Goal: Task Accomplishment & Management: Use online tool/utility

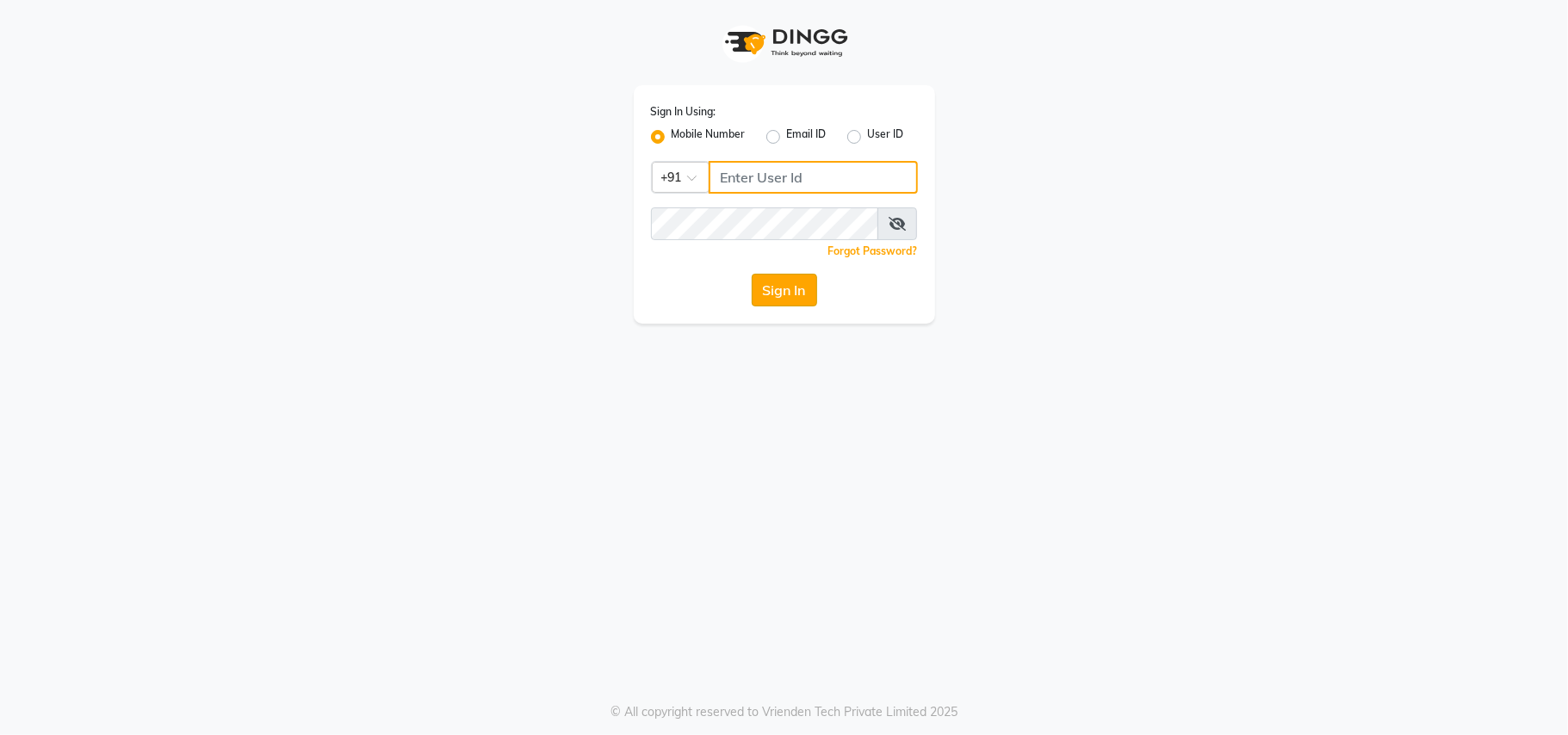
type input "8956731801"
click at [799, 276] on button "Sign In" at bounding box center [784, 290] width 66 height 32
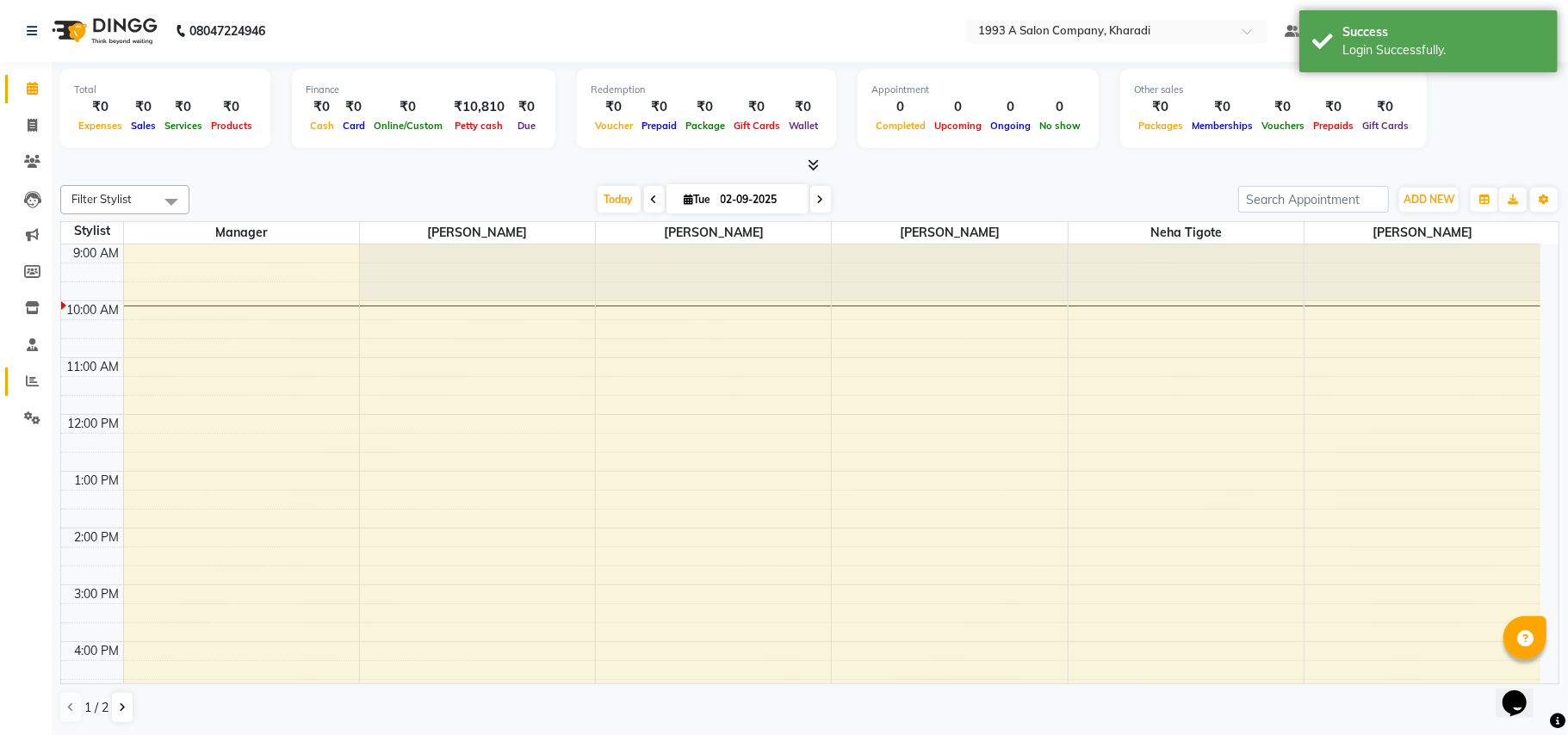
click at [21, 370] on link "Reports" at bounding box center [25, 381] width 41 height 29
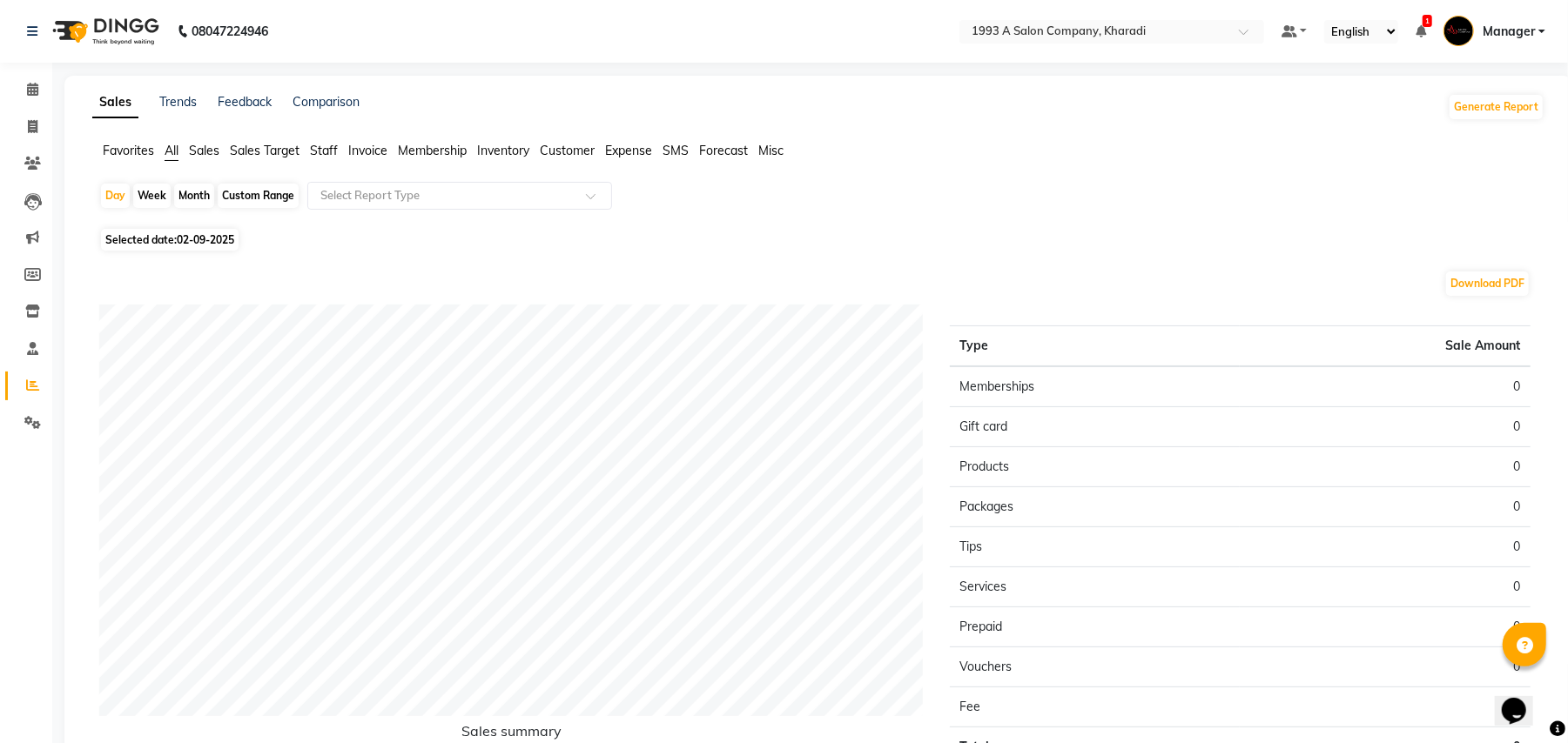
click at [269, 197] on div "Custom Range" at bounding box center [258, 195] width 81 height 24
select select "9"
select select "2025"
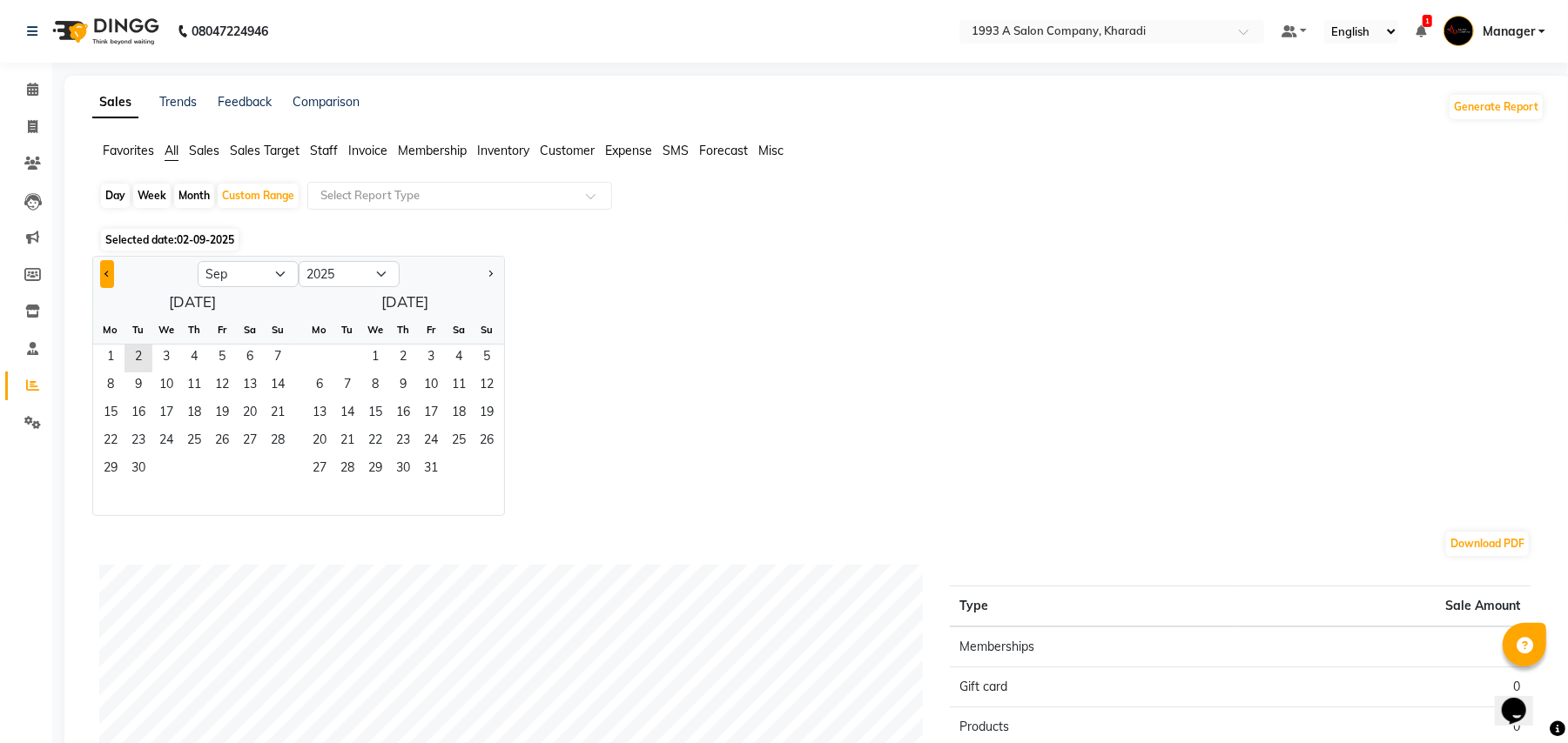
click at [101, 269] on button "Previous month" at bounding box center [107, 274] width 14 height 28
select select "8"
click at [214, 350] on span "1" at bounding box center [222, 358] width 28 height 28
click at [273, 469] on span "31" at bounding box center [278, 469] width 28 height 28
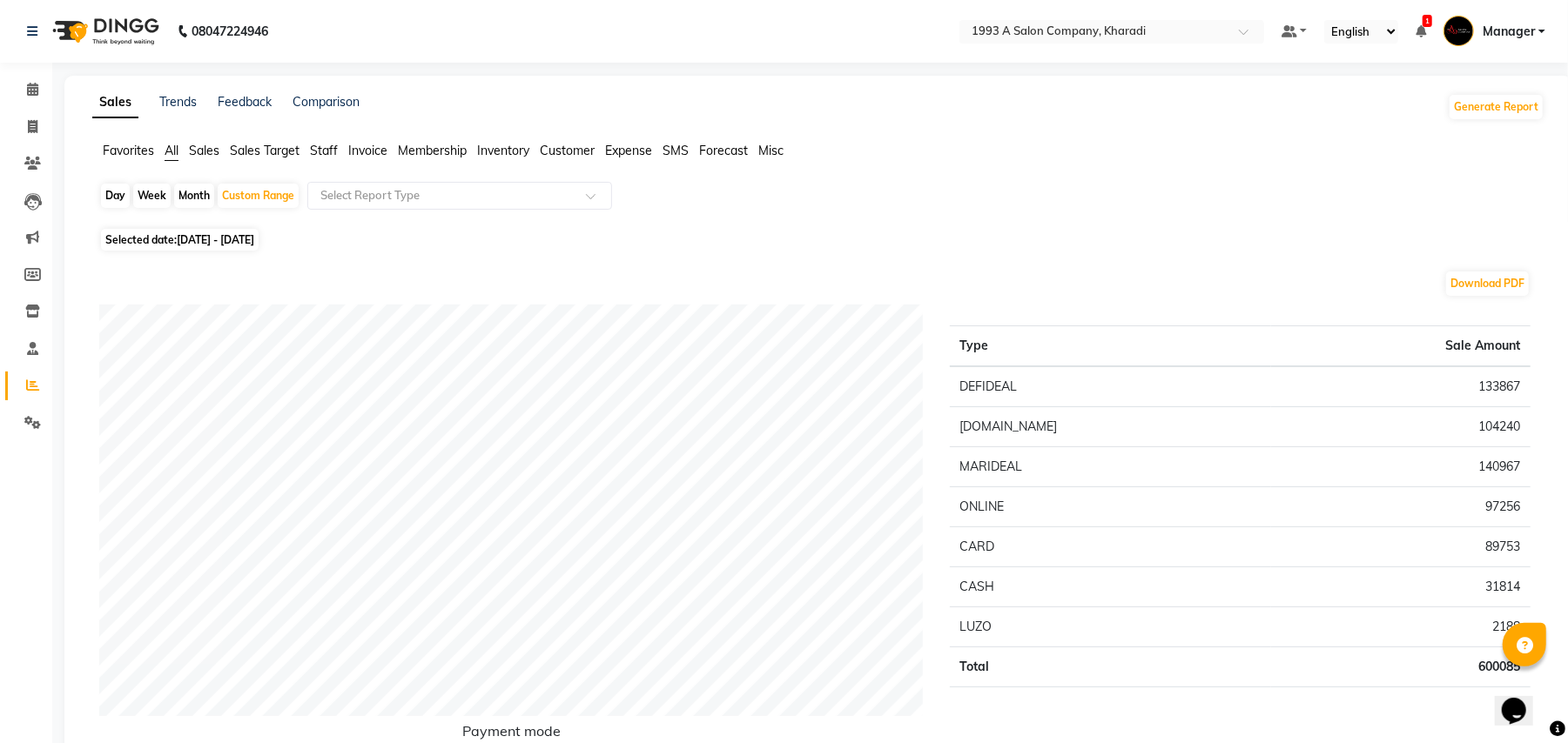
click at [331, 147] on span "Staff" at bounding box center [323, 150] width 28 height 15
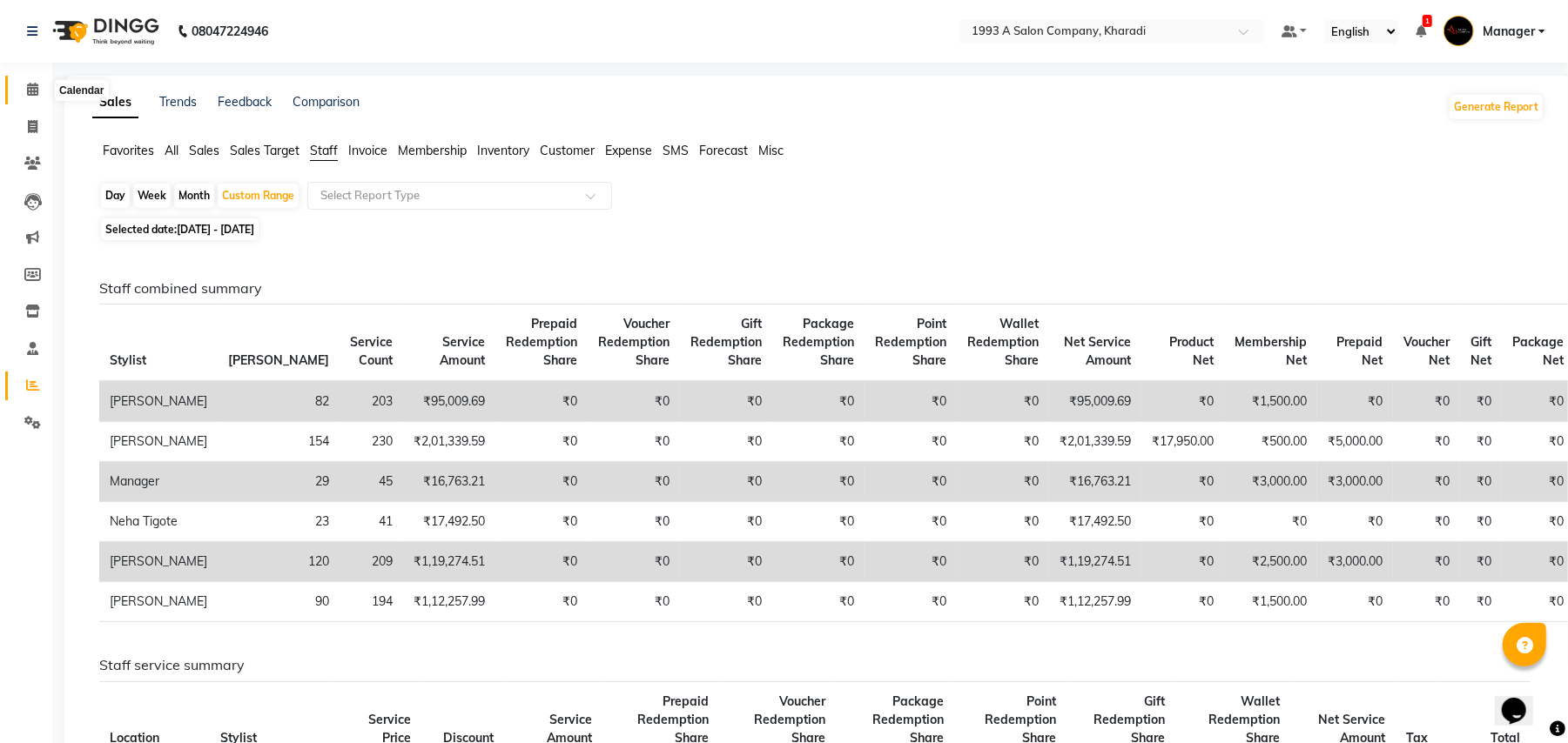
click at [35, 89] on icon at bounding box center [33, 90] width 12 height 13
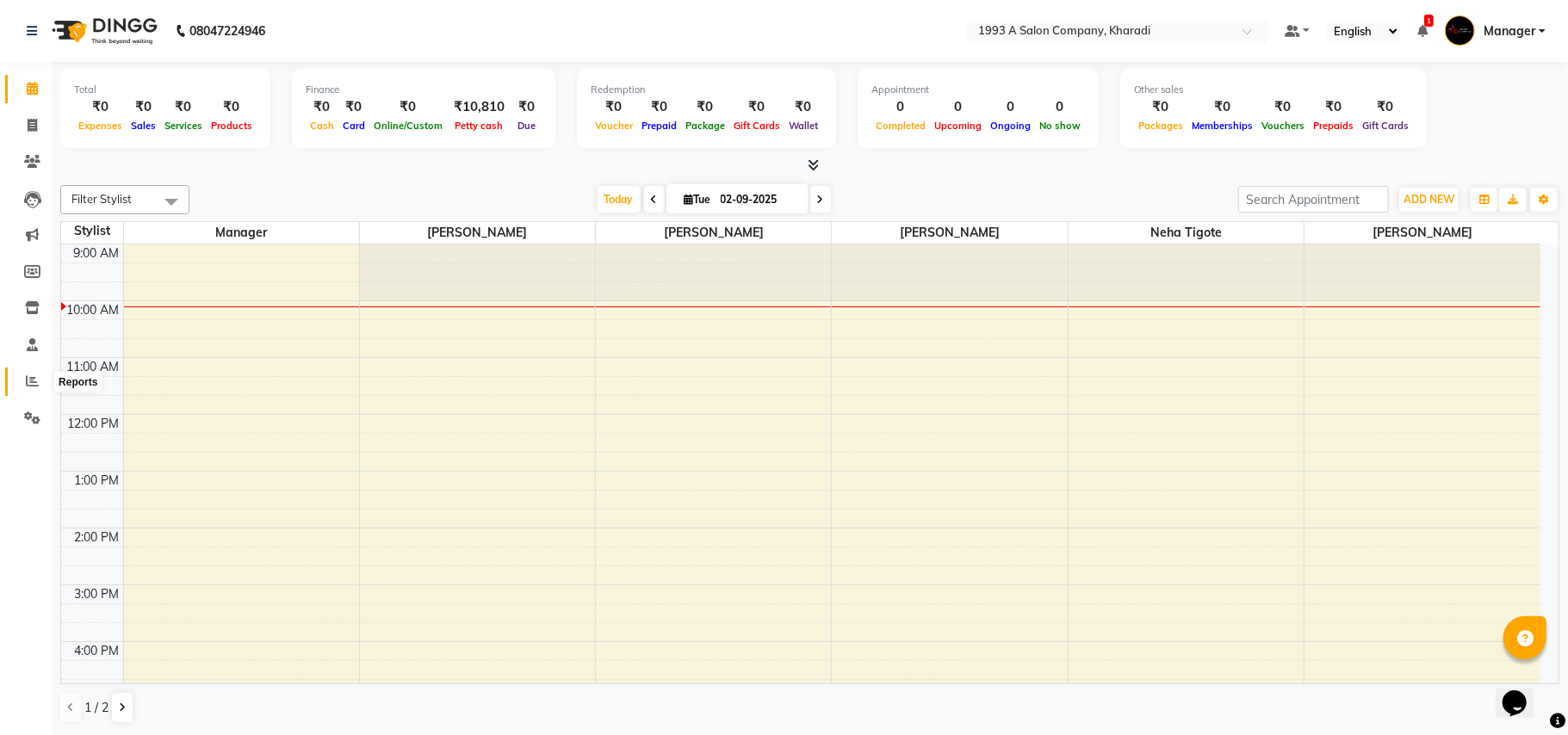
click at [31, 387] on icon at bounding box center [32, 381] width 13 height 13
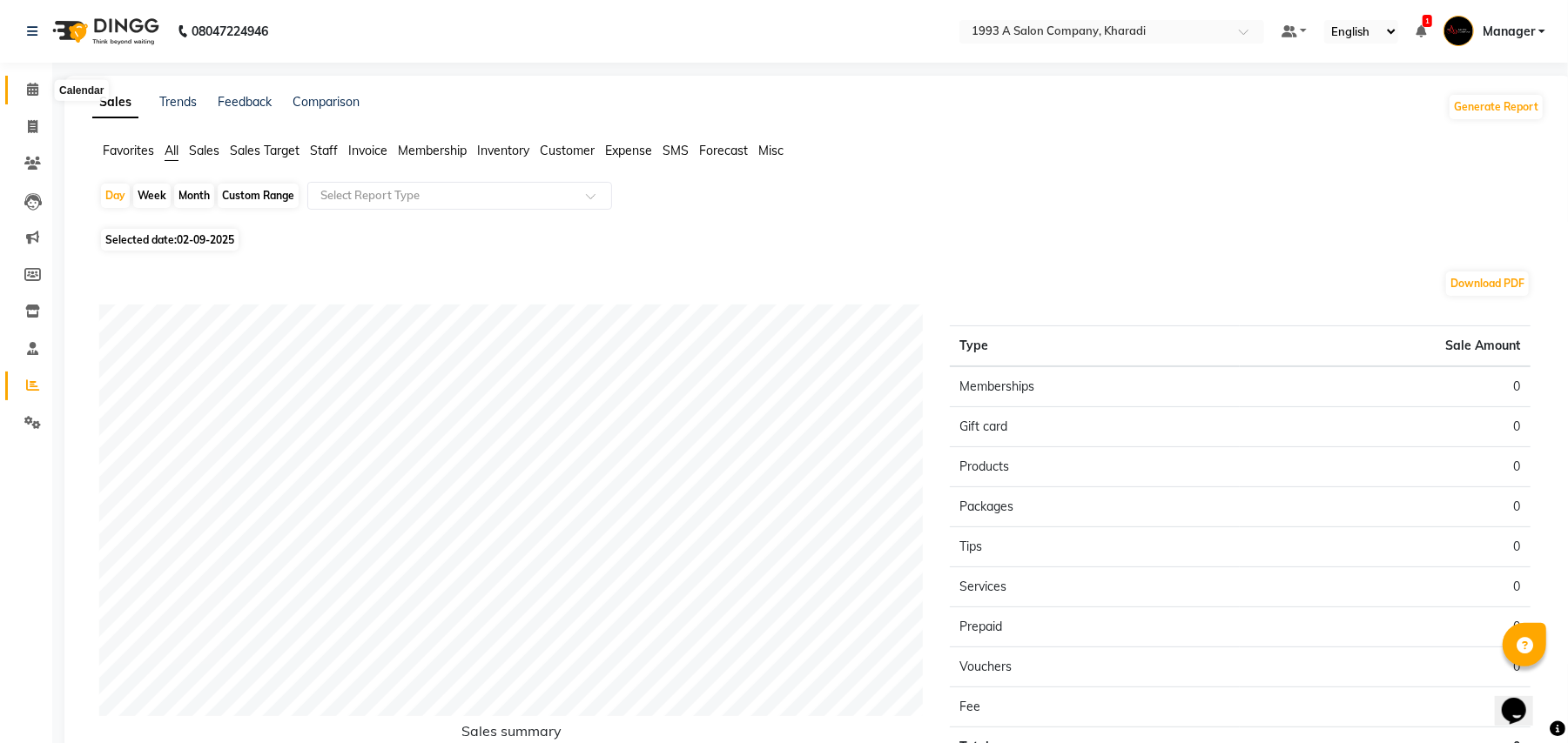
click at [22, 92] on span at bounding box center [33, 90] width 31 height 20
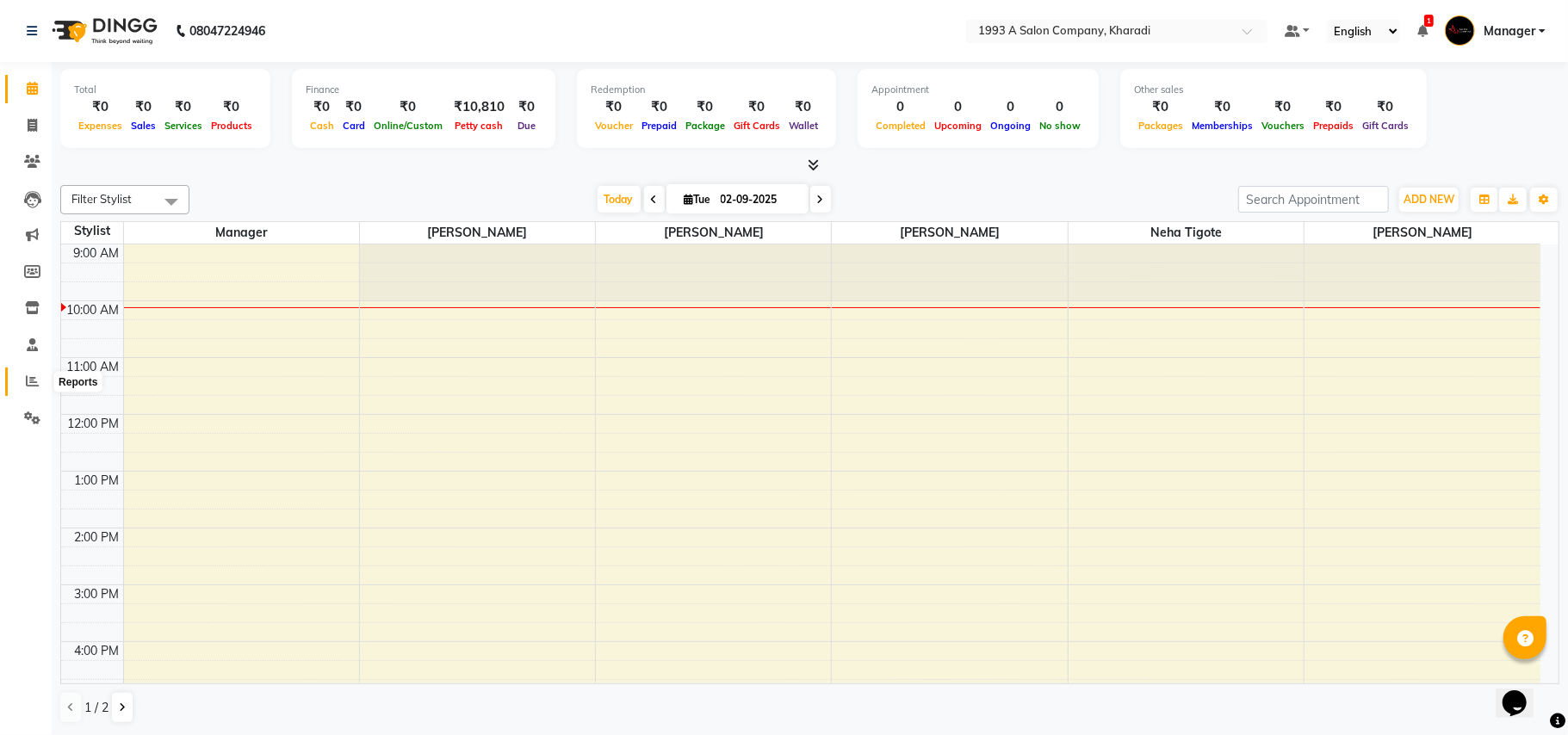
click at [31, 373] on span at bounding box center [32, 381] width 31 height 20
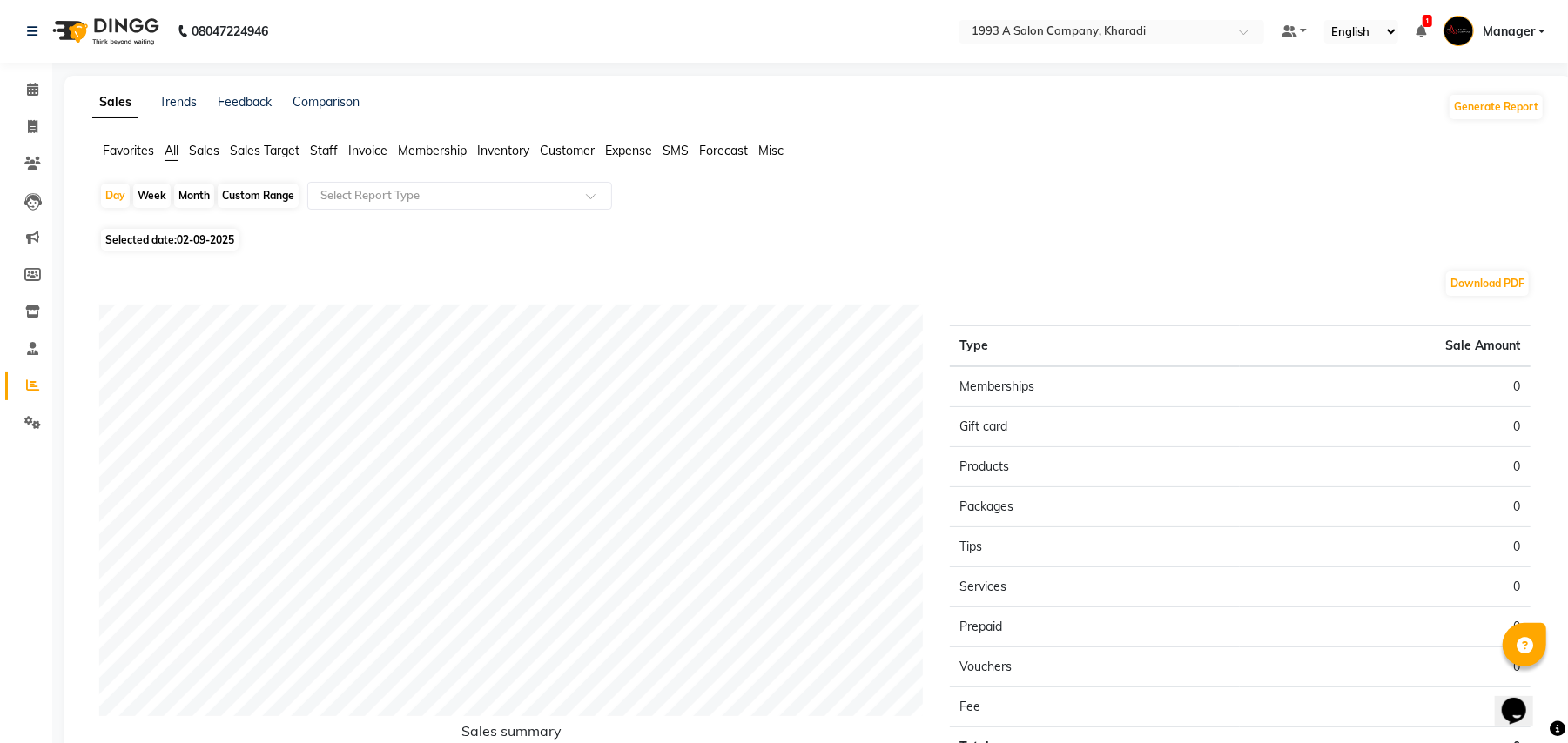
click at [255, 193] on div "Custom Range" at bounding box center [258, 195] width 81 height 24
select select "9"
select select "2025"
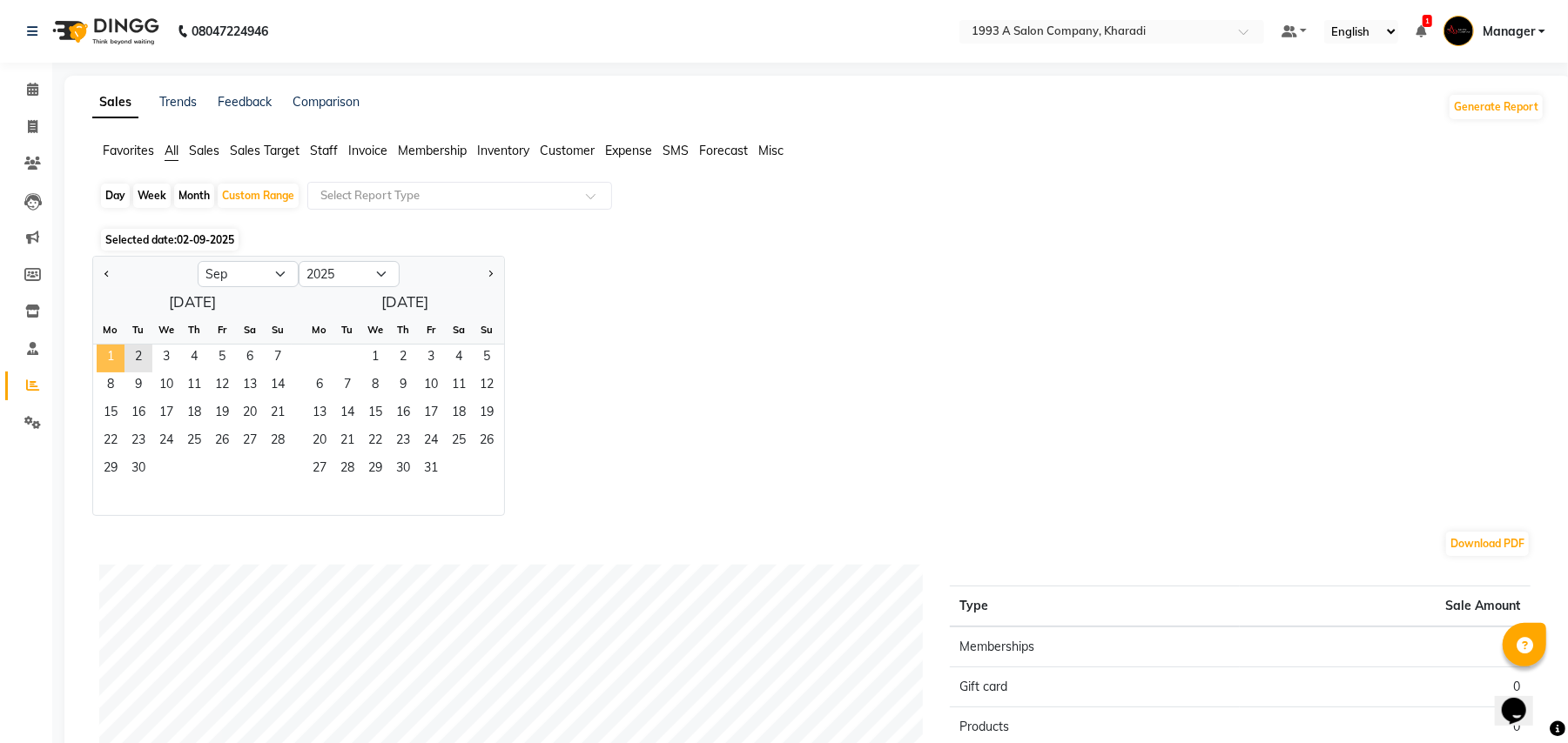
click at [115, 353] on span "1" at bounding box center [110, 358] width 28 height 28
click at [104, 268] on button "Previous month" at bounding box center [107, 274] width 14 height 28
select select "8"
click at [223, 355] on span "1" at bounding box center [222, 358] width 28 height 28
click at [269, 461] on span "31" at bounding box center [278, 469] width 28 height 28
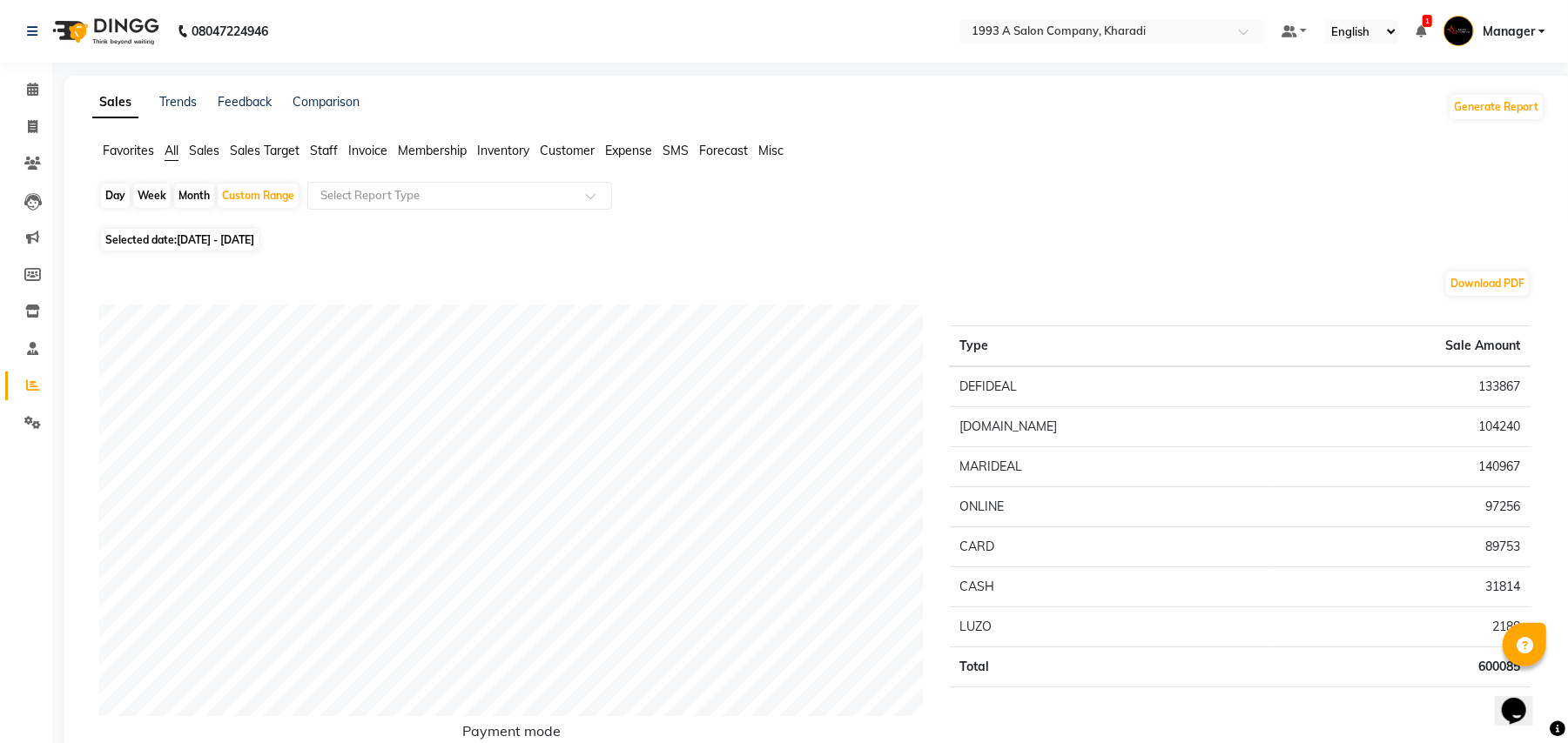
click at [324, 144] on span "Staff" at bounding box center [323, 150] width 28 height 15
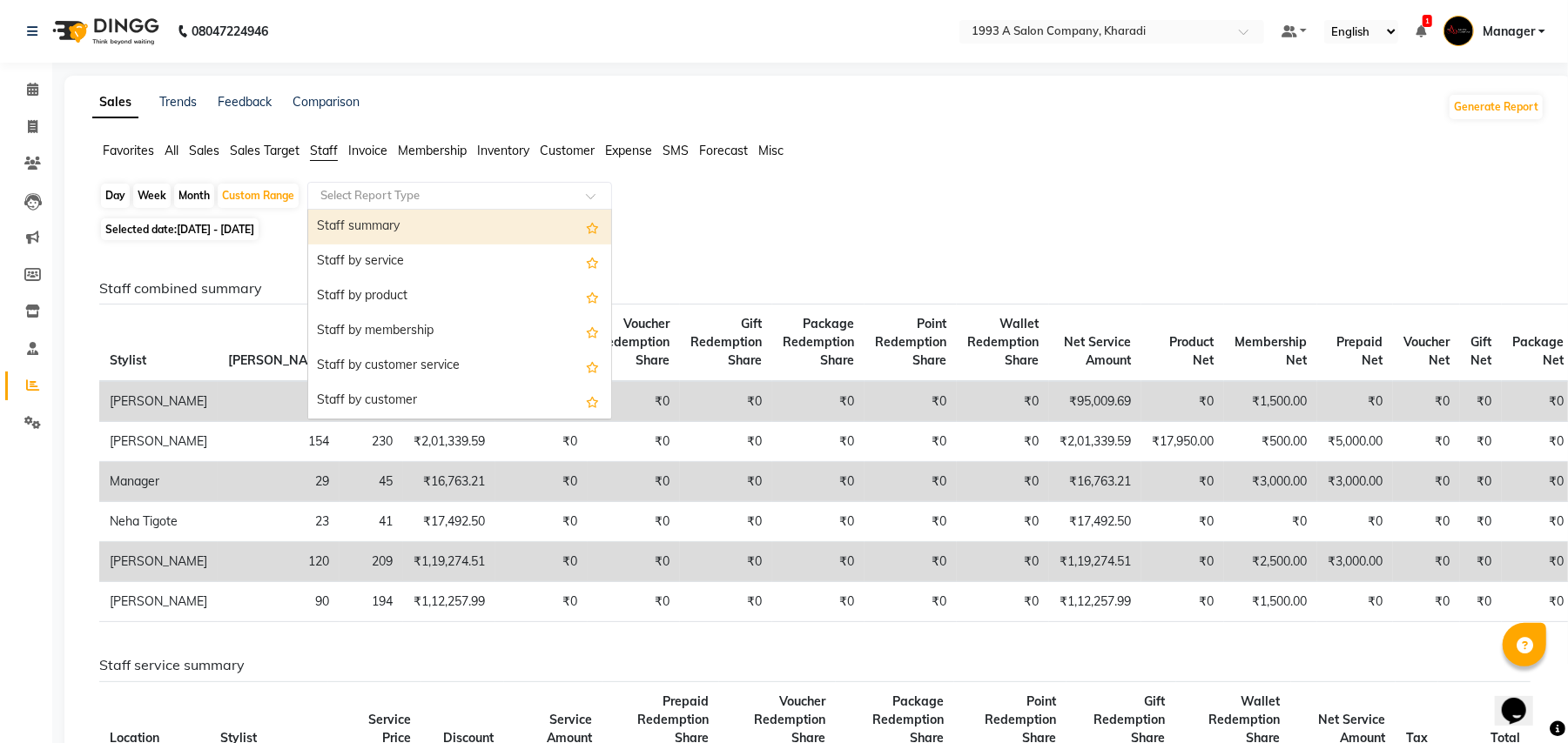
click at [505, 205] on div "Select Report Type" at bounding box center [460, 196] width 305 height 28
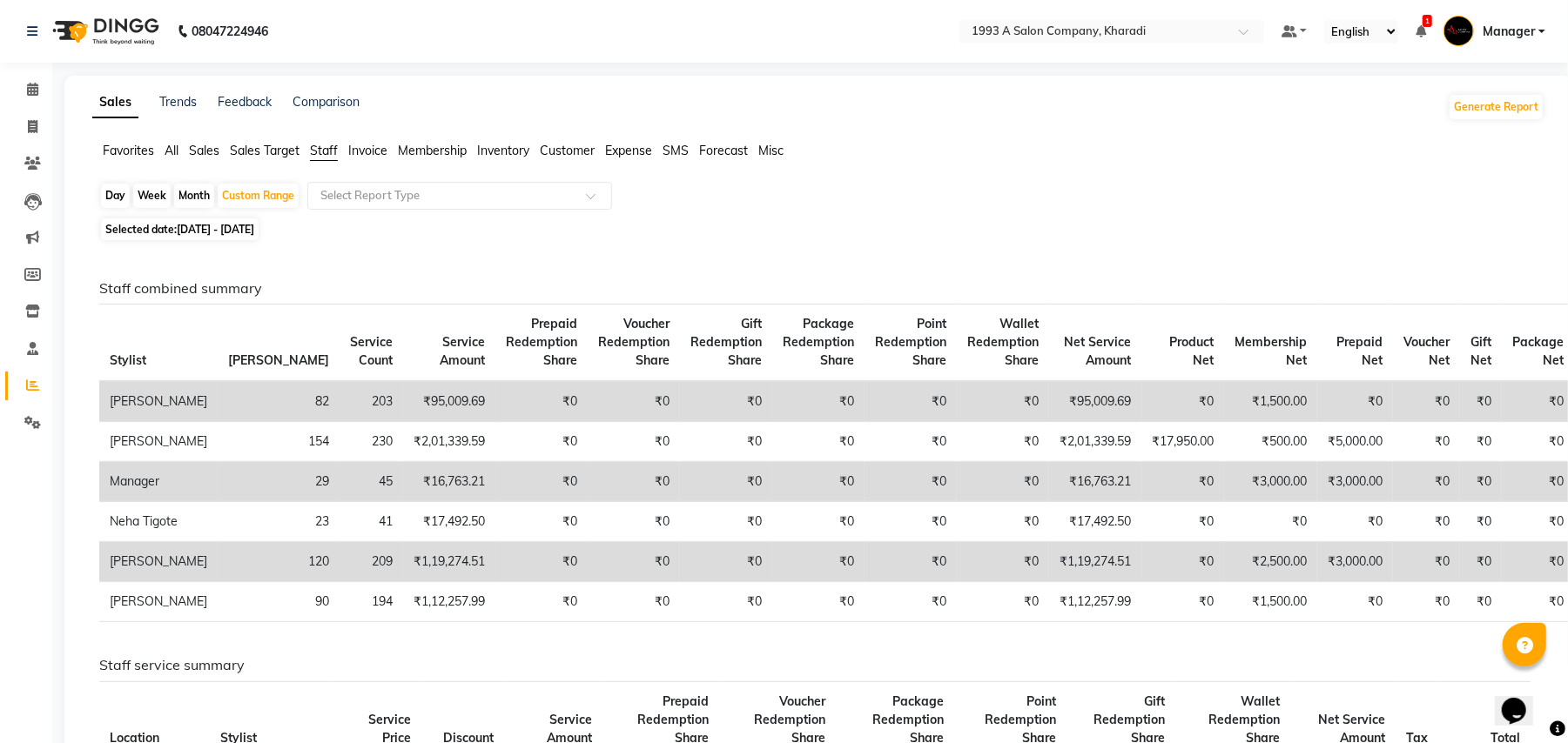
click at [178, 145] on span "All" at bounding box center [172, 150] width 14 height 15
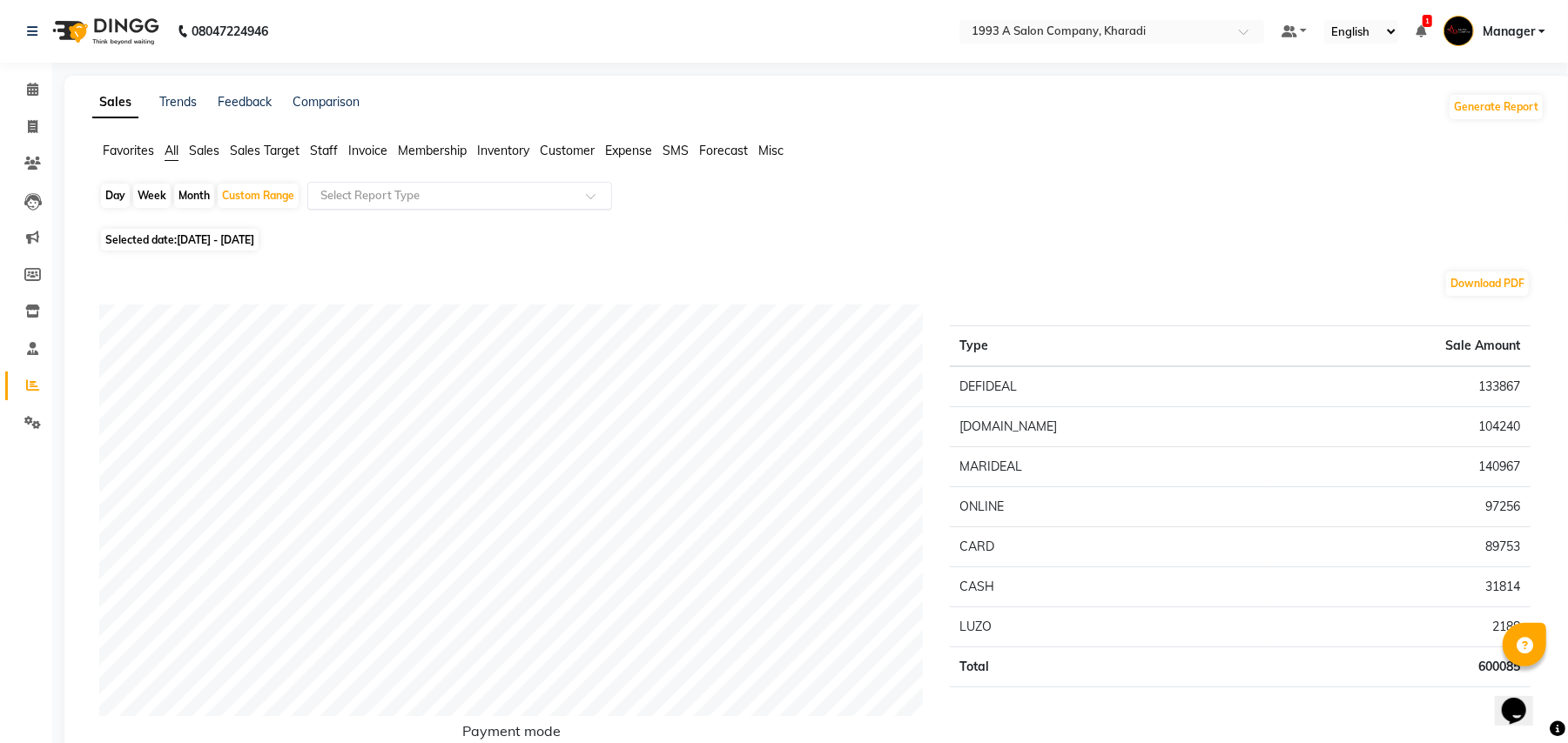
click at [353, 187] on input "text" at bounding box center [443, 196] width 251 height 17
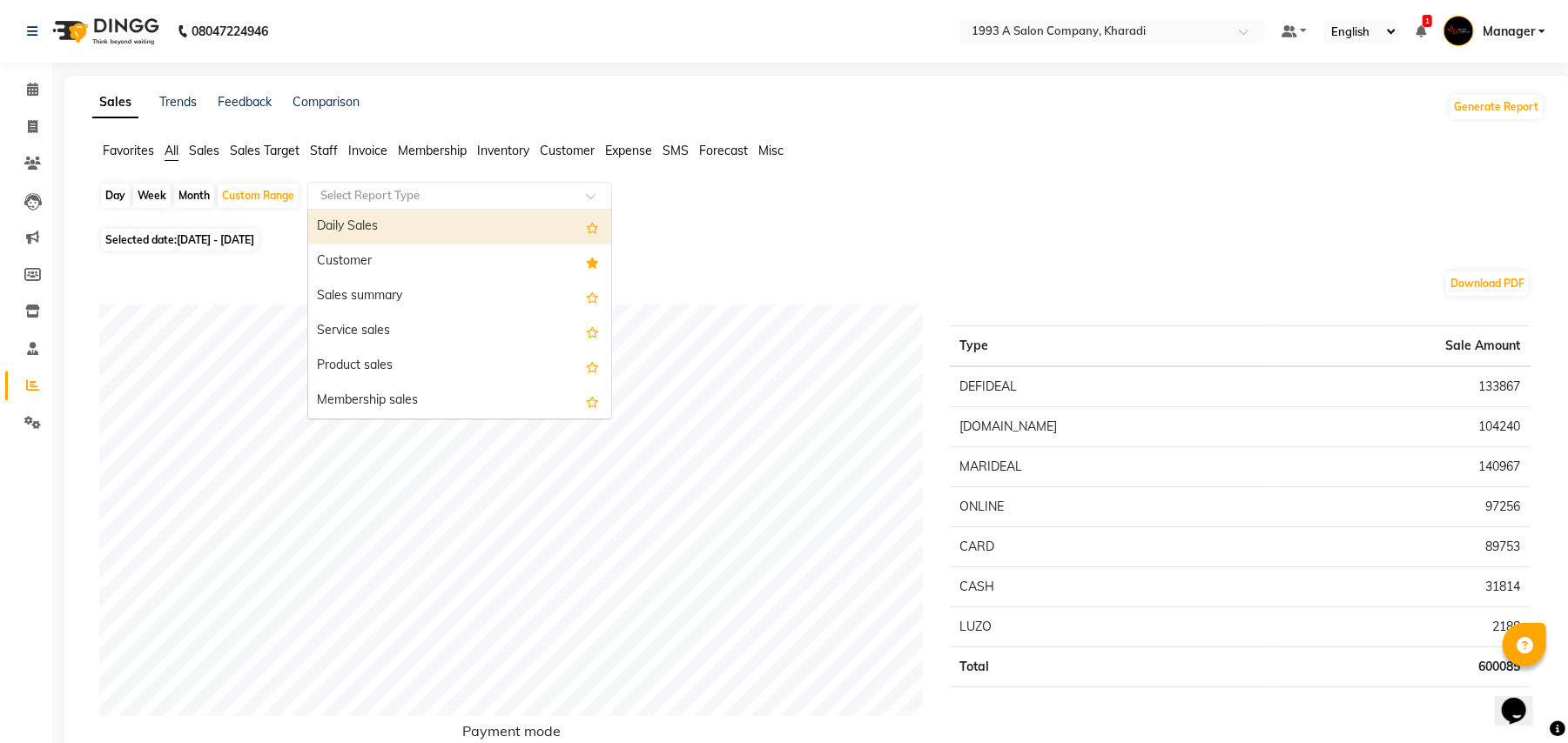
click at [426, 187] on input "text" at bounding box center [443, 196] width 251 height 17
click at [576, 192] on div at bounding box center [460, 196] width 303 height 17
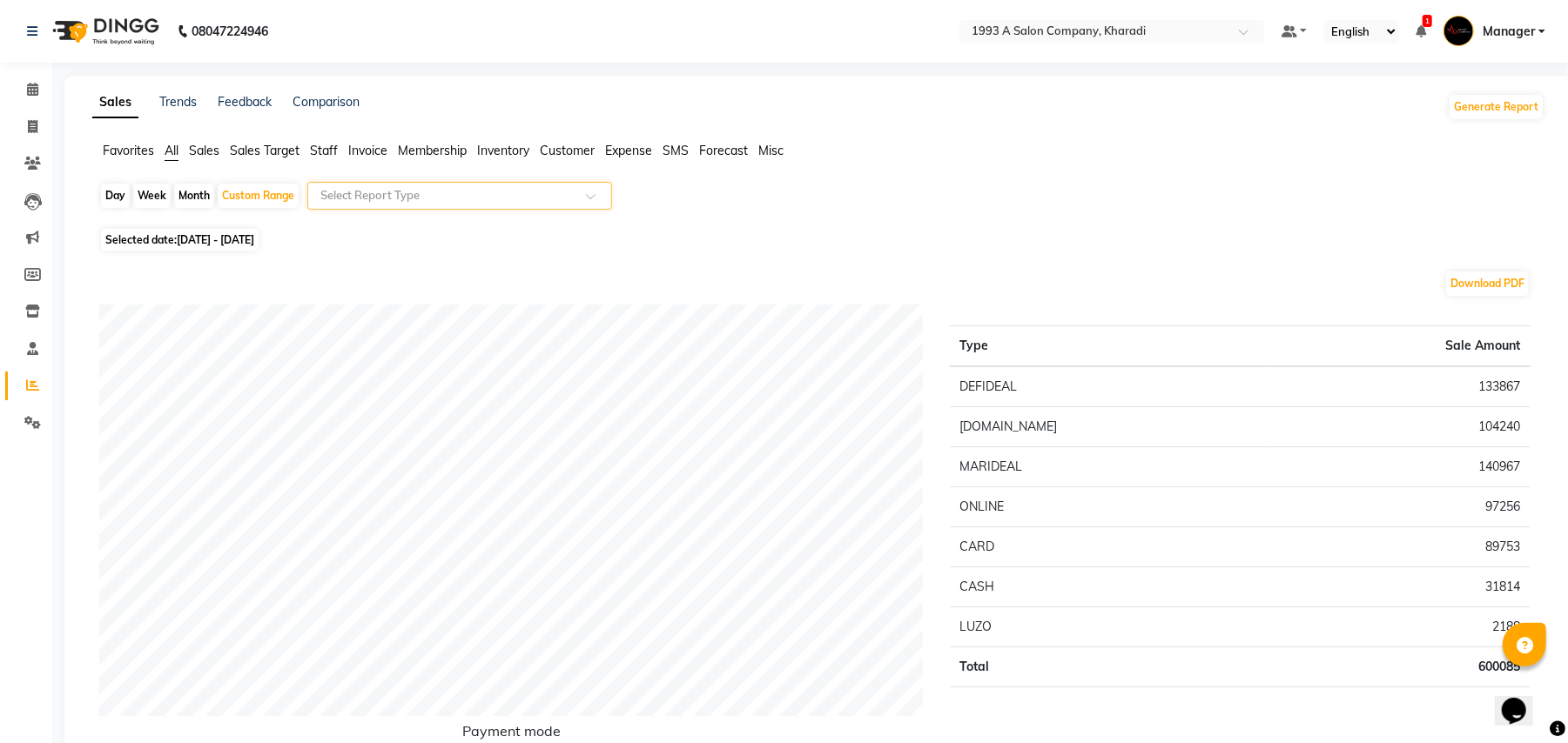
click at [588, 193] on span at bounding box center [596, 200] width 22 height 17
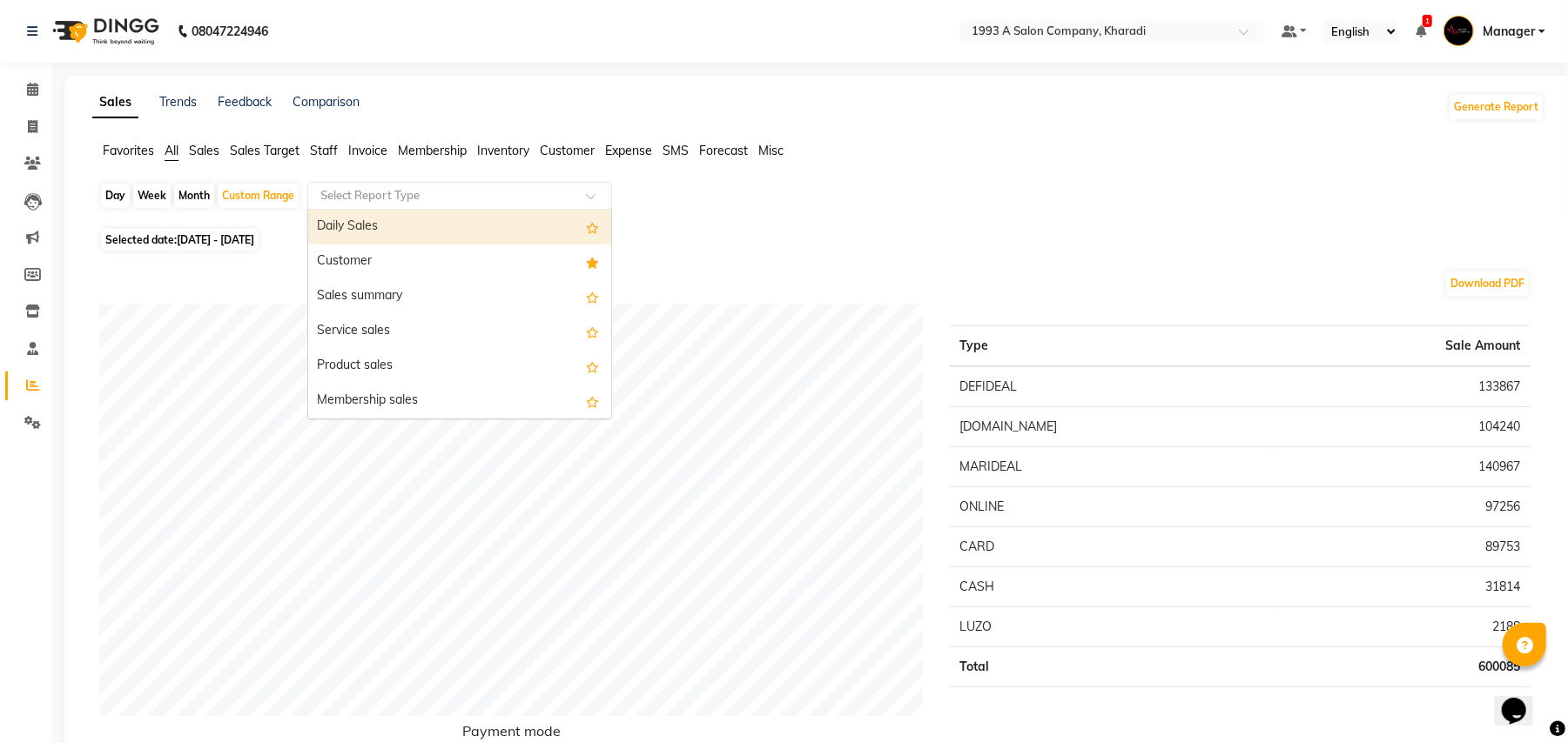
click at [588, 193] on span at bounding box center [596, 200] width 22 height 17
click at [473, 226] on div "Invoice discount summary" at bounding box center [460, 230] width 303 height 35
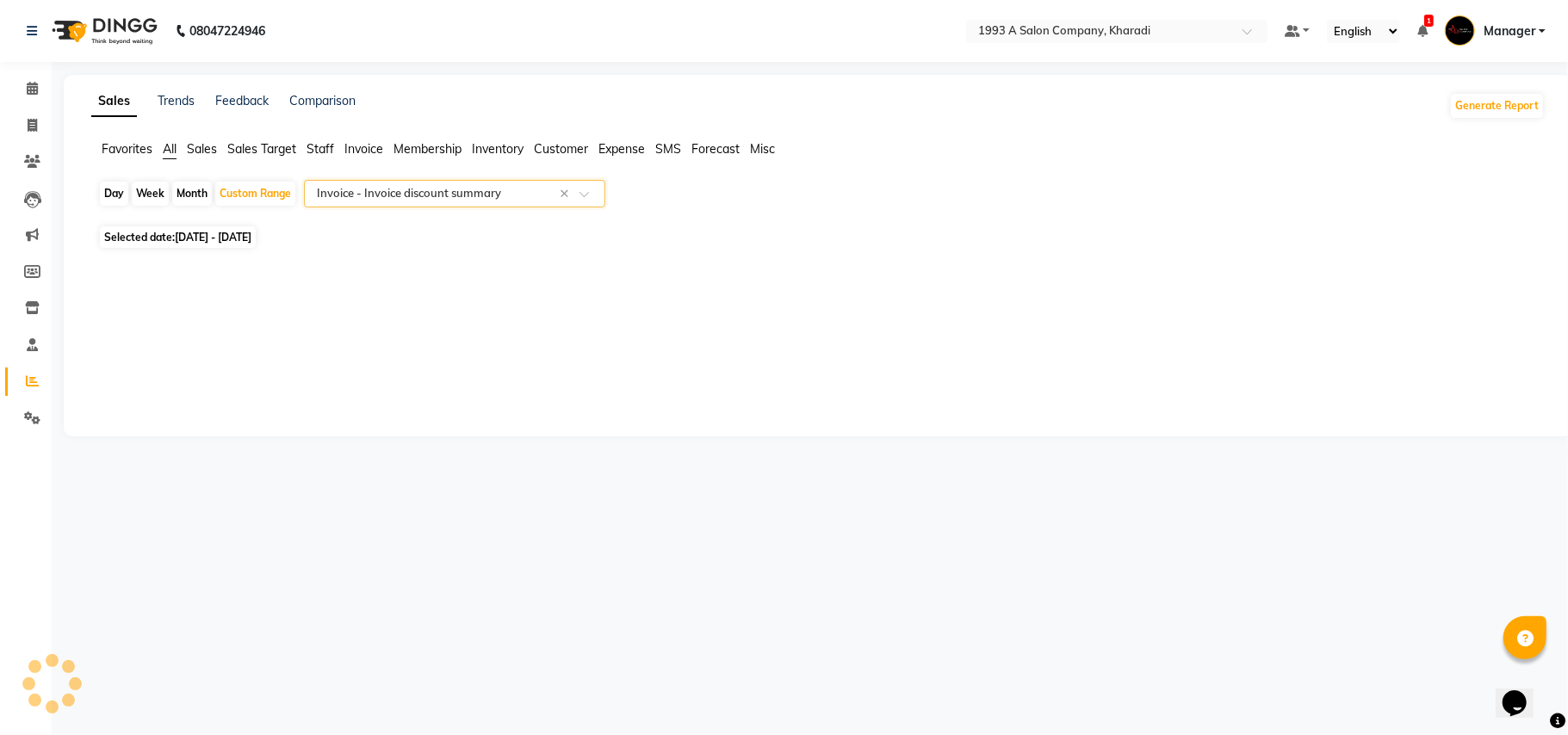
select select "full_report"
select select "csv"
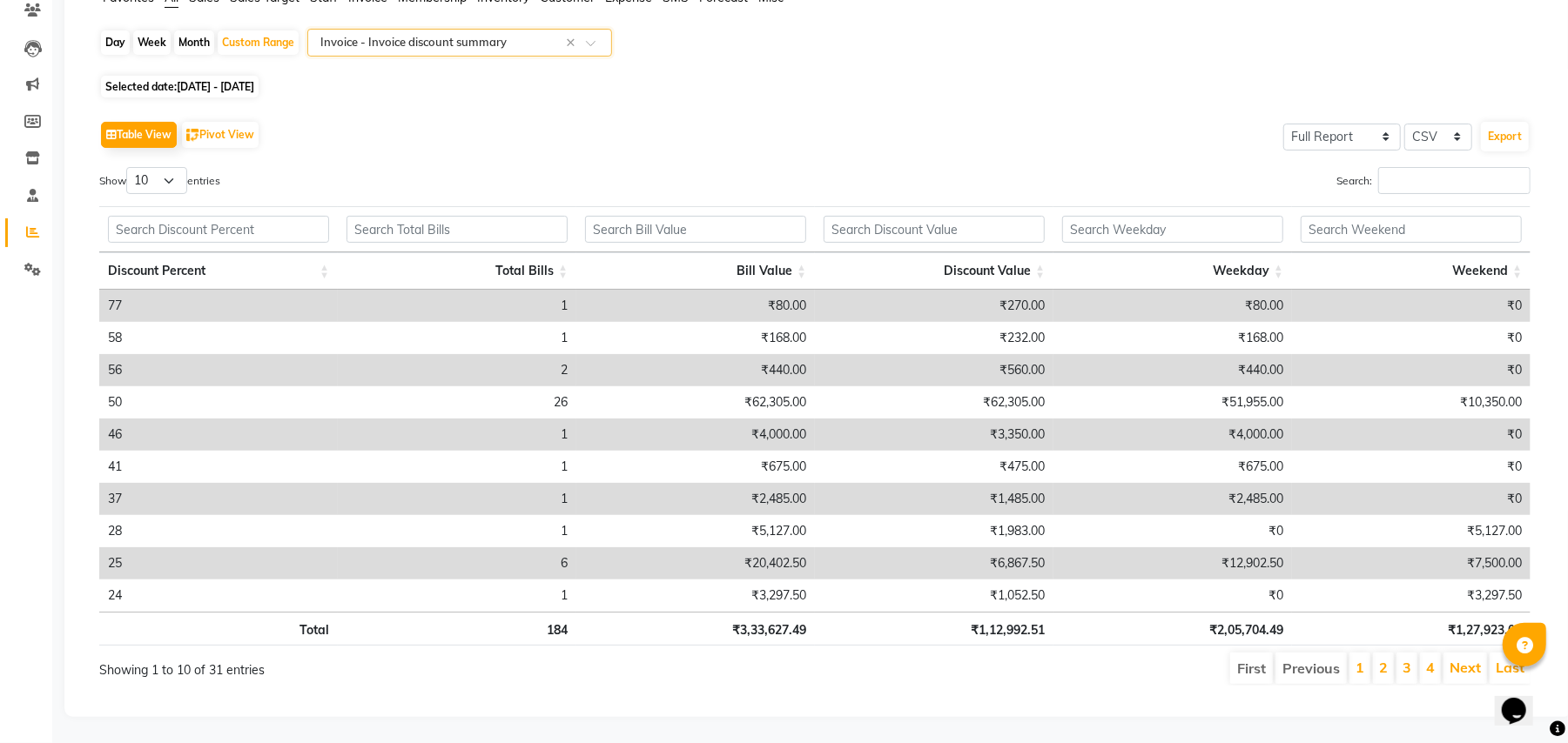
scroll to position [0, 13]
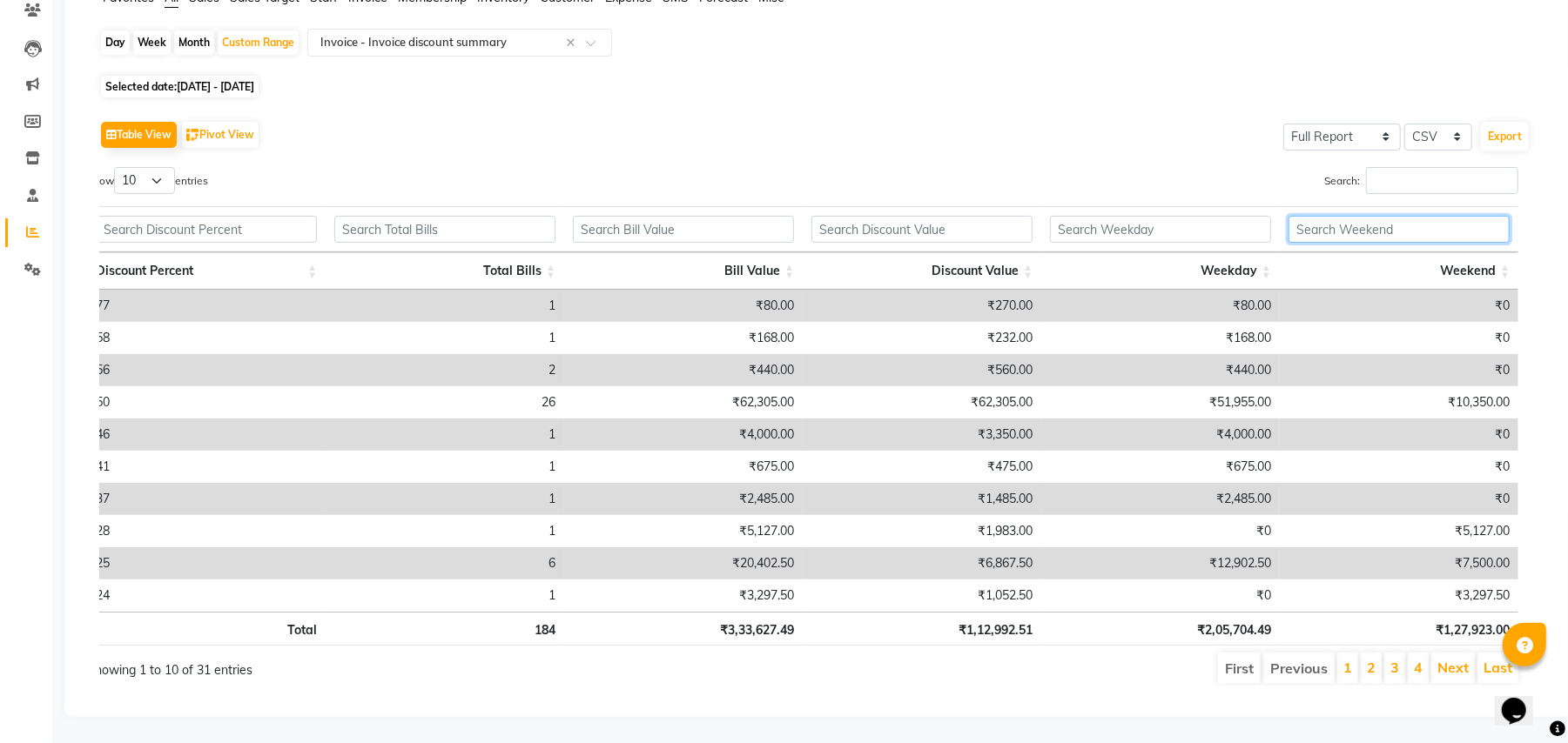
click at [1376, 216] on input "text" at bounding box center [1398, 229] width 221 height 27
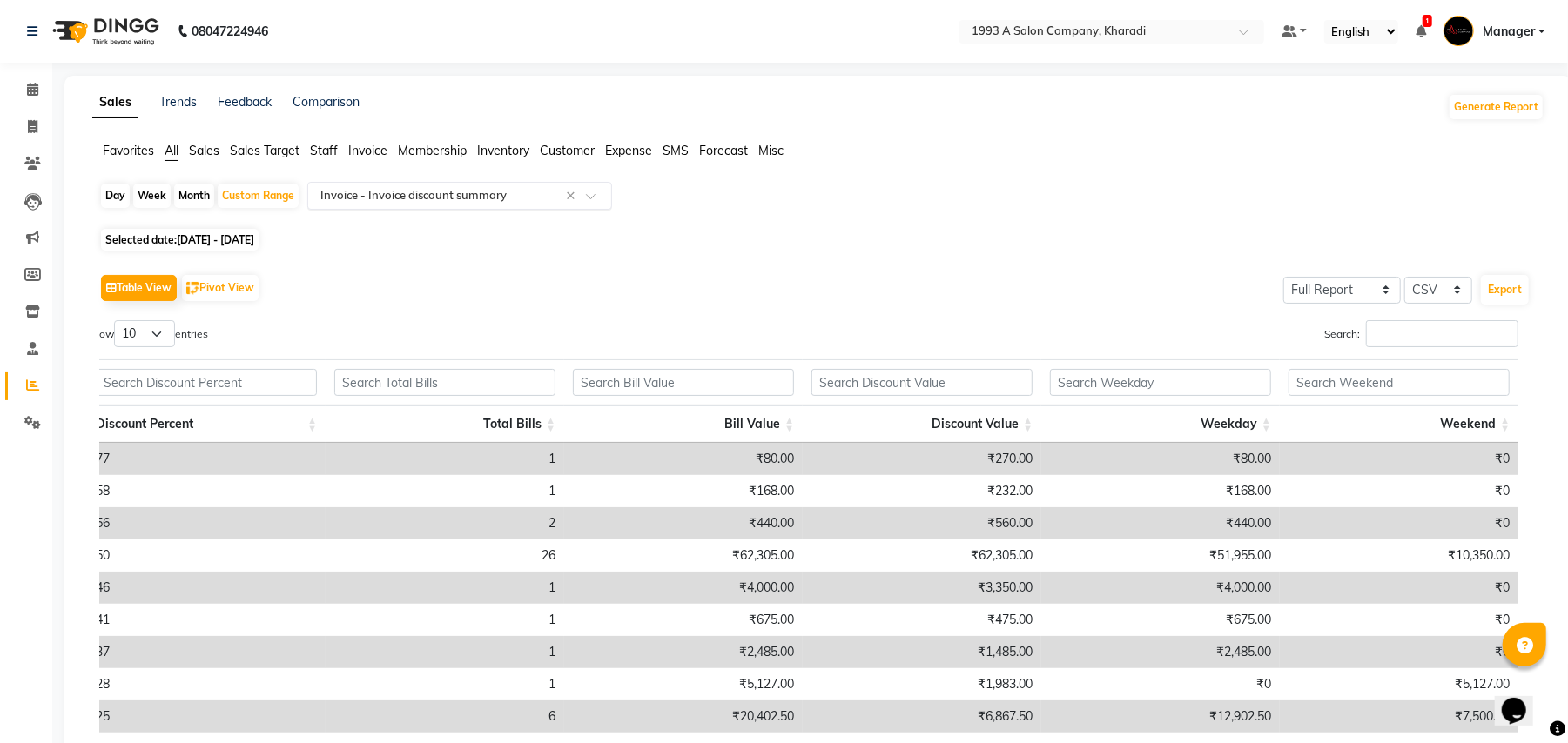
click at [391, 192] on input "text" at bounding box center [443, 196] width 251 height 17
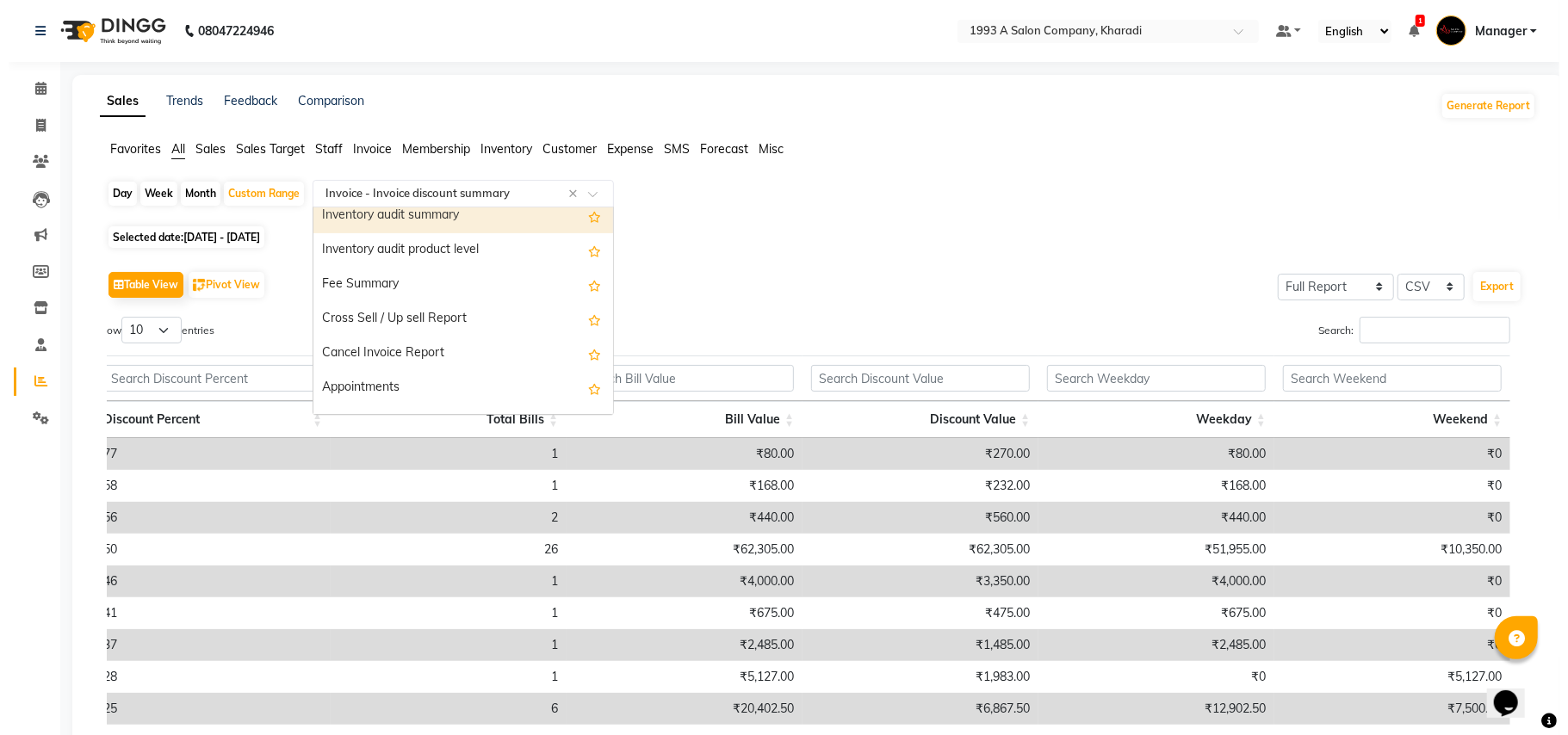
scroll to position [2593, 0]
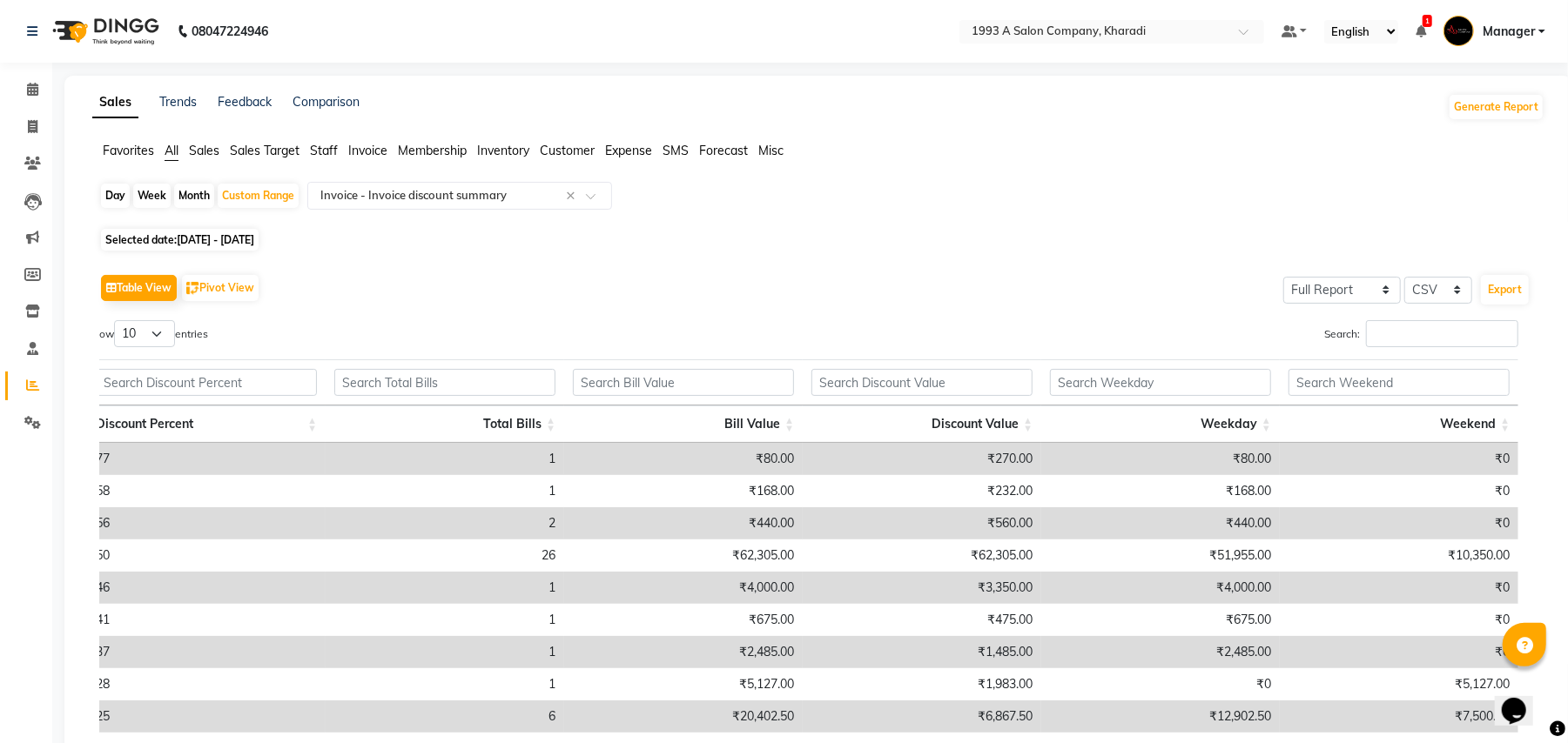
click at [756, 317] on div "Table View Pivot View Select Full Report Filtered Report Select CSV PDF Export …" at bounding box center [815, 554] width 1431 height 569
click at [30, 87] on icon at bounding box center [33, 90] width 12 height 13
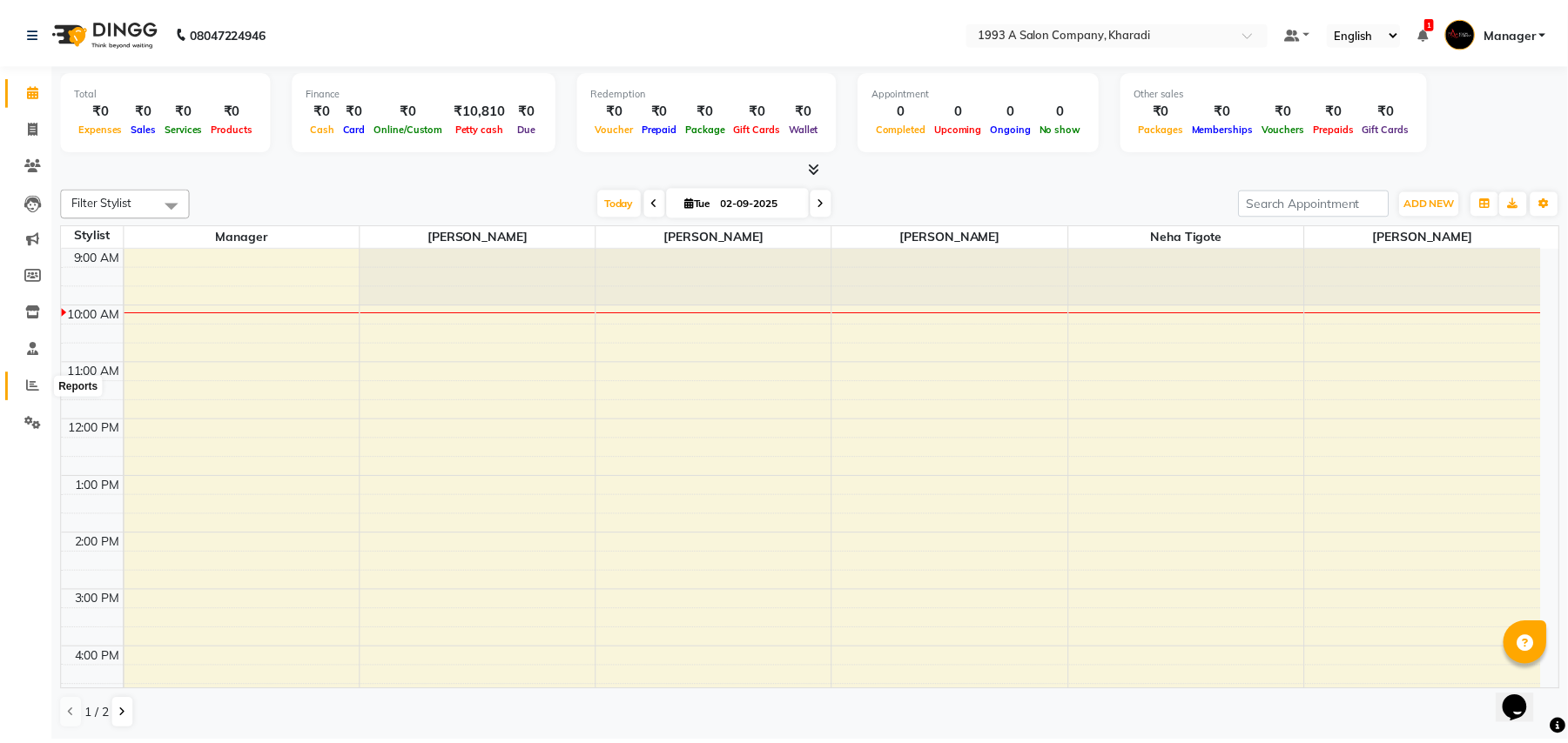
scroll to position [59, 0]
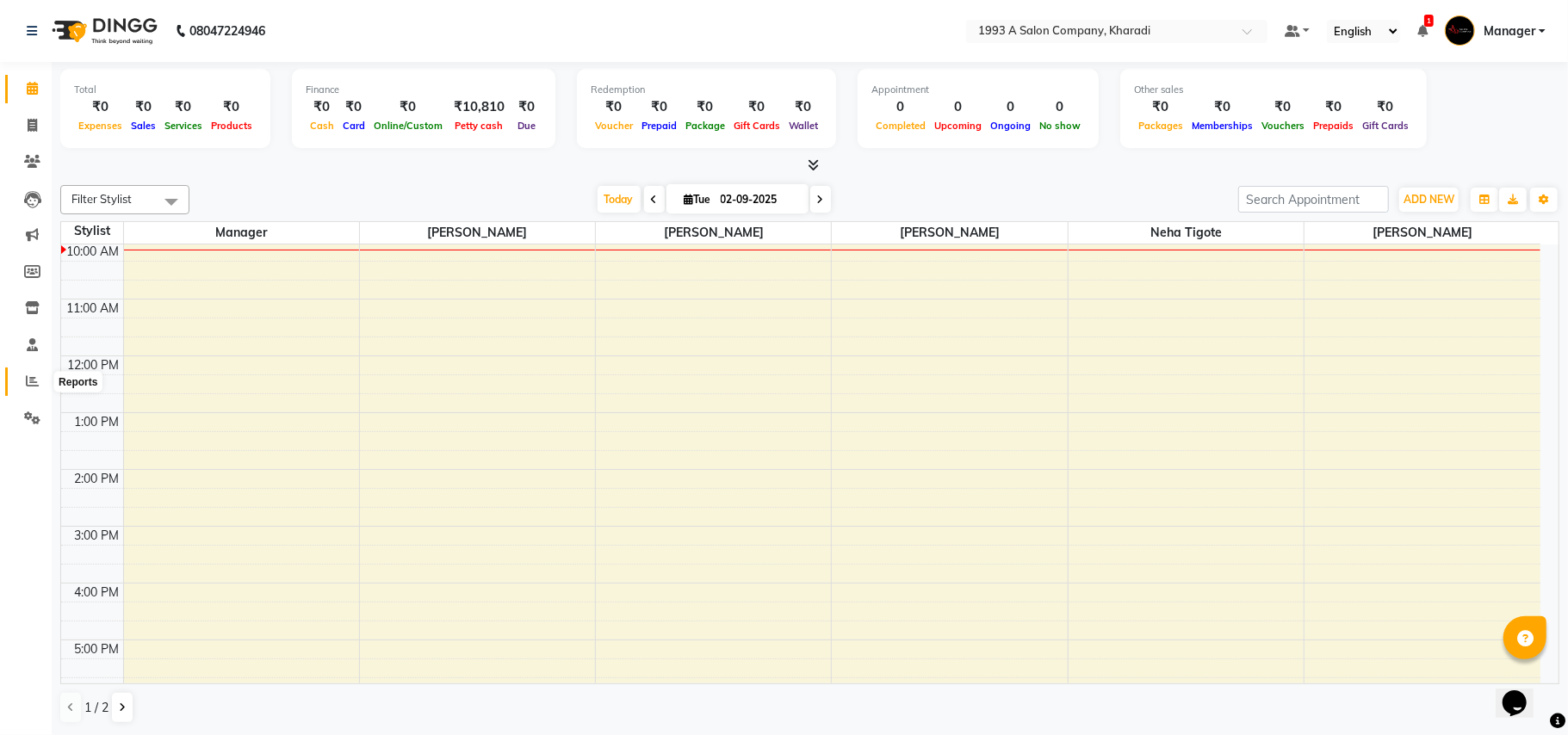
click at [32, 376] on icon at bounding box center [32, 381] width 13 height 13
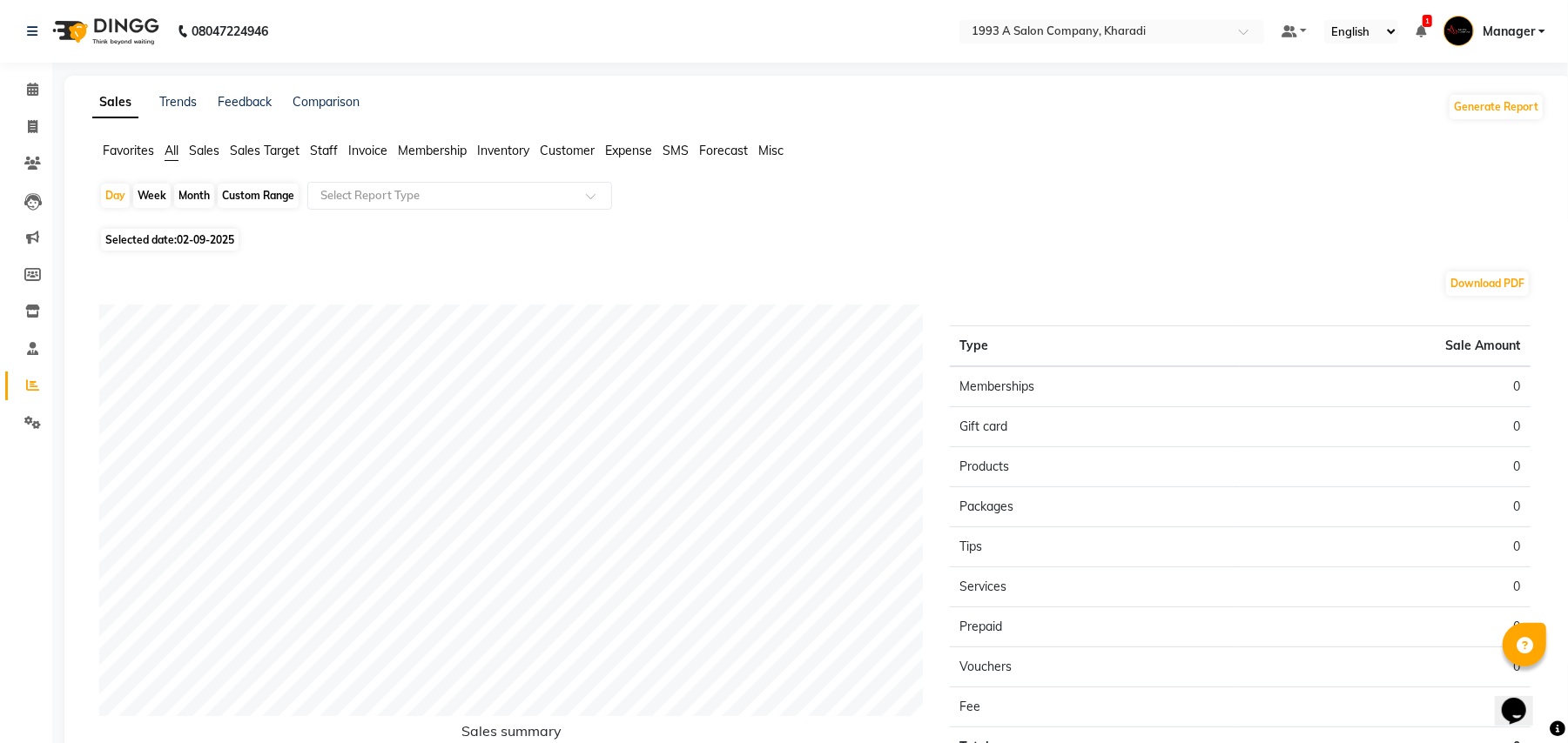
click at [261, 197] on div "Custom Range" at bounding box center [258, 195] width 81 height 24
select select "9"
select select "2025"
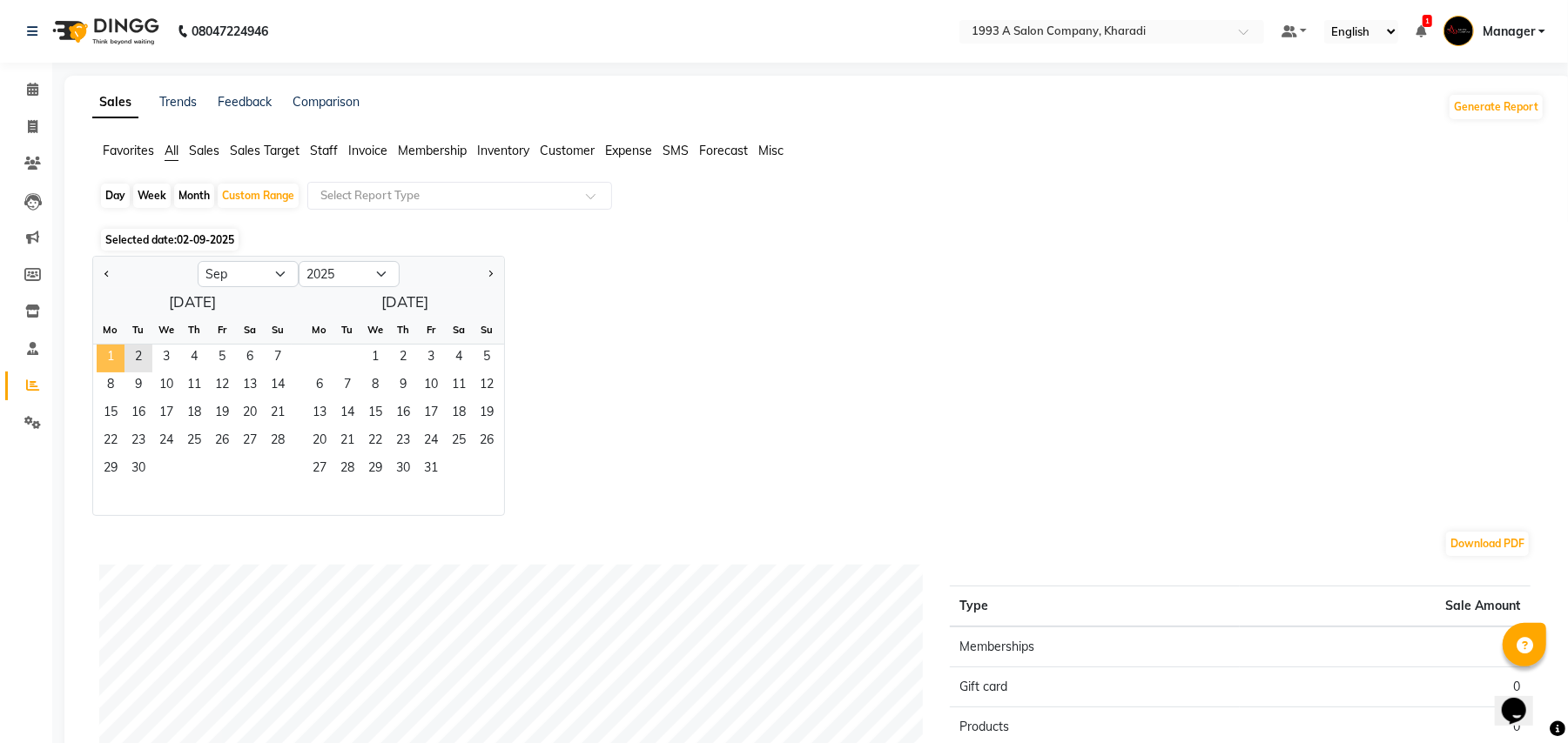
click at [112, 349] on span "1" at bounding box center [110, 358] width 28 height 28
click at [117, 199] on div "Day" at bounding box center [116, 195] width 29 height 24
select select "9"
select select "2025"
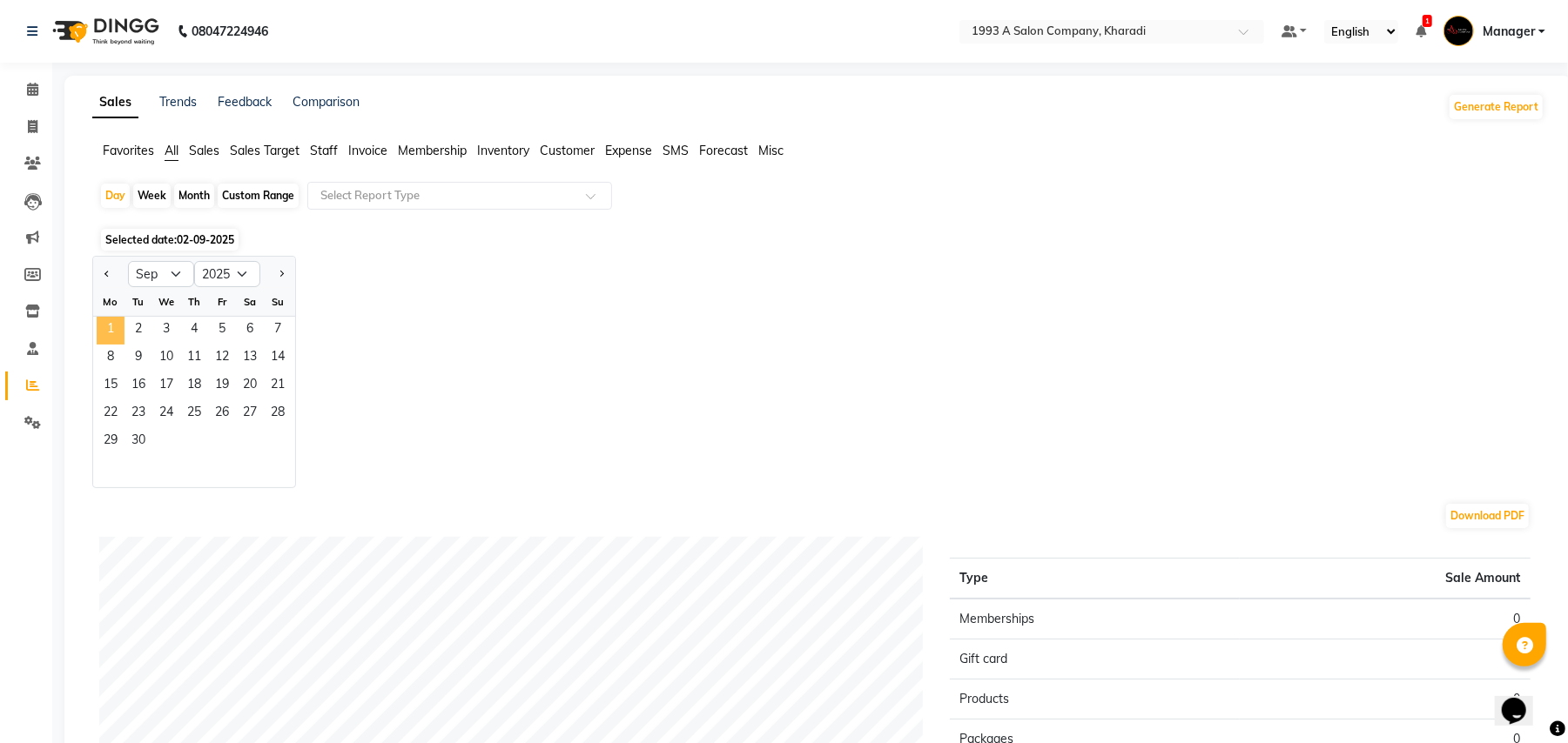
click at [101, 332] on span "1" at bounding box center [110, 331] width 28 height 28
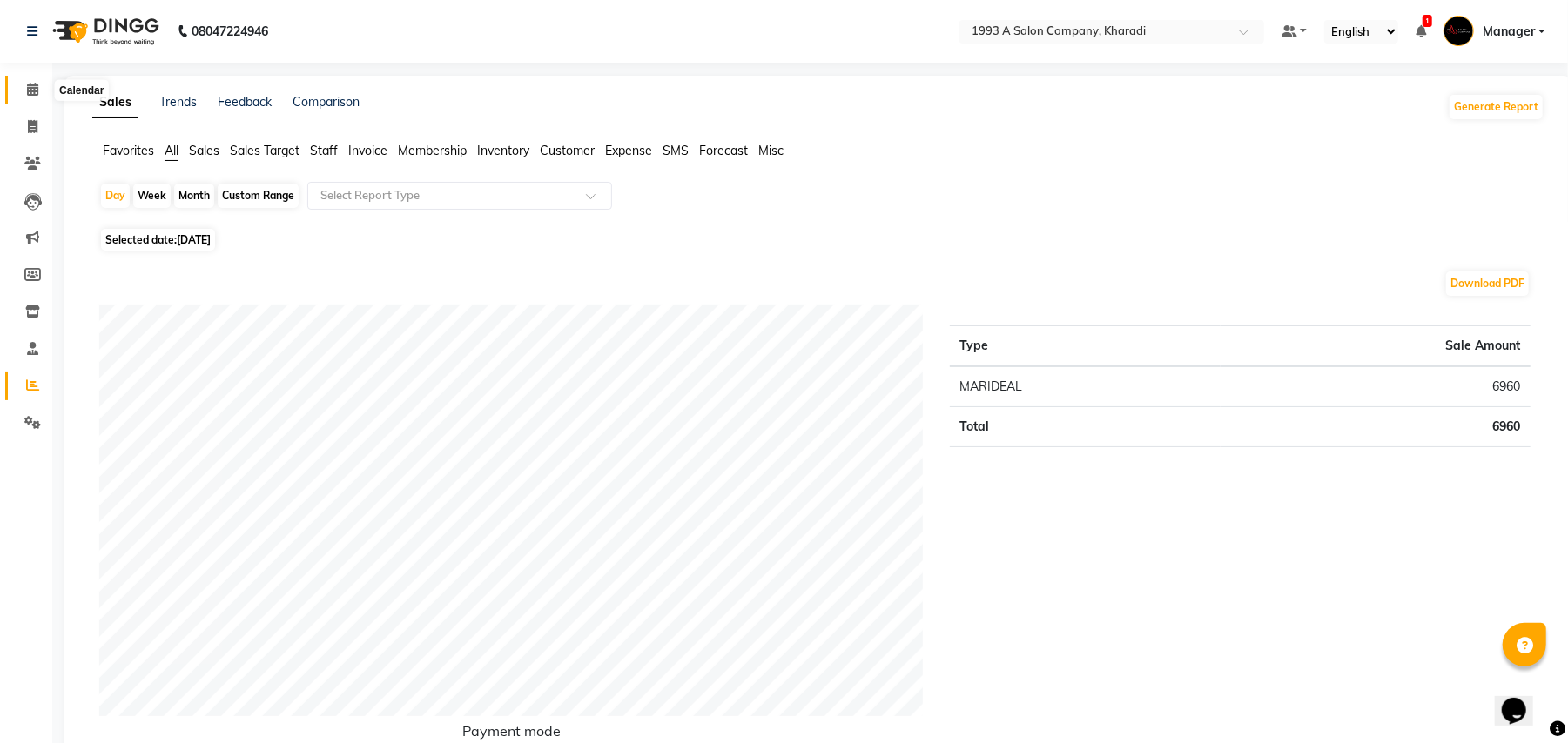
click at [31, 83] on icon at bounding box center [33, 90] width 12 height 13
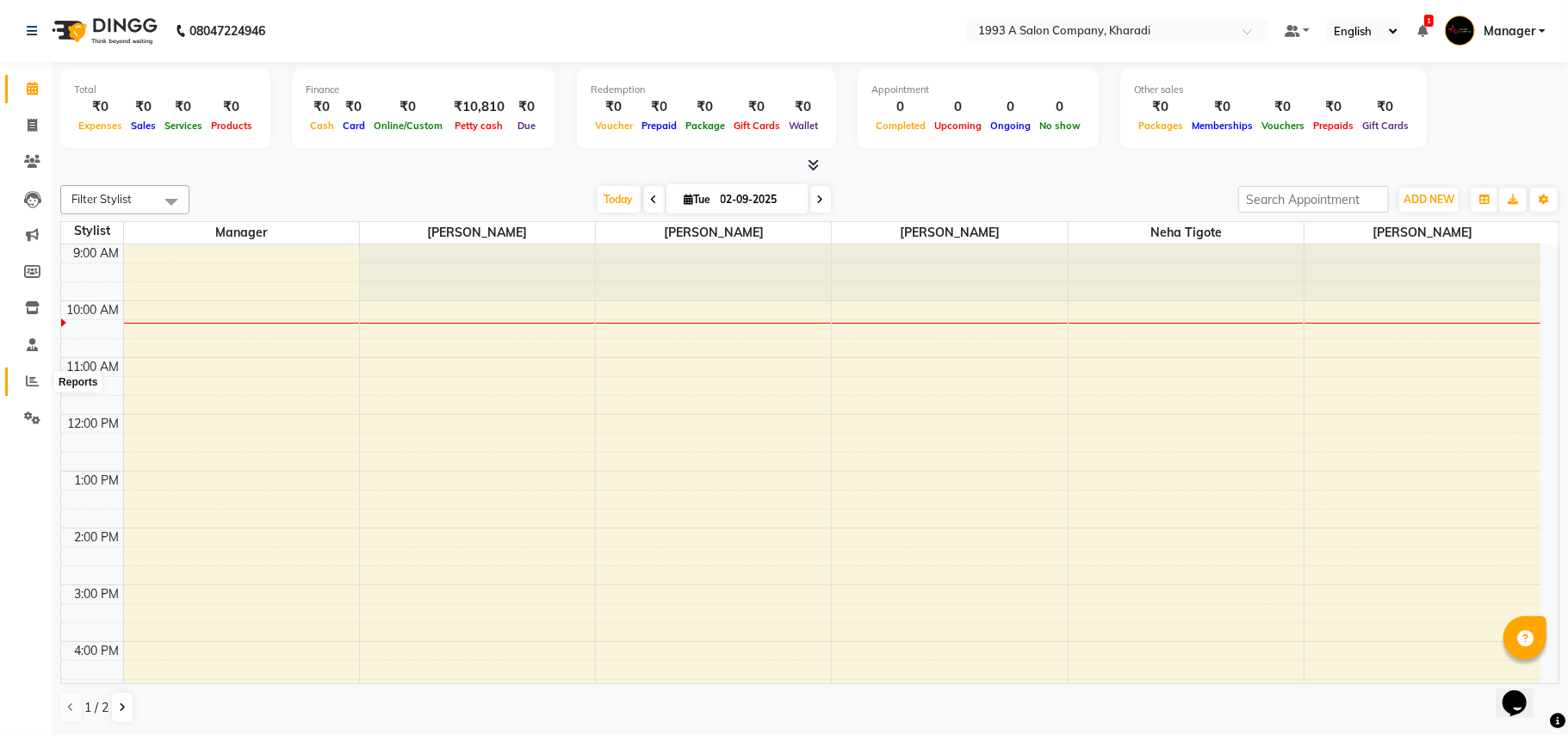
click at [34, 372] on span at bounding box center [32, 381] width 31 height 20
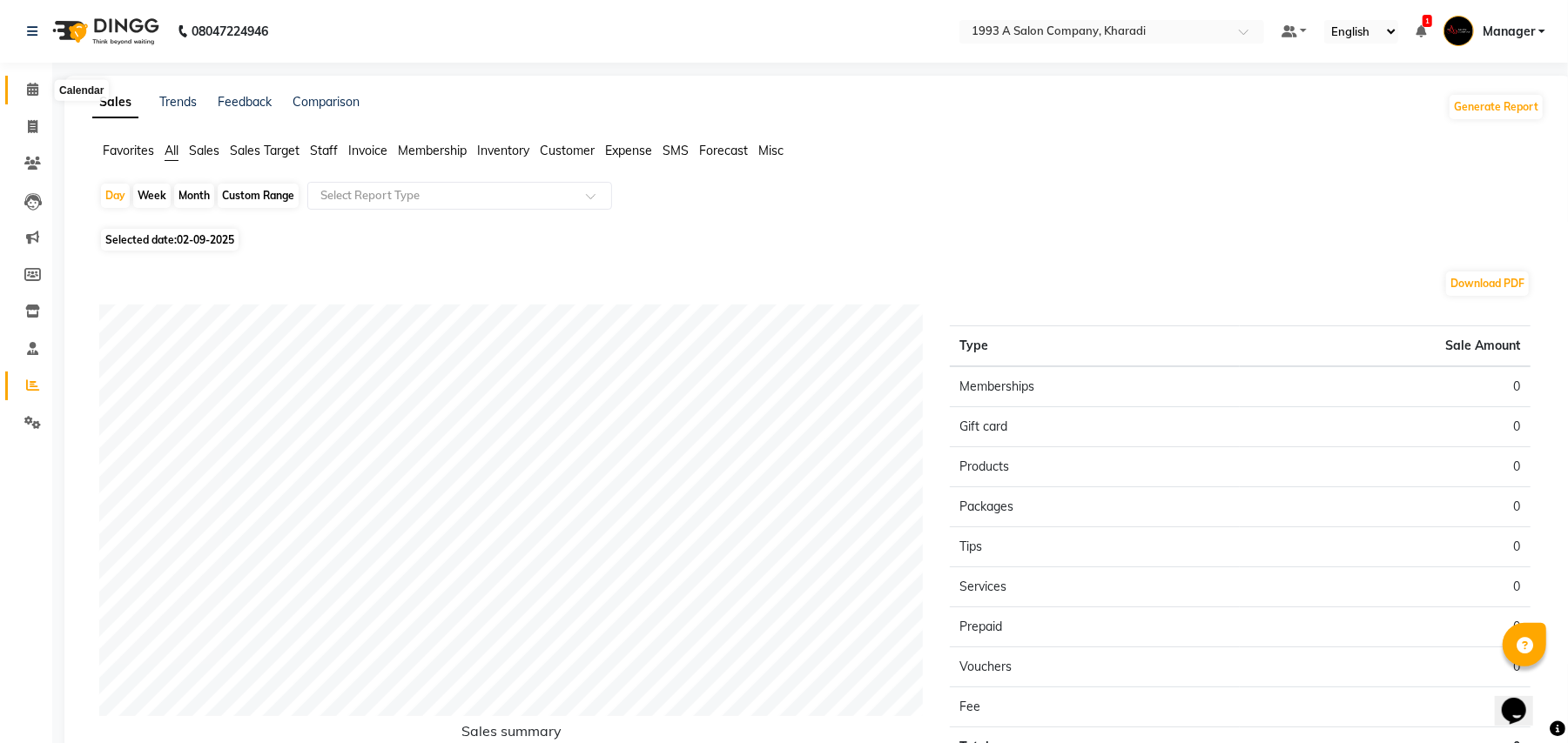
click at [32, 85] on icon at bounding box center [33, 90] width 12 height 13
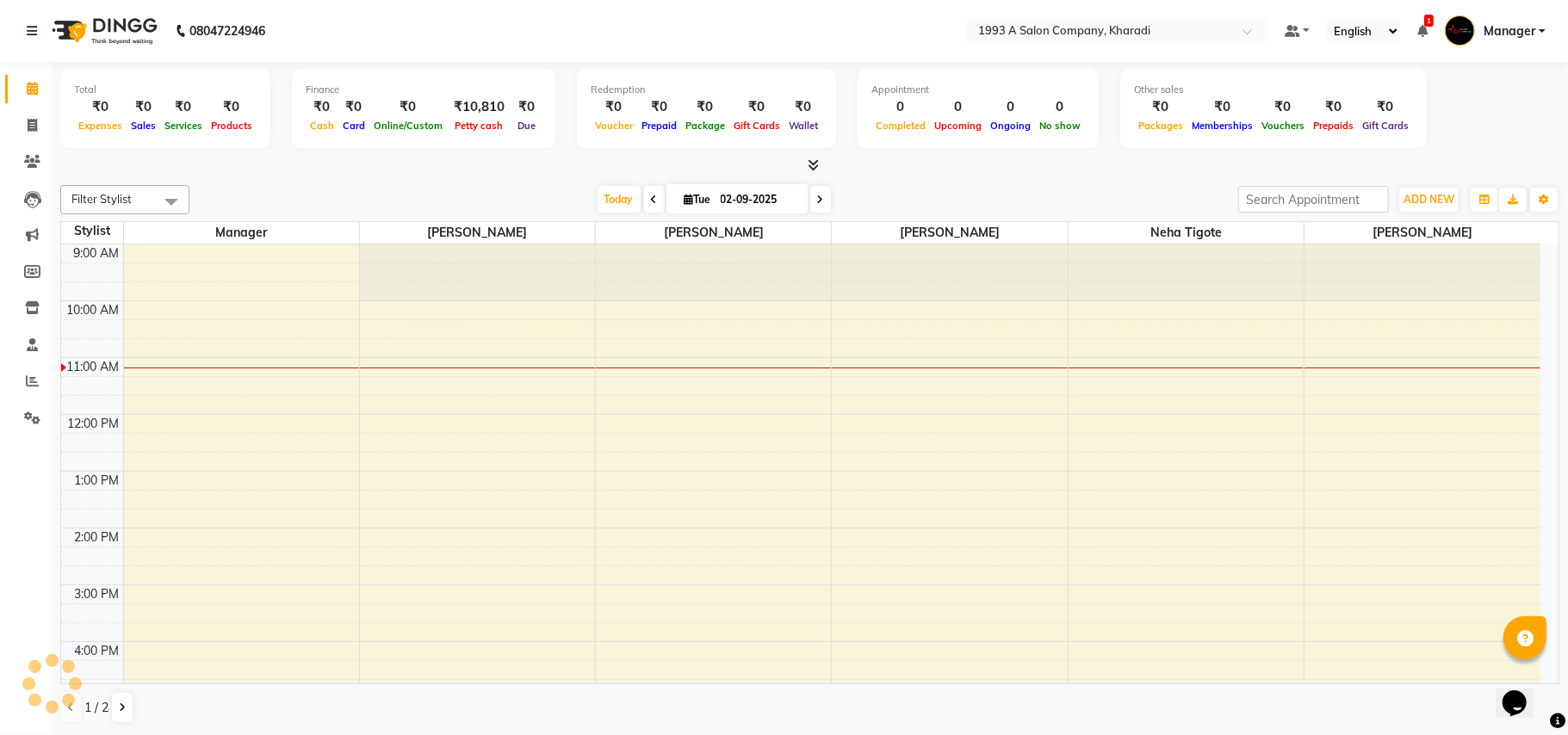
click at [1393, 32] on select "English ENGLISH Español العربية मराठी हिंदी ગુજરાતી தமிழ் 中文" at bounding box center [1363, 31] width 73 height 23
click at [1465, 112] on div "Total ₹0 Expenses ₹0 Sales ₹0 Services ₹0 Products Finance ₹0 Cash ₹0 Card ₹0 O…" at bounding box center [809, 111] width 1498 height 84
click at [1428, 26] on icon at bounding box center [1422, 31] width 10 height 12
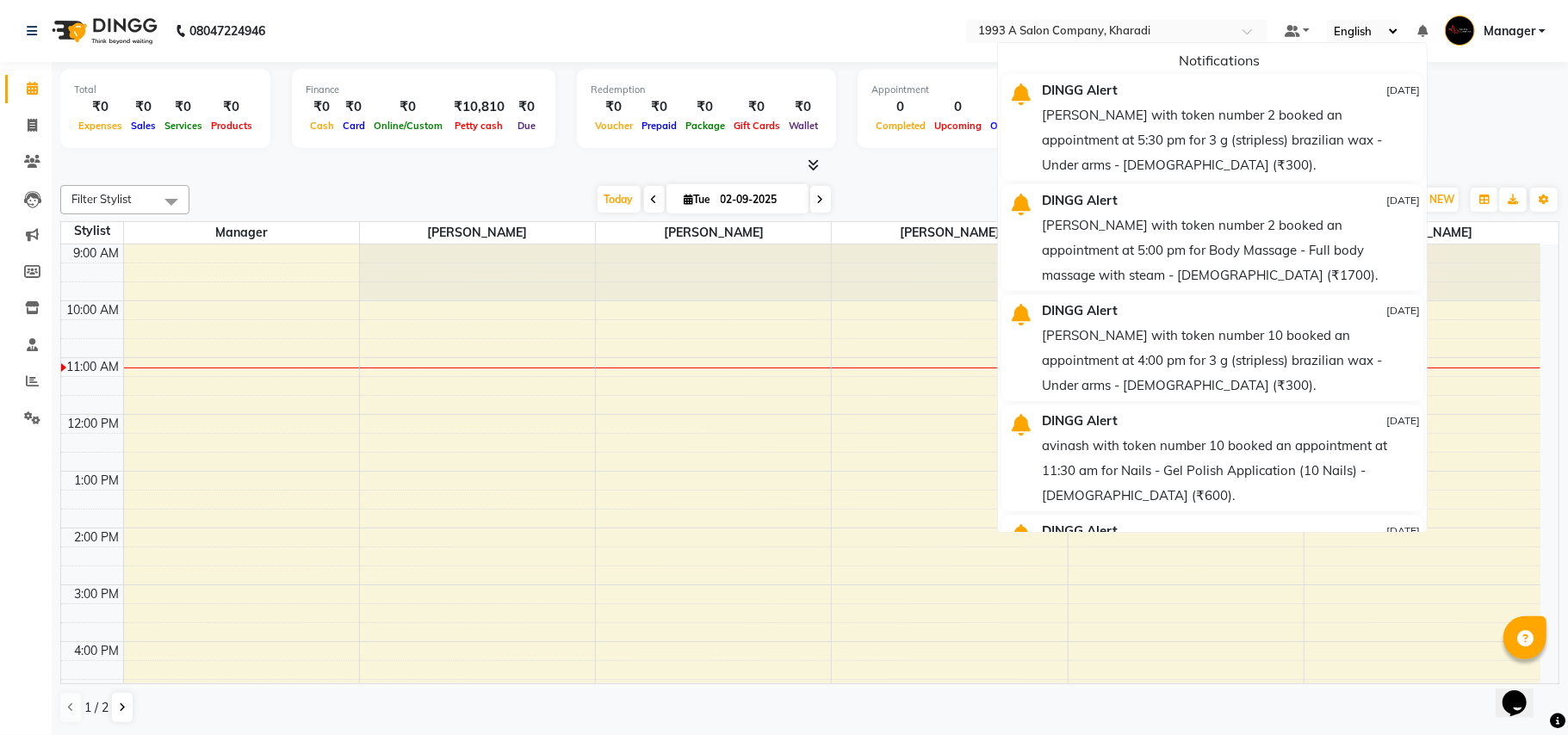
click at [1491, 77] on div "Total ₹0 Expenses ₹0 Sales ₹0 Services ₹0 Products Finance ₹0 Cash ₹0 Card ₹0 O…" at bounding box center [809, 111] width 1498 height 84
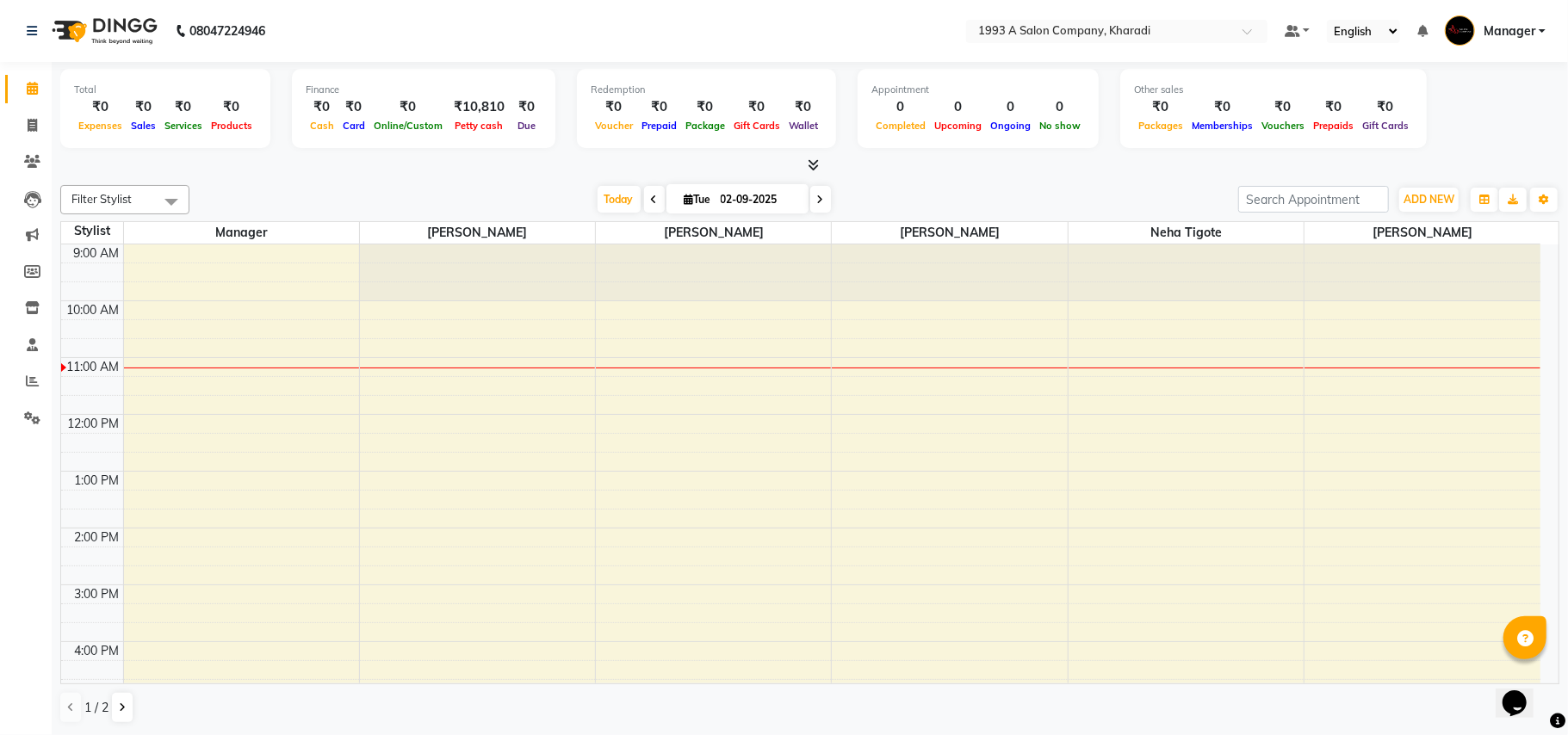
click at [1417, 26] on icon at bounding box center [1422, 31] width 10 height 12
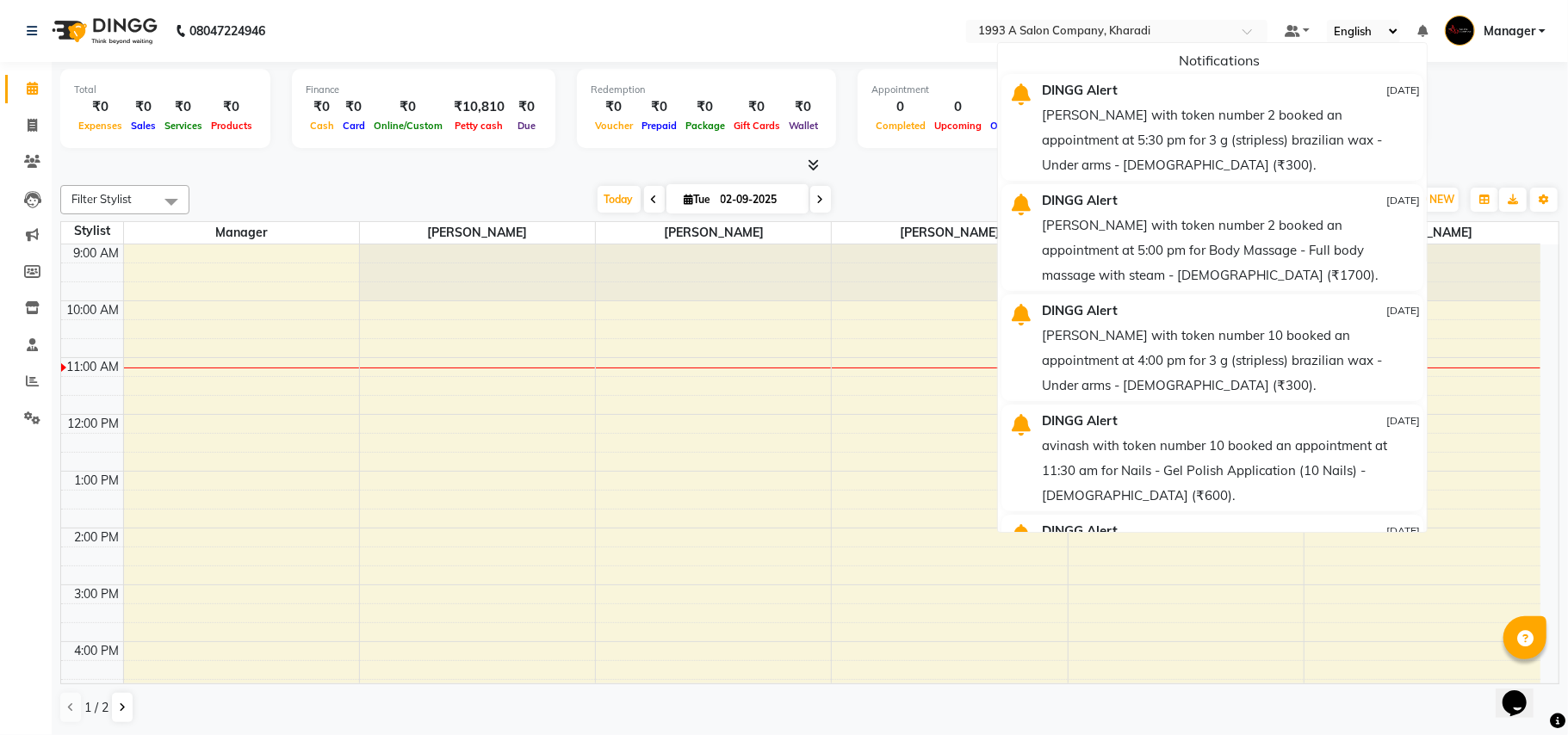
click at [1492, 149] on div "Total ₹0 Expenses ₹0 Sales ₹0 Services ₹0 Products Finance ₹0 Cash ₹0 Card ₹0 O…" at bounding box center [809, 111] width 1498 height 84
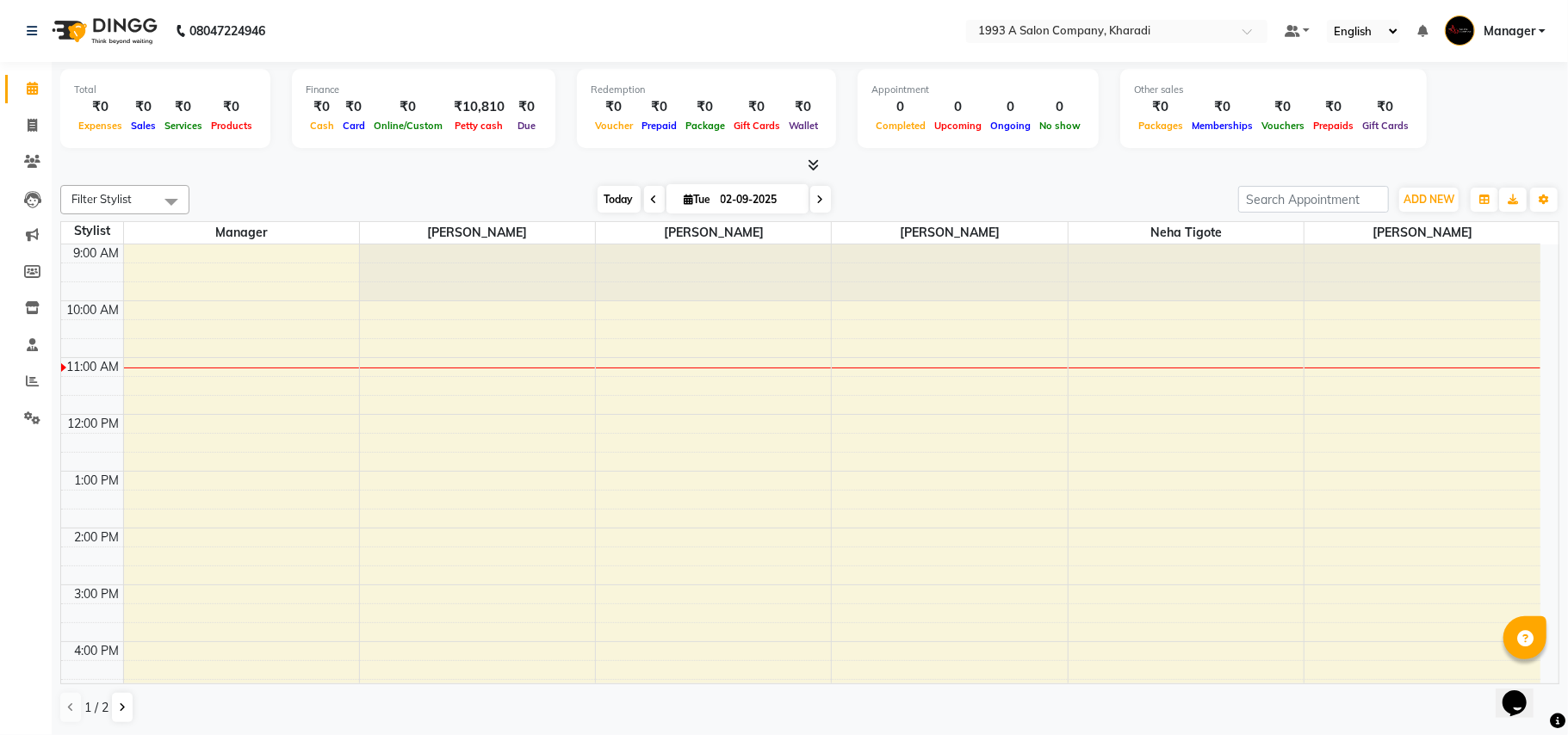
click at [614, 194] on span "Today" at bounding box center [618, 199] width 43 height 27
click at [1535, 29] on span "Manager" at bounding box center [1509, 31] width 52 height 18
click at [1059, 175] on div "Total ₹0 Expenses ₹0 Sales ₹0 Services ₹0 Products Finance ₹0 Cash ₹0 Card ₹0 O…" at bounding box center [810, 398] width 1516 height 673
click at [1536, 28] on link "Manager" at bounding box center [1496, 31] width 101 height 29
click at [1157, 186] on div "Filter Stylist Select All Manager [PERSON_NAME] [PERSON_NAME] [PERSON_NAME] Neh…" at bounding box center [809, 199] width 1498 height 30
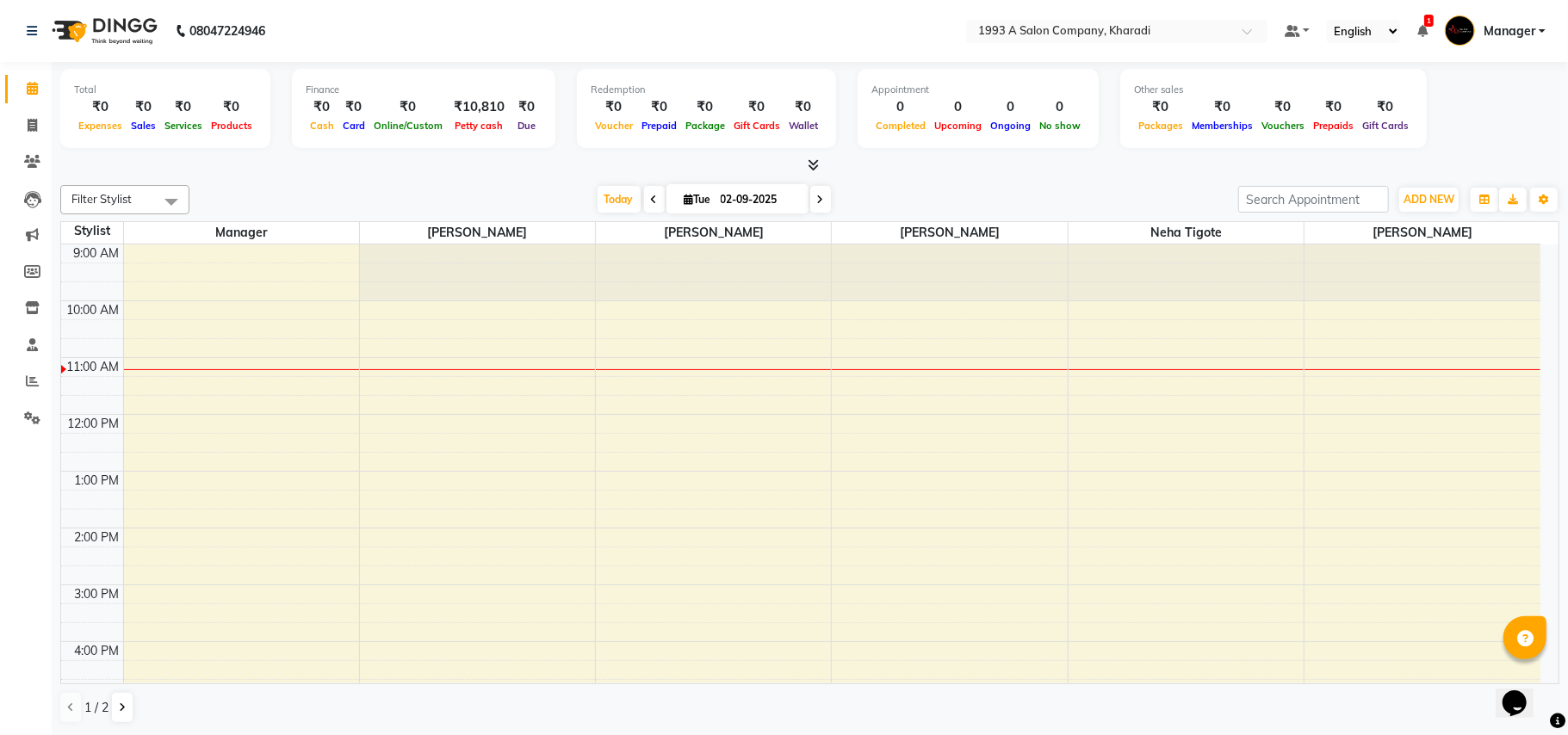
drag, startPoint x: 1522, startPoint y: 13, endPoint x: 1114, endPoint y: 155, distance: 432.0
click at [1114, 156] on div at bounding box center [809, 165] width 1498 height 18
drag, startPoint x: 1313, startPoint y: 26, endPoint x: 1110, endPoint y: 166, distance: 246.6
click at [1110, 166] on div at bounding box center [809, 165] width 1498 height 18
drag, startPoint x: 1330, startPoint y: 18, endPoint x: 1148, endPoint y: 153, distance: 226.6
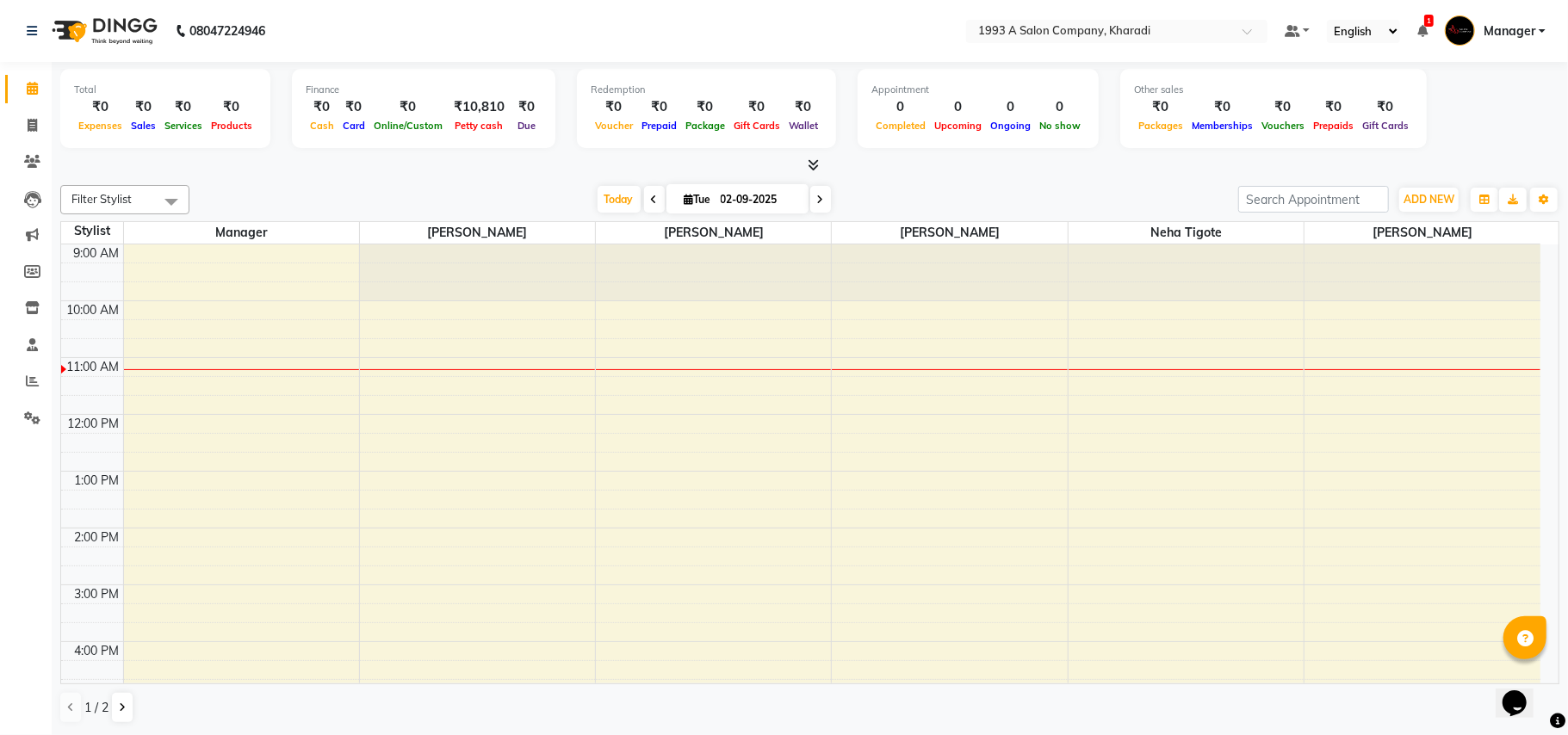
click at [1148, 153] on div "Total ₹0 Expenses ₹0 Sales ₹0 Services ₹0 Products Finance ₹0 Cash ₹0 Card ₹0 O…" at bounding box center [809, 111] width 1498 height 84
drag, startPoint x: 1455, startPoint y: 12, endPoint x: 1095, endPoint y: 184, distance: 399.0
click at [1095, 185] on div "Filter Stylist Select All Manager [PERSON_NAME] [PERSON_NAME] [PERSON_NAME] Neh…" at bounding box center [809, 199] width 1498 height 30
drag, startPoint x: 1446, startPoint y: 5, endPoint x: 1120, endPoint y: 176, distance: 368.1
click at [1120, 176] on div "Total ₹0 Expenses ₹0 Sales ₹0 Services ₹0 Products Finance ₹0 Cash ₹0 Card ₹0 O…" at bounding box center [810, 398] width 1516 height 673
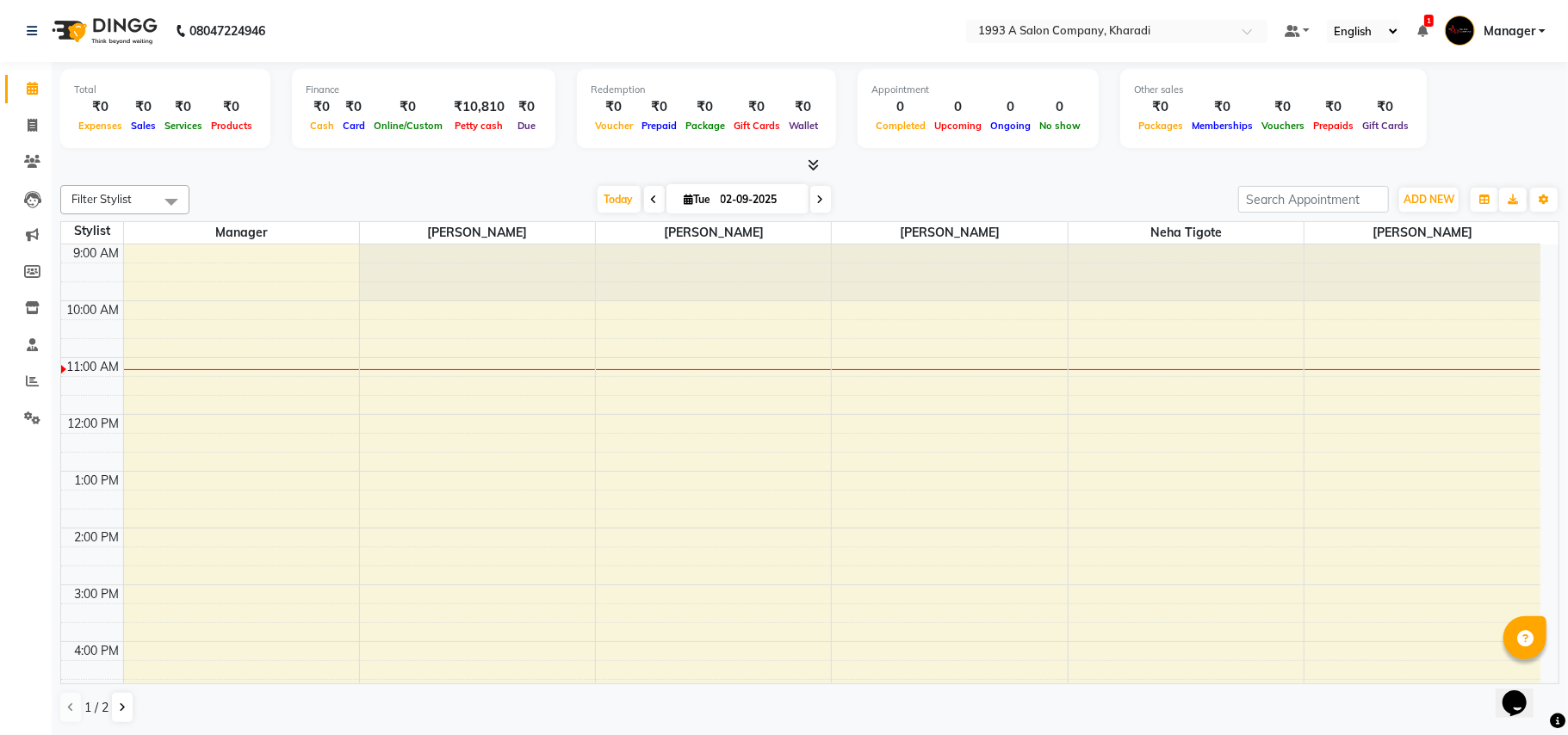
drag, startPoint x: 1481, startPoint y: 15, endPoint x: 1109, endPoint y: 191, distance: 411.5
click at [1109, 191] on div "[DATE] [DATE]" at bounding box center [713, 199] width 1031 height 26
drag, startPoint x: 1423, startPoint y: 2, endPoint x: 1104, endPoint y: 182, distance: 366.3
click at [1104, 182] on div "Filter Stylist Select All Manager [PERSON_NAME] [PERSON_NAME] [PERSON_NAME] Neh…" at bounding box center [809, 454] width 1498 height 552
drag, startPoint x: 1313, startPoint y: 25, endPoint x: 1117, endPoint y: 170, distance: 243.8
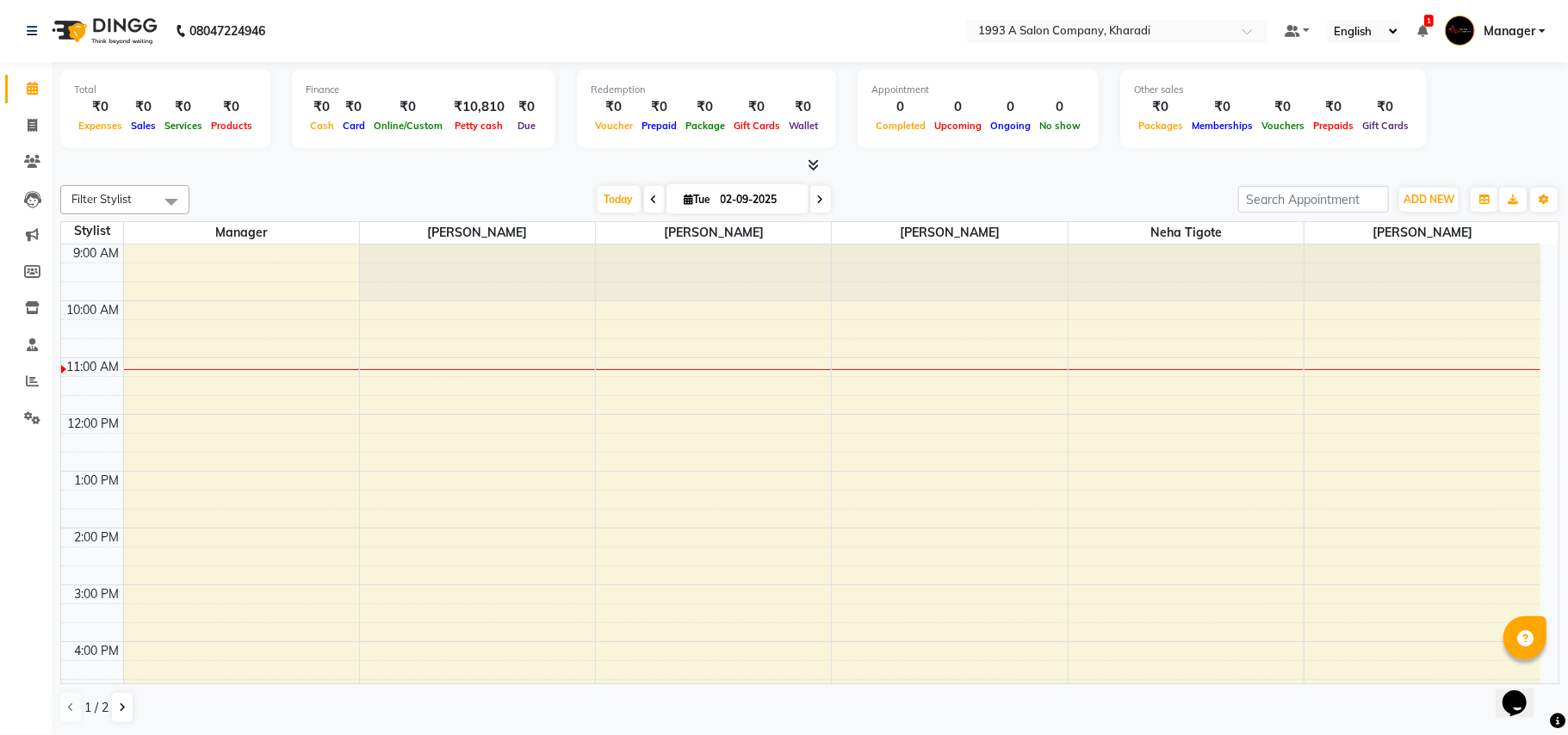
click at [1117, 170] on div at bounding box center [809, 165] width 1498 height 18
drag, startPoint x: 1409, startPoint y: 10, endPoint x: 1137, endPoint y: 183, distance: 322.4
click at [1137, 183] on div "Filter Stylist Select All Manager [PERSON_NAME] [PERSON_NAME] [PERSON_NAME] Neh…" at bounding box center [809, 454] width 1498 height 552
drag, startPoint x: 1512, startPoint y: 4, endPoint x: 1126, endPoint y: 143, distance: 410.3
click at [1126, 143] on div "Other sales ₹0 Packages ₹0 Memberships ₹0 Vouchers ₹0 Prepaids ₹0 Gift Cards" at bounding box center [1272, 108] width 306 height 79
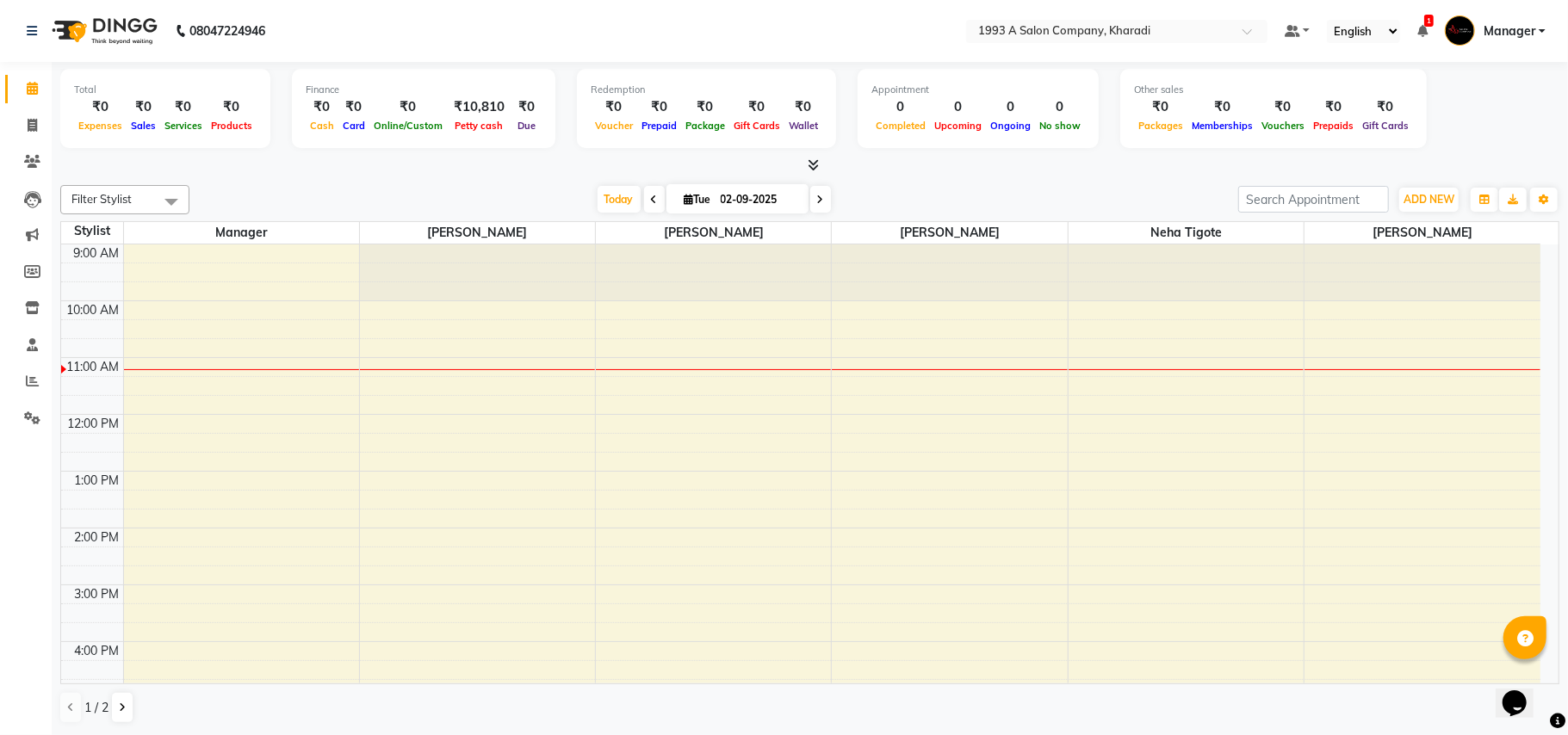
drag, startPoint x: 1498, startPoint y: 7, endPoint x: 1112, endPoint y: 183, distance: 424.2
click at [1112, 183] on div "Filter Stylist Select All Manager [PERSON_NAME] [PERSON_NAME] [PERSON_NAME] Neh…" at bounding box center [809, 454] width 1498 height 552
drag, startPoint x: 1567, startPoint y: 4, endPoint x: 1092, endPoint y: 173, distance: 504.2
click at [1092, 173] on div at bounding box center [809, 165] width 1498 height 18
drag, startPoint x: 1478, startPoint y: 1, endPoint x: 1078, endPoint y: 180, distance: 438.2
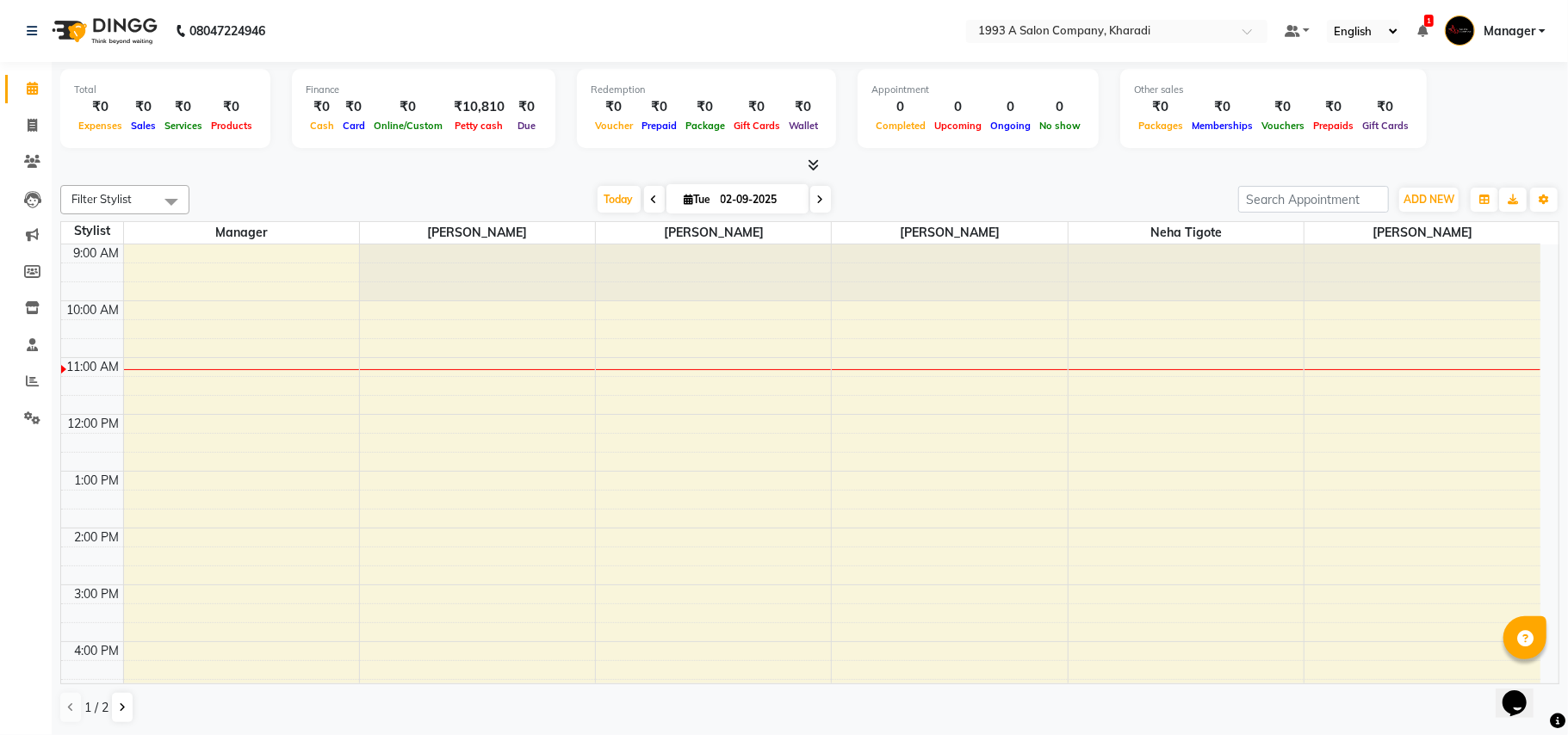
click at [1078, 180] on div "Filter Stylist Select All Manager [PERSON_NAME] [PERSON_NAME] [PERSON_NAME] Neh…" at bounding box center [809, 454] width 1498 height 552
drag, startPoint x: 1368, startPoint y: 21, endPoint x: 1018, endPoint y: 179, distance: 384.0
click at [1018, 179] on div "Filter Stylist Select All Manager [PERSON_NAME] [PERSON_NAME] [PERSON_NAME] Neh…" at bounding box center [809, 454] width 1498 height 552
drag, startPoint x: 1458, startPoint y: 9, endPoint x: 935, endPoint y: 34, distance: 523.6
click at [935, 34] on nav "08047224946 Select Location × 1993 A Salon Company, Kharadi Default Panel My Pa…" at bounding box center [784, 31] width 1568 height 62
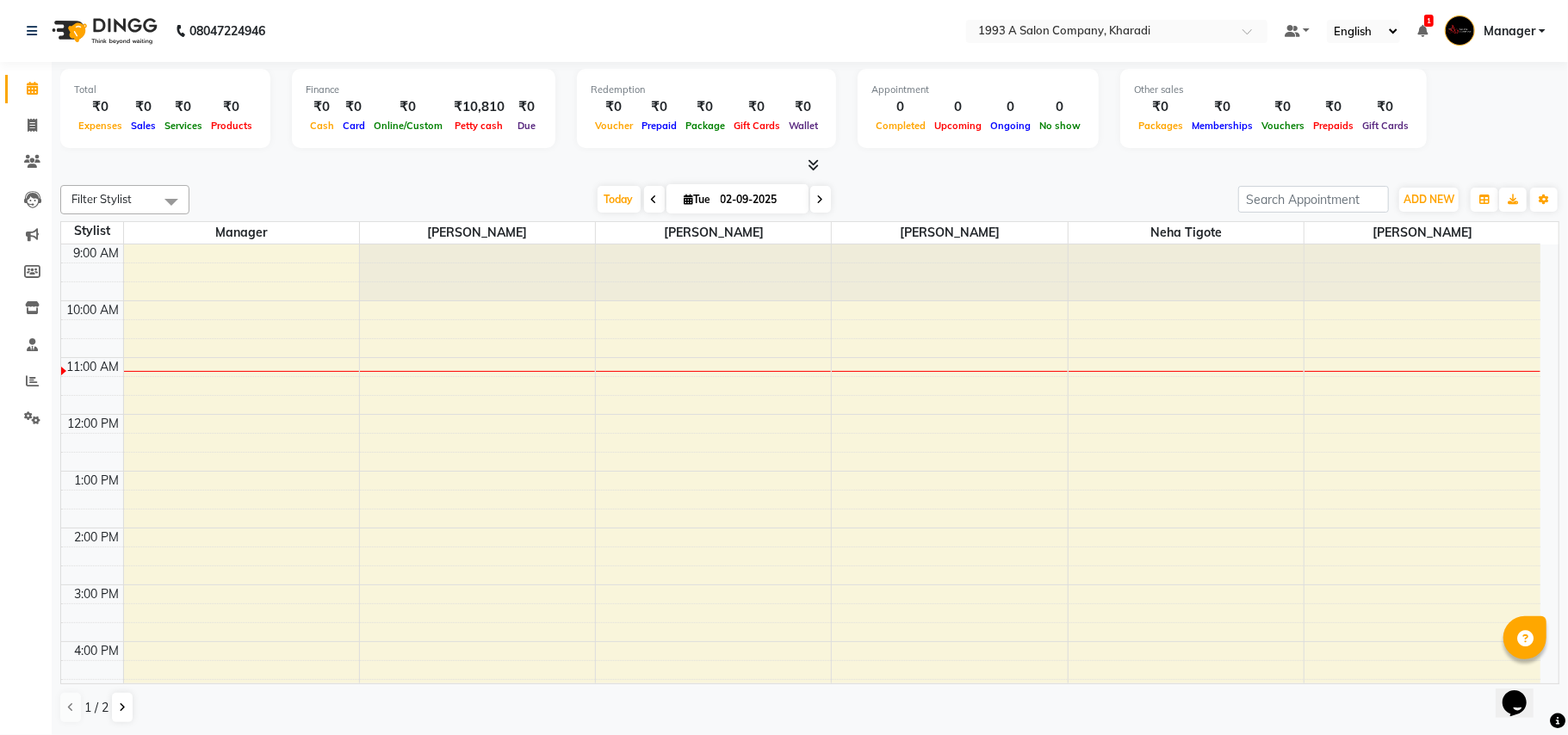
drag, startPoint x: 996, startPoint y: 4, endPoint x: 1068, endPoint y: 160, distance: 171.8
click at [1068, 160] on div at bounding box center [809, 165] width 1498 height 18
drag, startPoint x: 1537, startPoint y: 5, endPoint x: 1105, endPoint y: 167, distance: 461.4
click at [1105, 167] on div at bounding box center [809, 165] width 1498 height 18
drag, startPoint x: 1454, startPoint y: 8, endPoint x: 865, endPoint y: 156, distance: 607.3
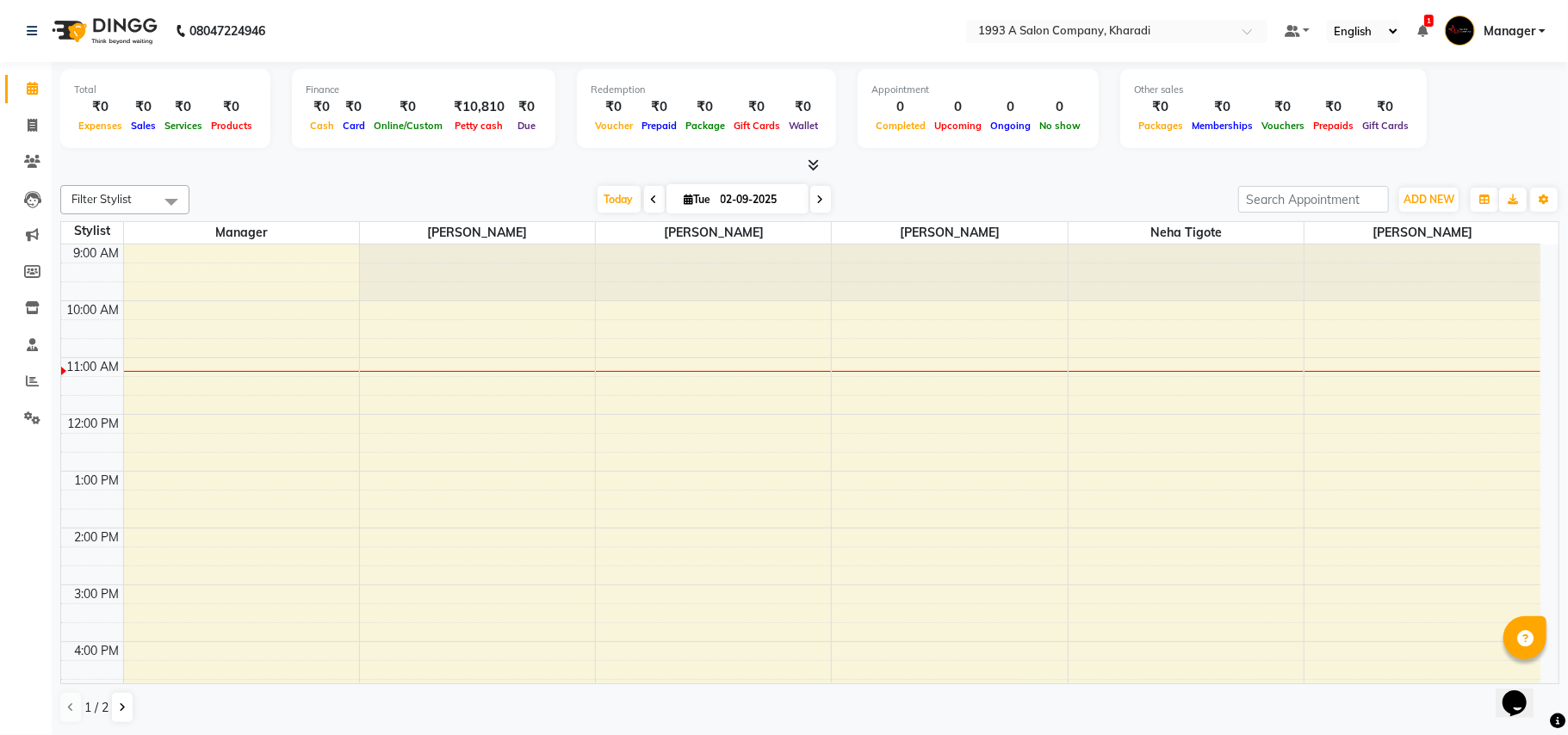
click at [865, 156] on div at bounding box center [809, 165] width 1498 height 18
drag, startPoint x: 1481, startPoint y: 9, endPoint x: 1002, endPoint y: 171, distance: 505.7
click at [1002, 171] on div at bounding box center [809, 165] width 1498 height 18
drag, startPoint x: 1498, startPoint y: 5, endPoint x: 1138, endPoint y: 153, distance: 389.2
click at [1138, 153] on div "Total ₹0 Expenses ₹0 Sales ₹0 Services ₹0 Products Finance ₹0 Cash ₹0 Card ₹0 O…" at bounding box center [809, 118] width 1498 height 112
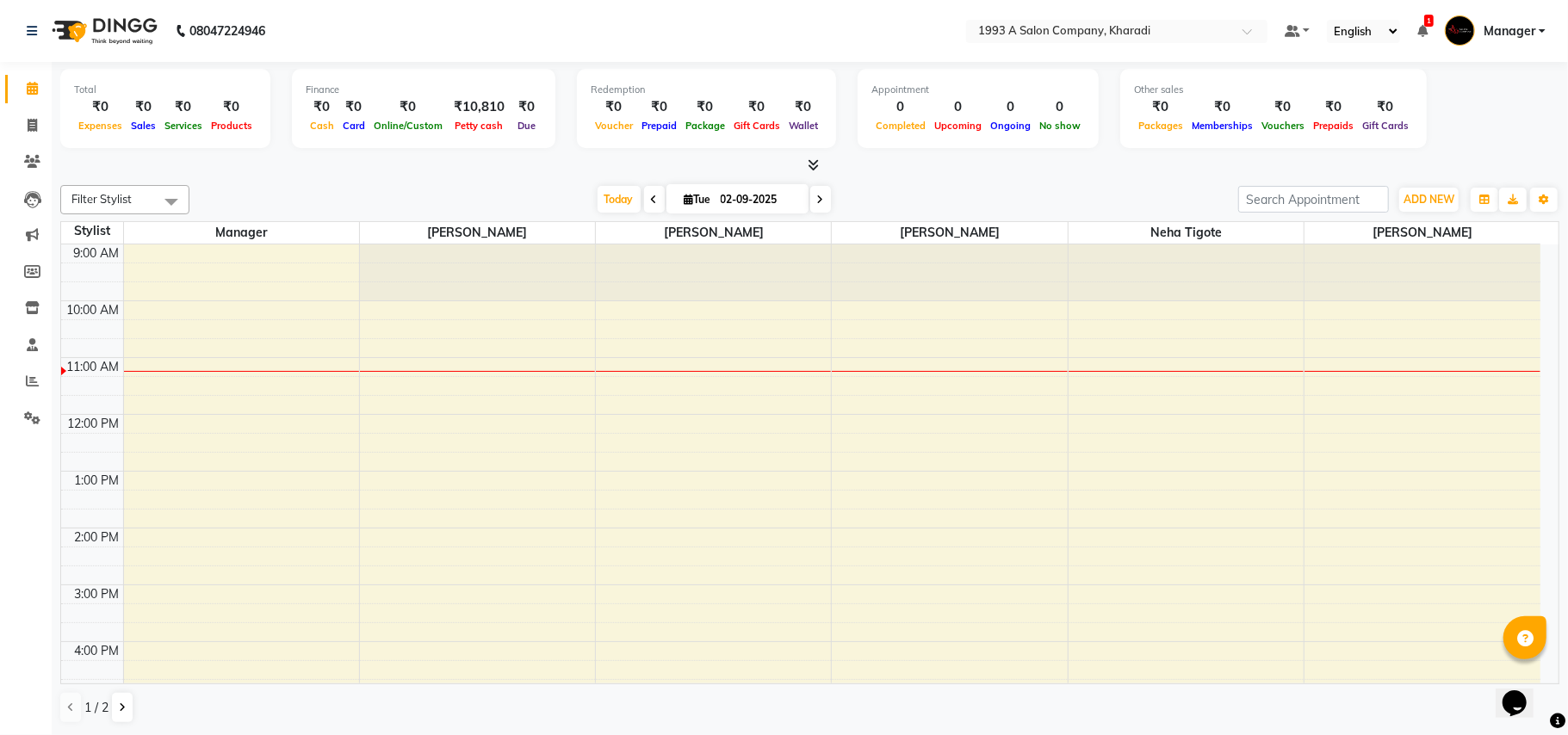
drag, startPoint x: 1527, startPoint y: 17, endPoint x: 1069, endPoint y: 179, distance: 485.8
click at [1069, 179] on div "Filter Stylist Select All Manager [PERSON_NAME] [PERSON_NAME] [PERSON_NAME] Neh…" at bounding box center [809, 454] width 1498 height 552
click at [620, 201] on span "Today" at bounding box center [618, 199] width 43 height 27
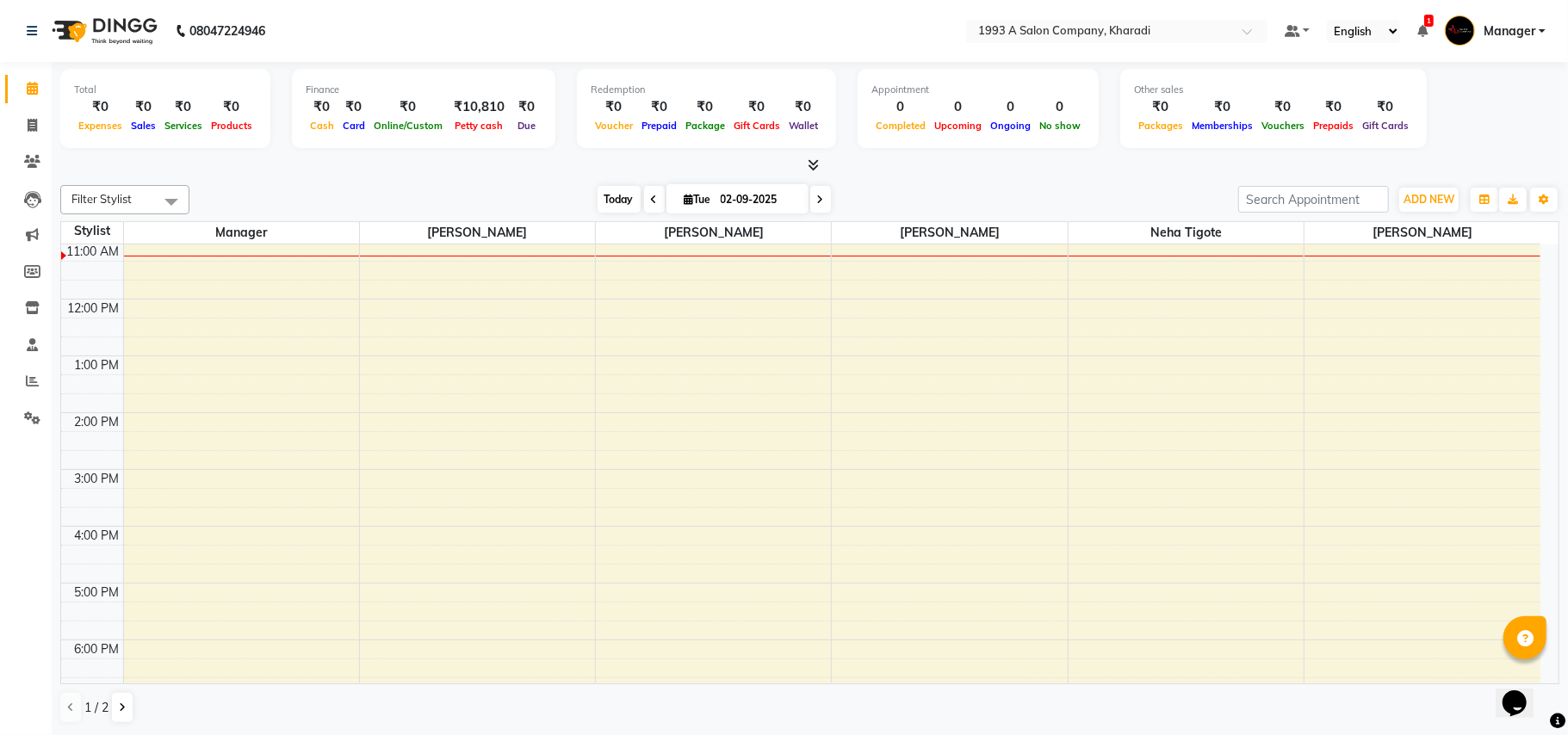
click at [614, 198] on span "Today" at bounding box center [618, 199] width 43 height 27
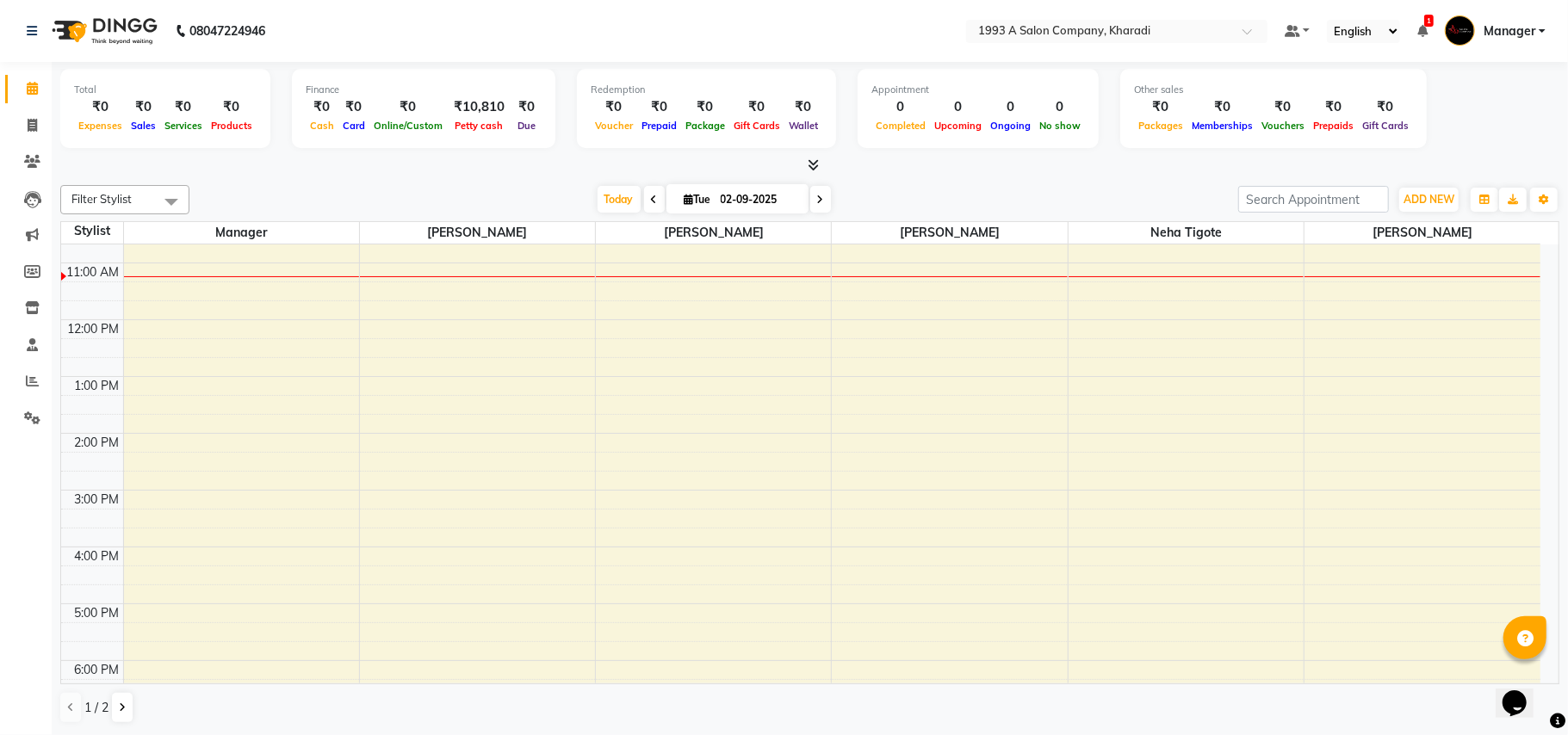
scroll to position [0, 0]
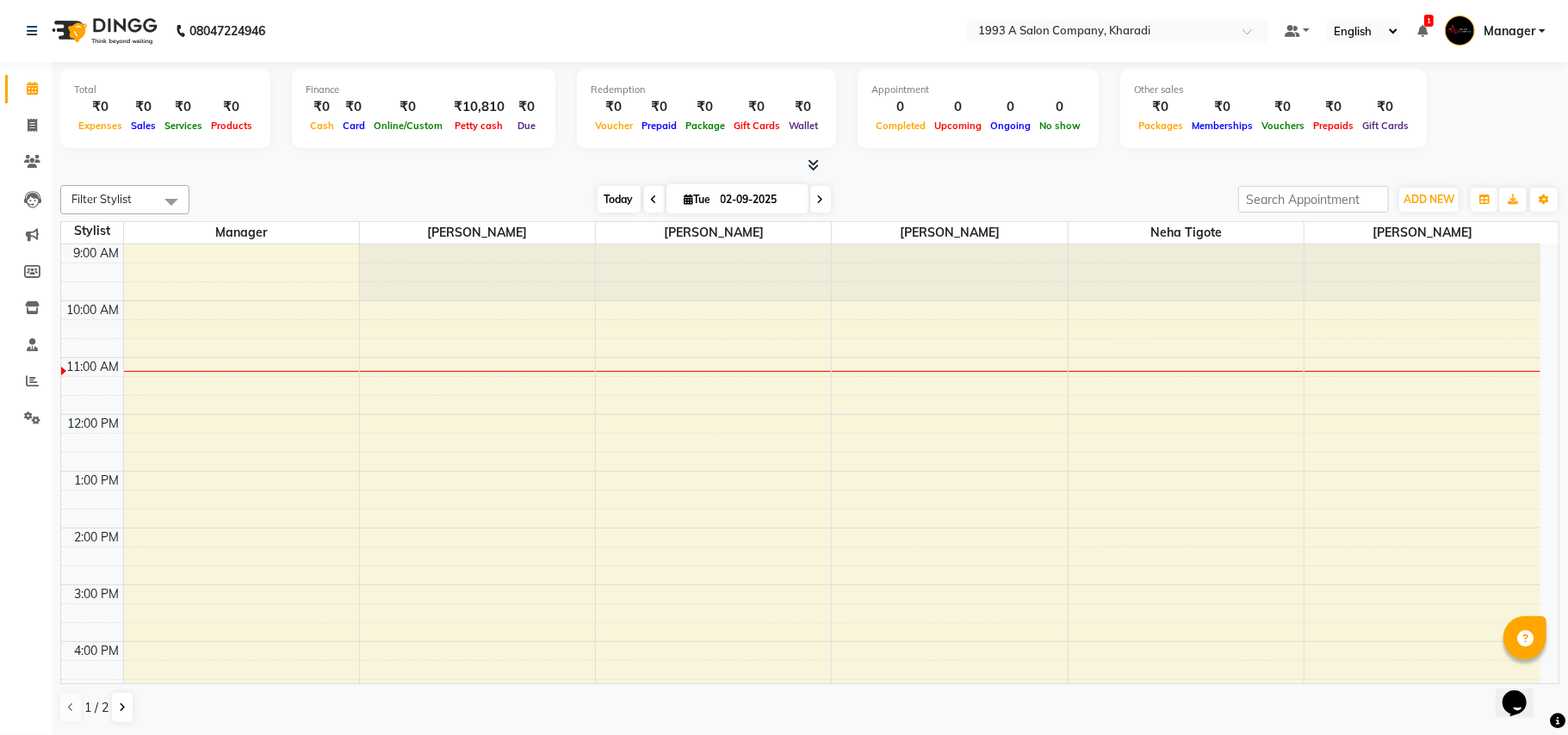
click at [616, 207] on span "Today" at bounding box center [618, 199] width 43 height 27
click at [837, 308] on div "9:00 AM 10:00 AM 11:00 AM 12:00 PM 1:00 PM 2:00 PM 3:00 PM 4:00 PM 5:00 PM 6:00…" at bounding box center [800, 613] width 1479 height 738
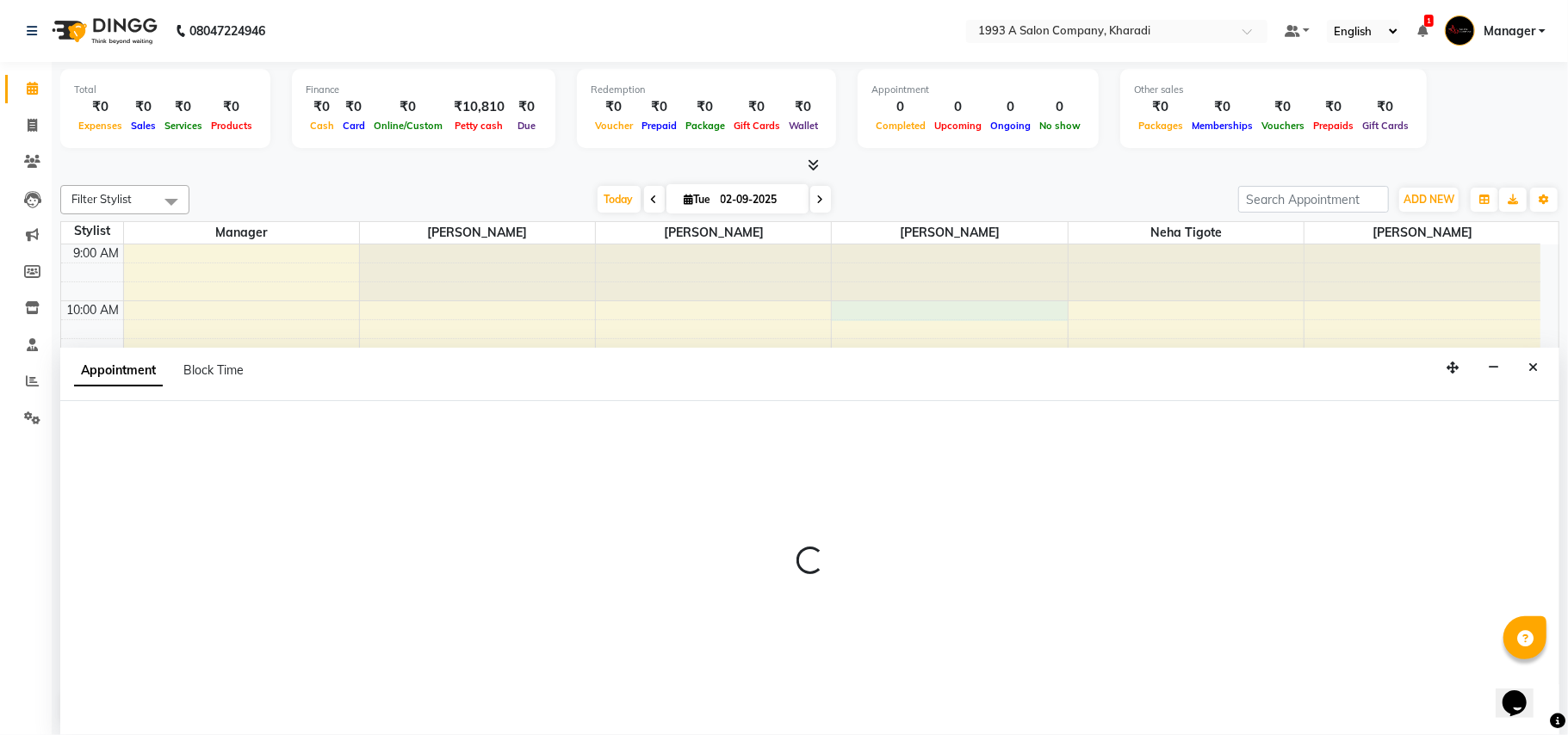
select select "11579"
select select "600"
select select "tentative"
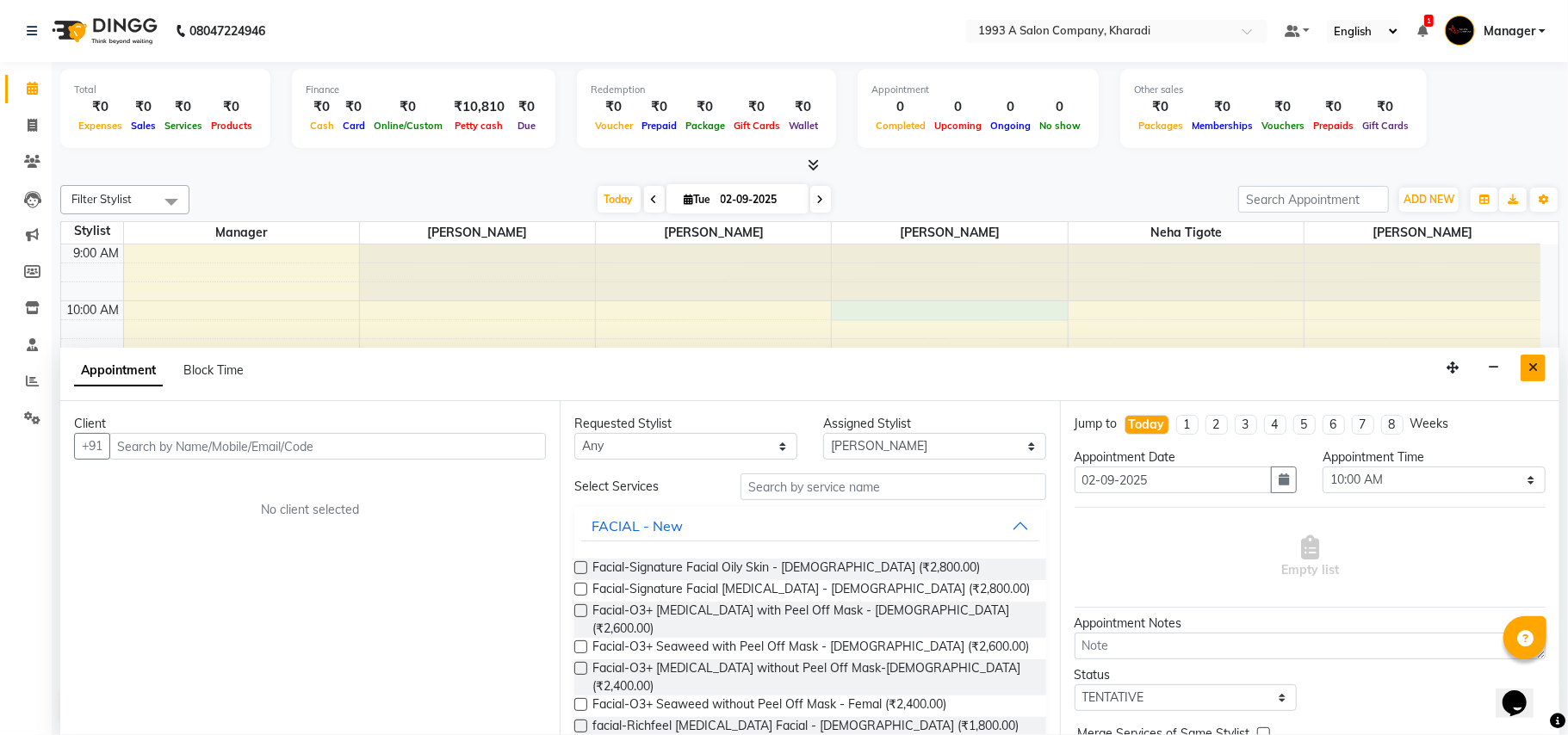
click at [1535, 377] on button "Close" at bounding box center [1533, 368] width 25 height 27
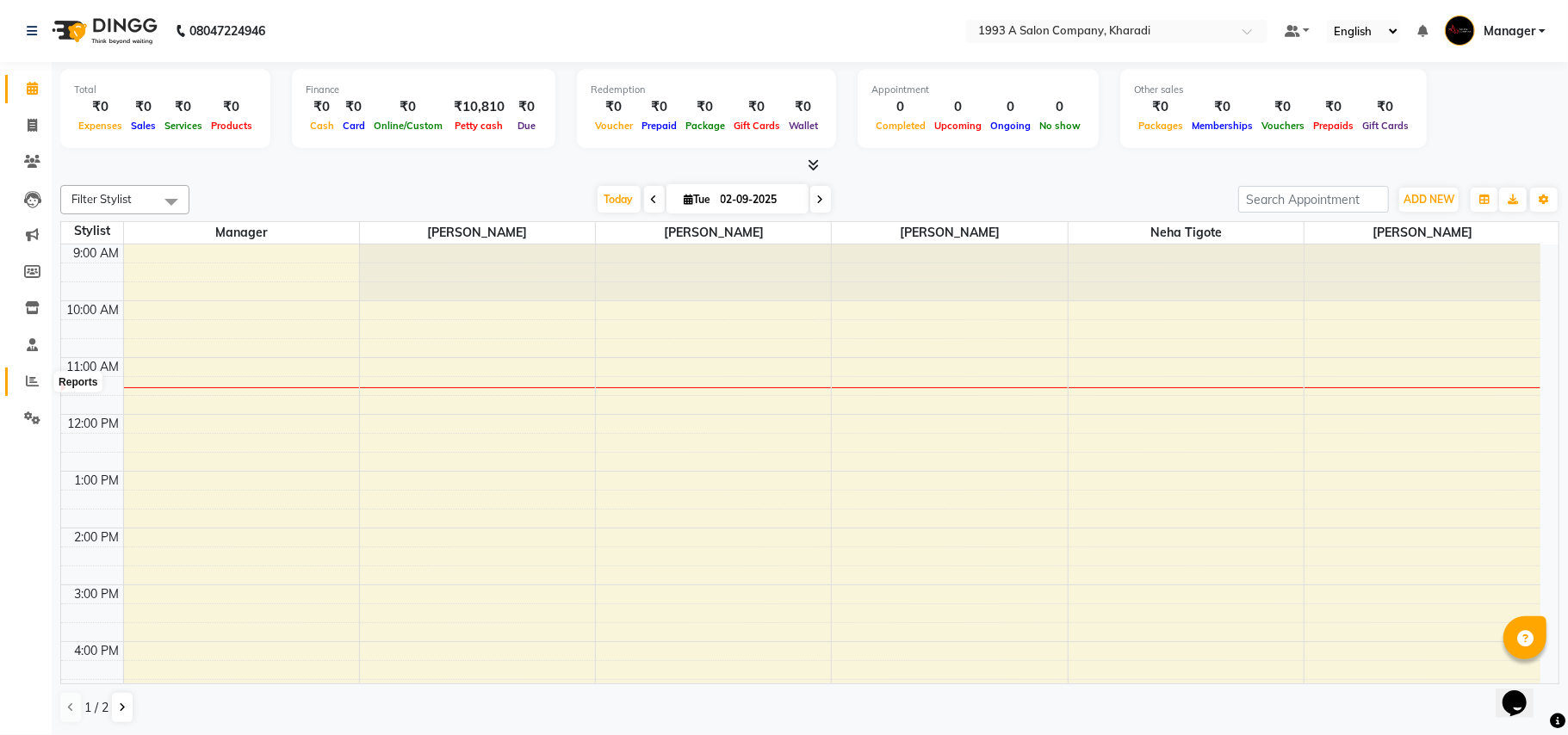
click at [22, 382] on span at bounding box center [32, 381] width 31 height 20
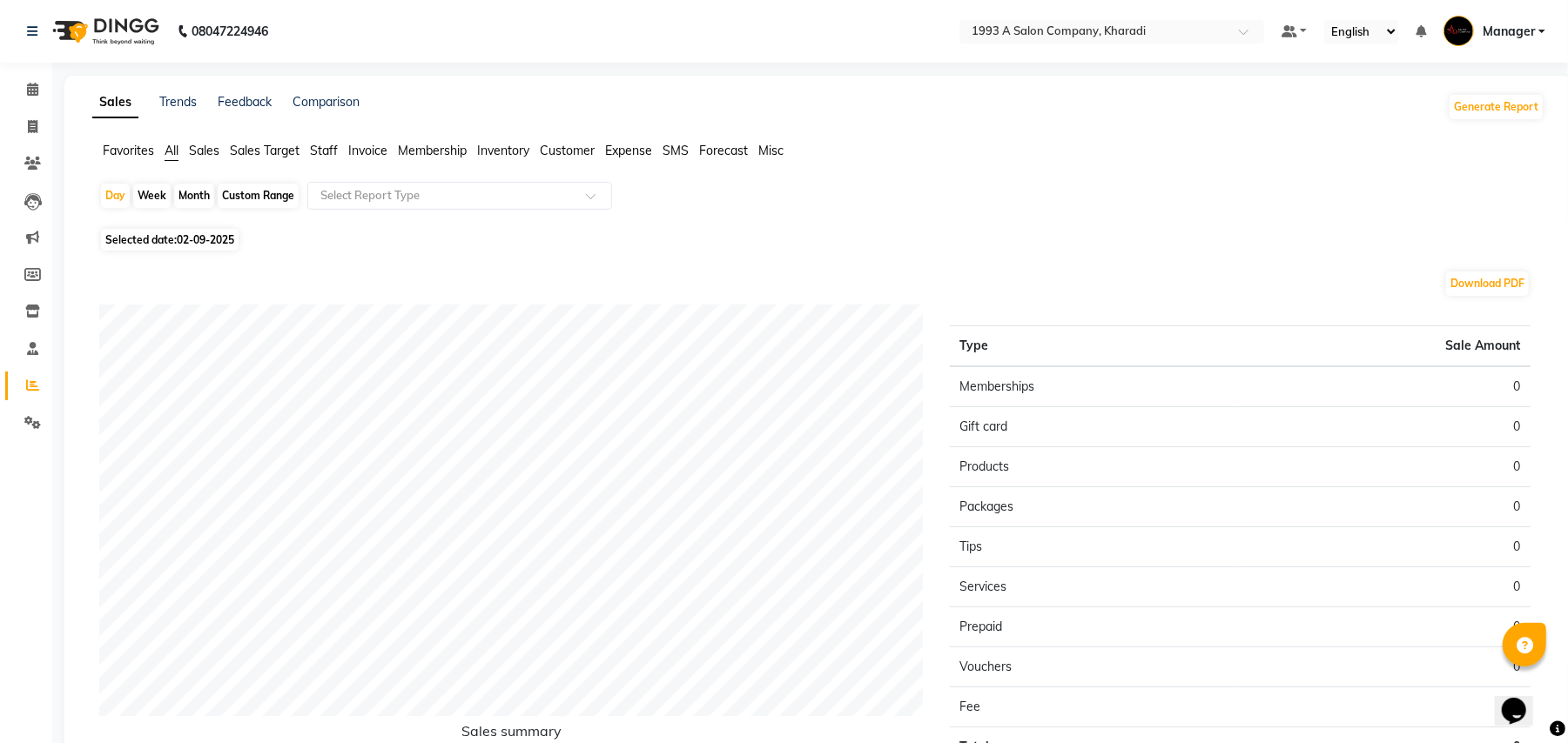
click at [264, 196] on div "Custom Range" at bounding box center [258, 195] width 81 height 24
select select "9"
select select "2025"
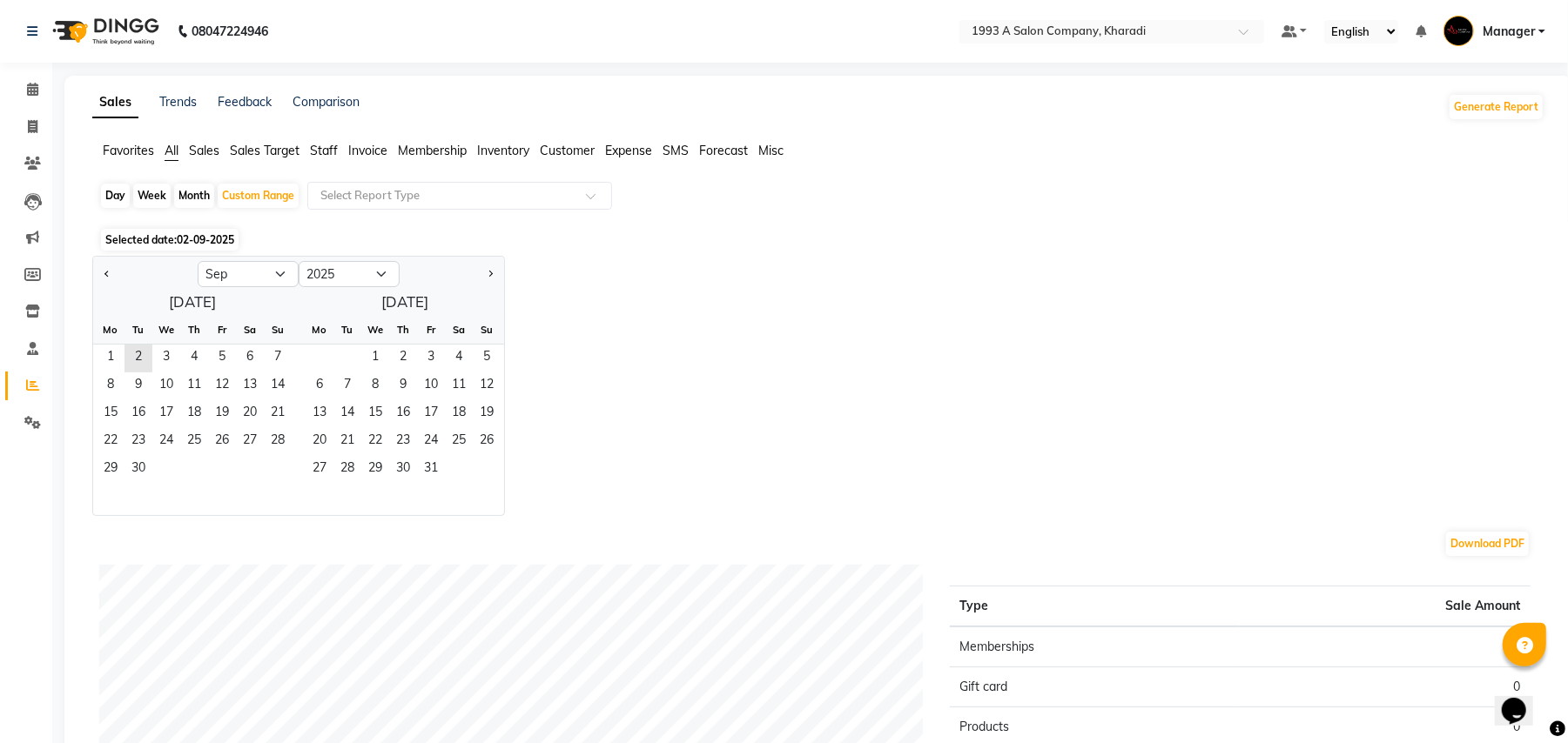
click at [115, 190] on div "Day" at bounding box center [116, 195] width 29 height 24
select select "9"
select select "2025"
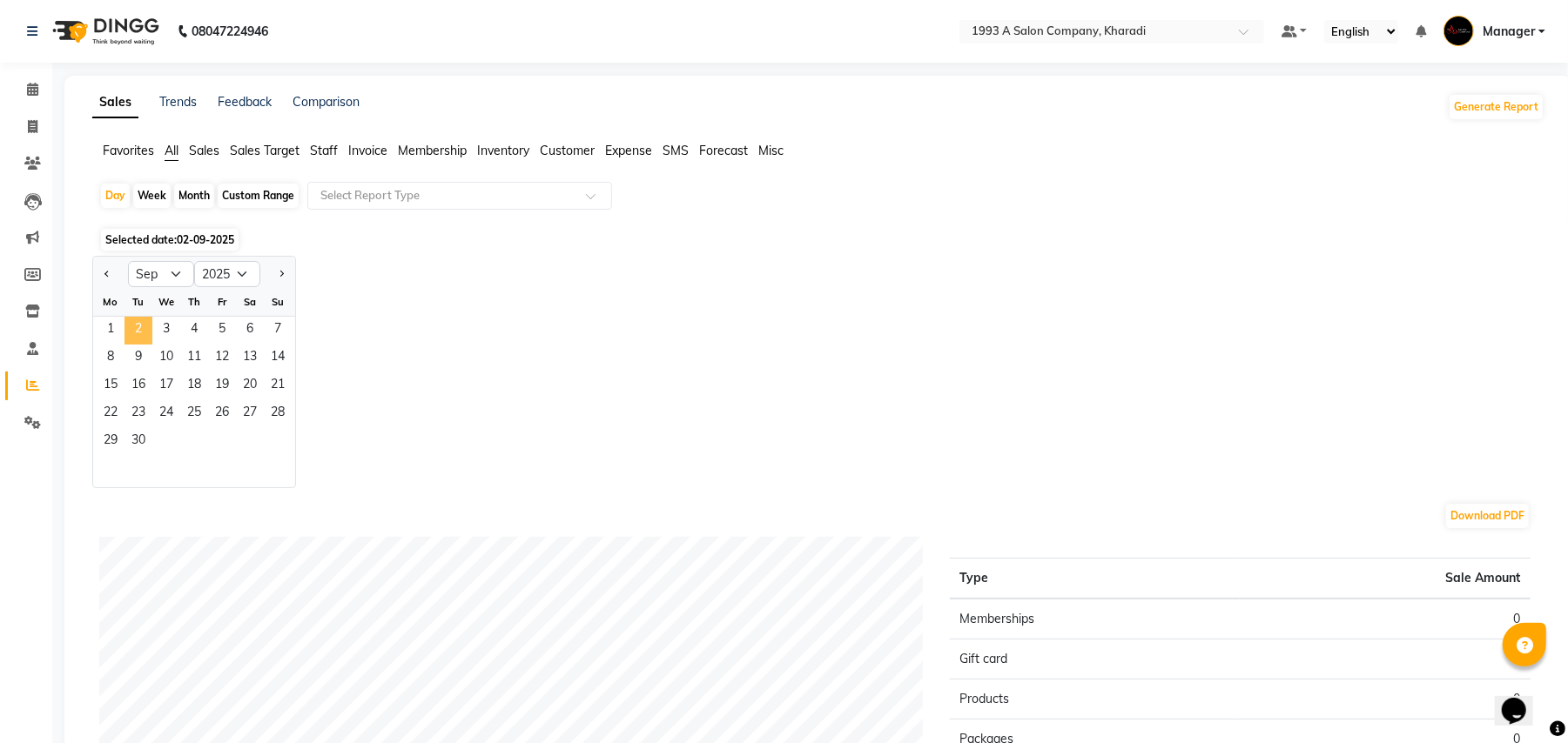
click at [139, 327] on span "2" at bounding box center [138, 331] width 28 height 28
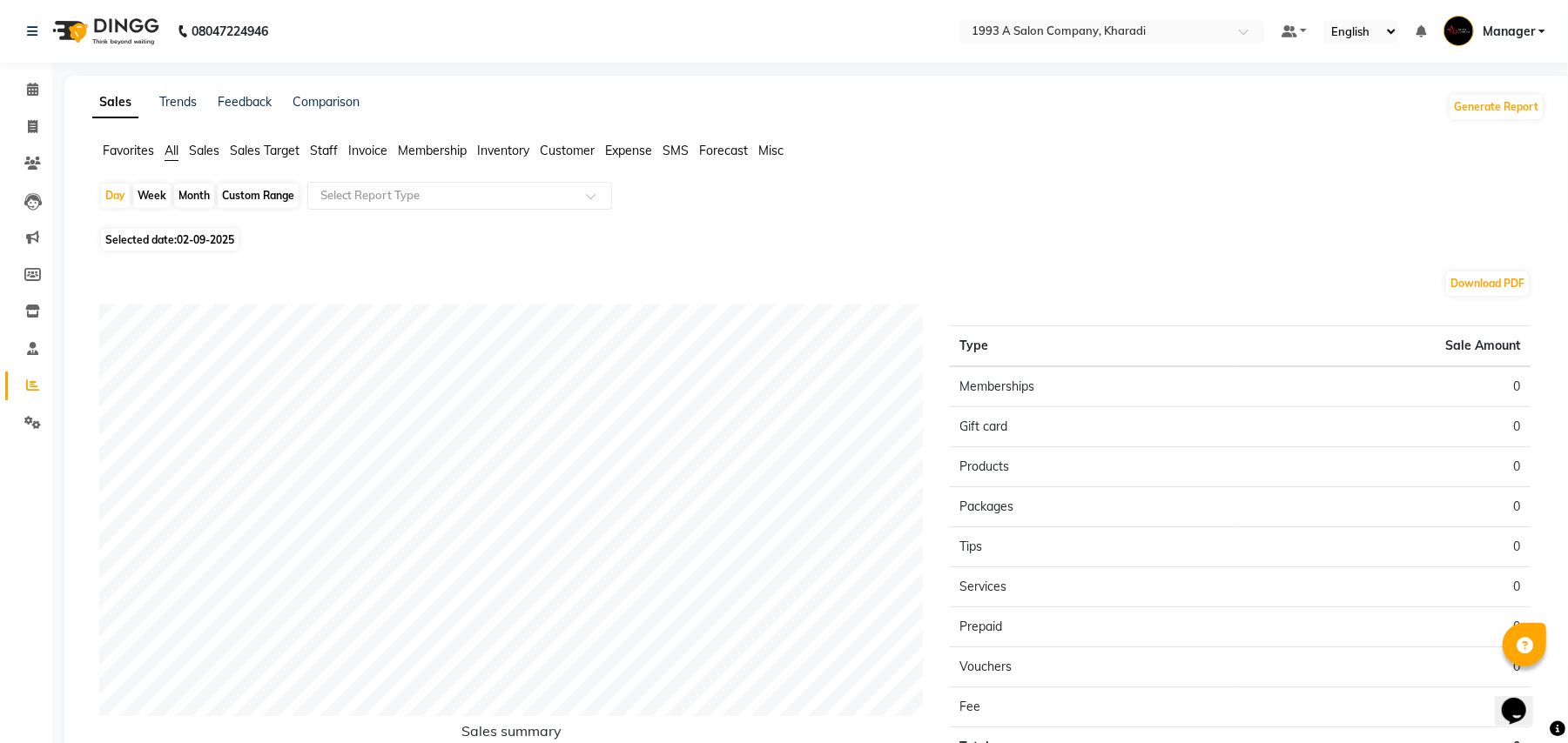
scroll to position [127, 0]
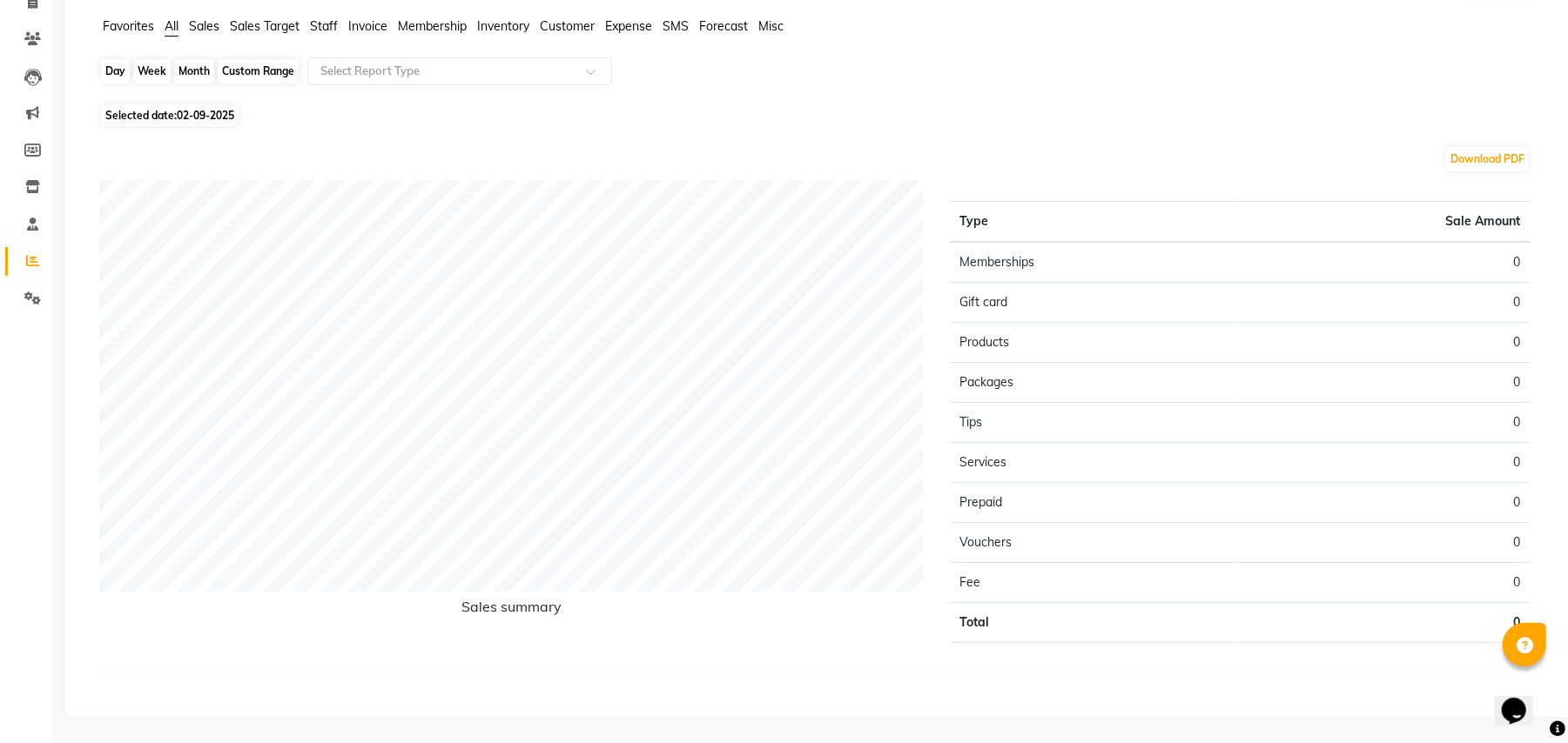
click at [121, 64] on div "Day" at bounding box center [116, 70] width 29 height 24
select select "9"
select select "2025"
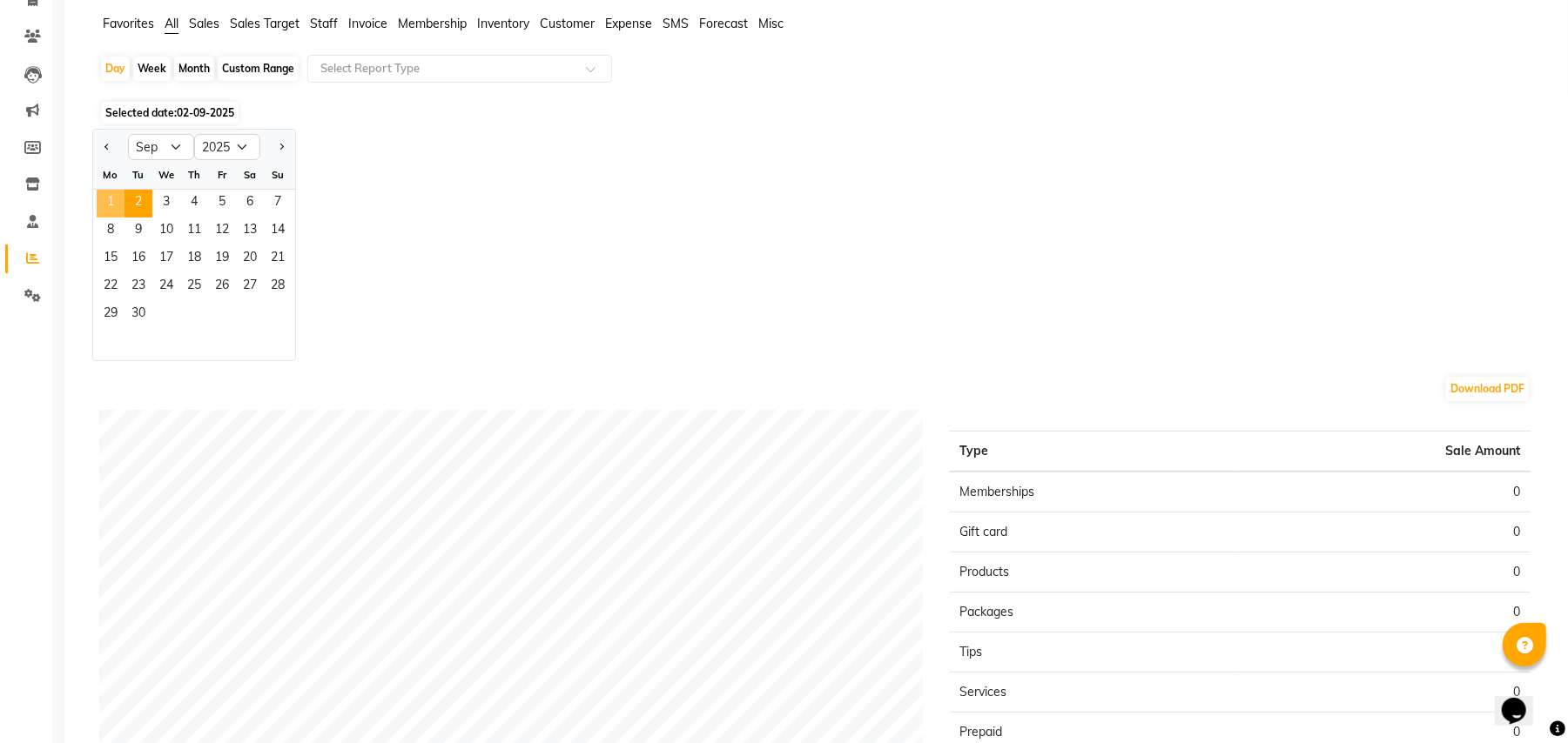
click at [110, 206] on span "1" at bounding box center [110, 203] width 28 height 28
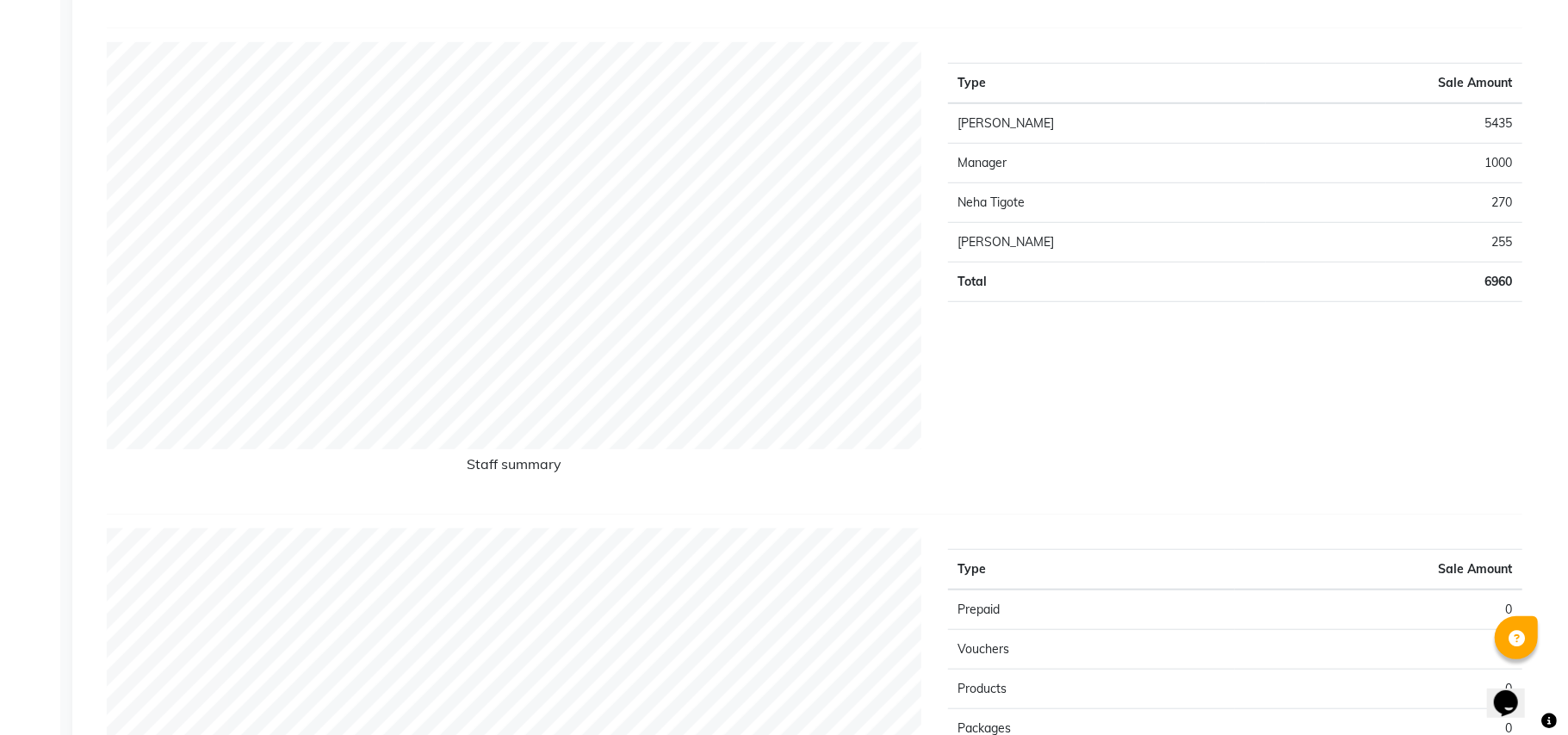
scroll to position [0, 0]
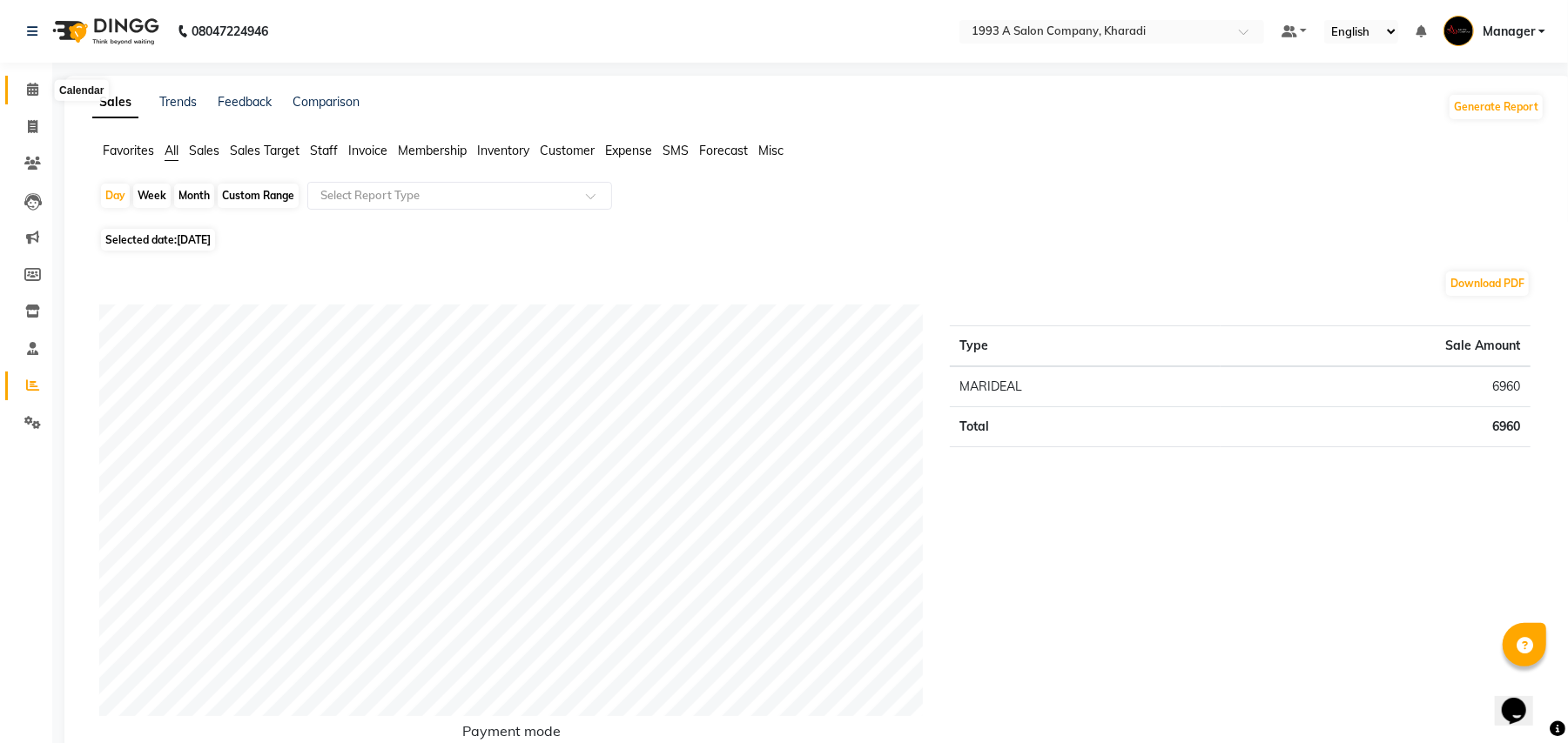
click at [33, 83] on icon at bounding box center [33, 90] width 12 height 13
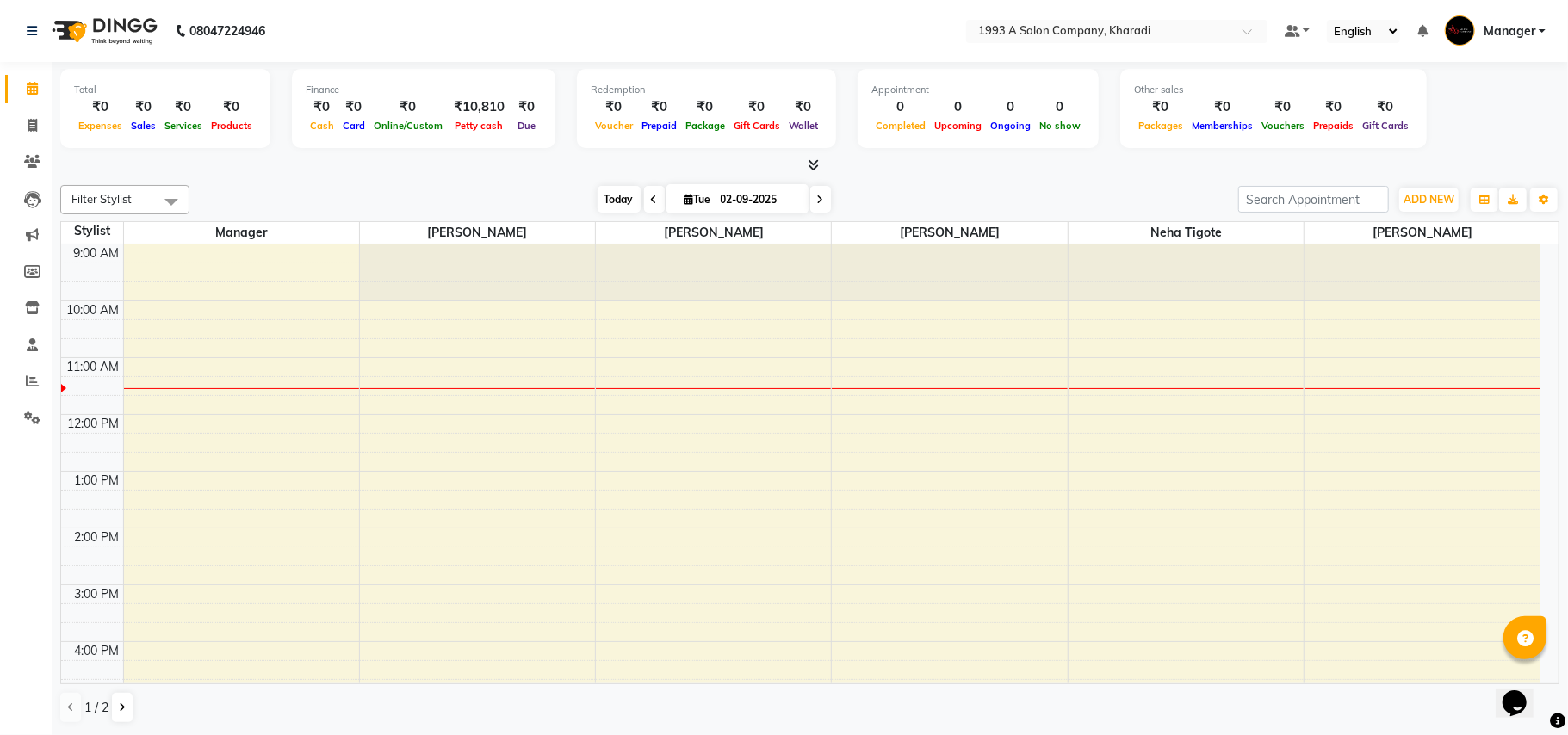
click at [618, 196] on span "Today" at bounding box center [618, 199] width 43 height 27
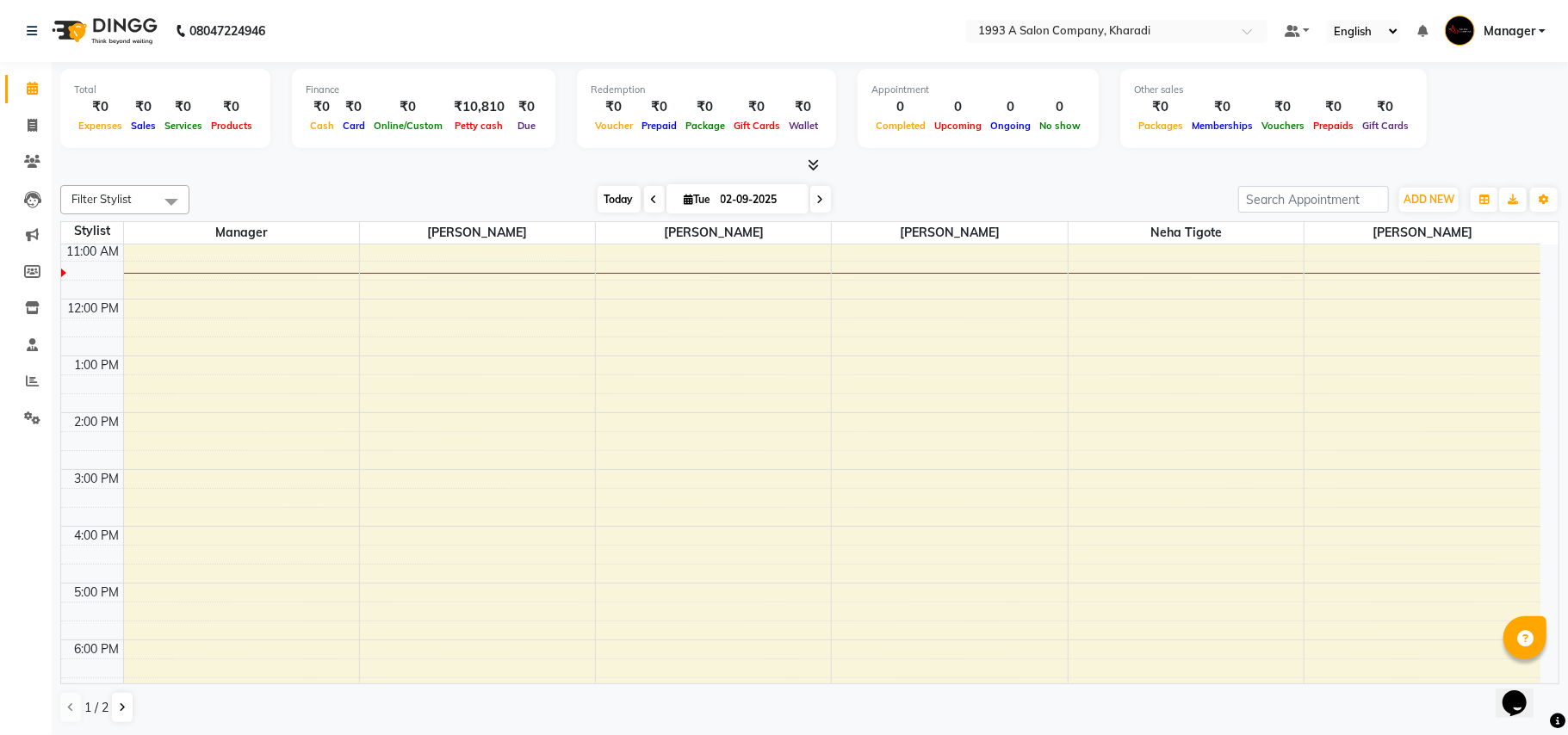
click at [599, 200] on span "Today" at bounding box center [618, 199] width 43 height 27
click at [613, 197] on span "Today" at bounding box center [618, 199] width 43 height 27
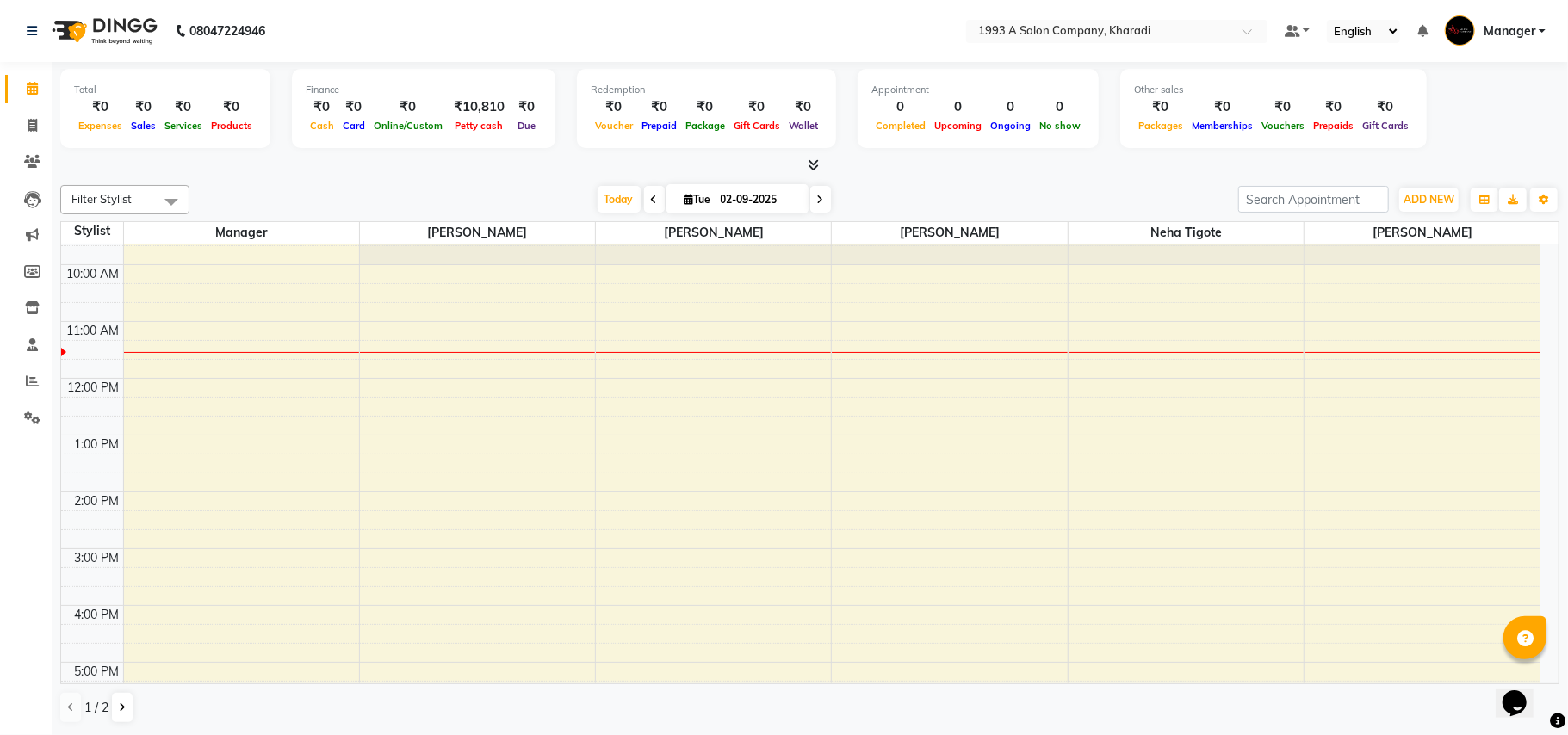
scroll to position [0, 0]
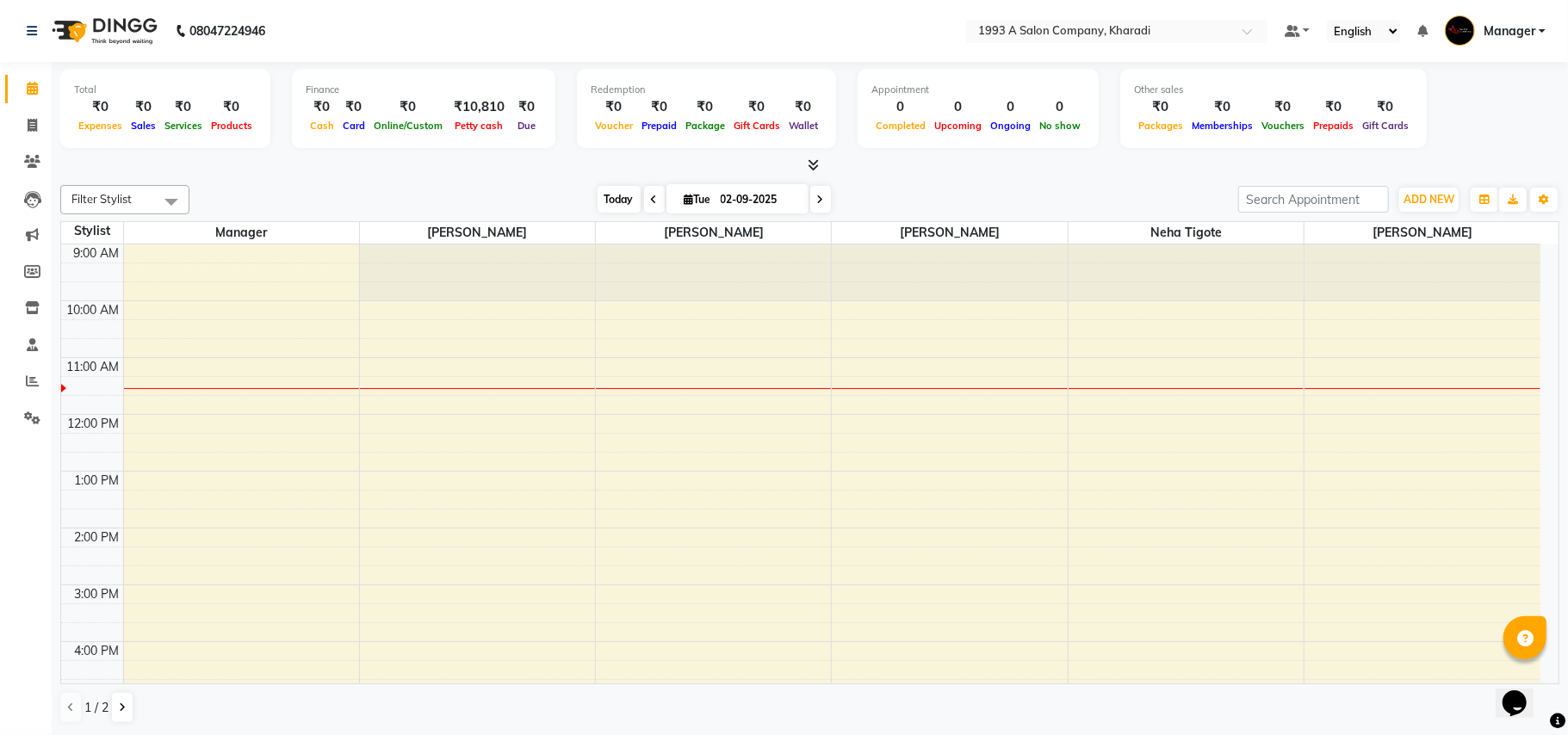
click at [614, 203] on span "Today" at bounding box center [618, 199] width 43 height 27
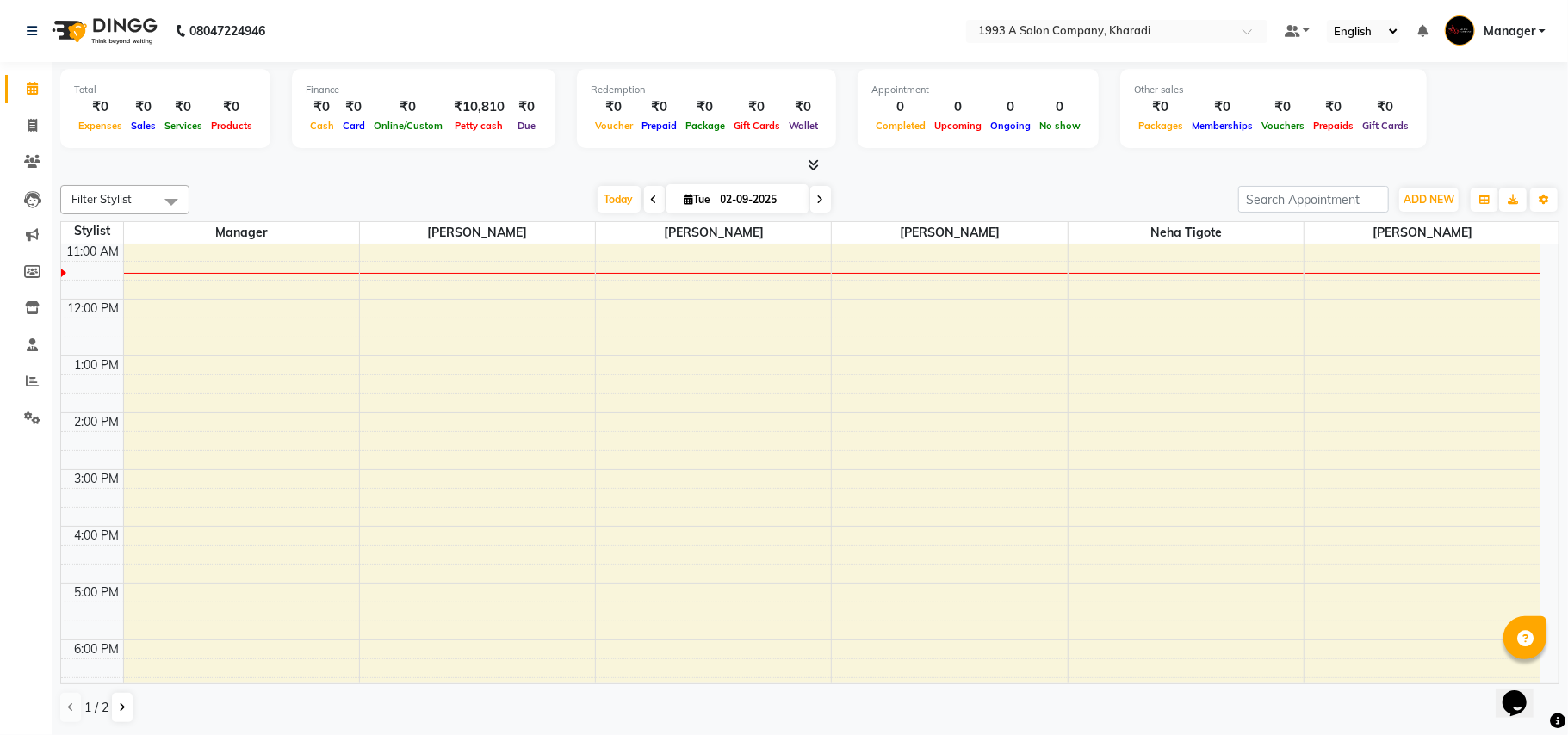
click at [817, 197] on icon at bounding box center [820, 199] width 7 height 10
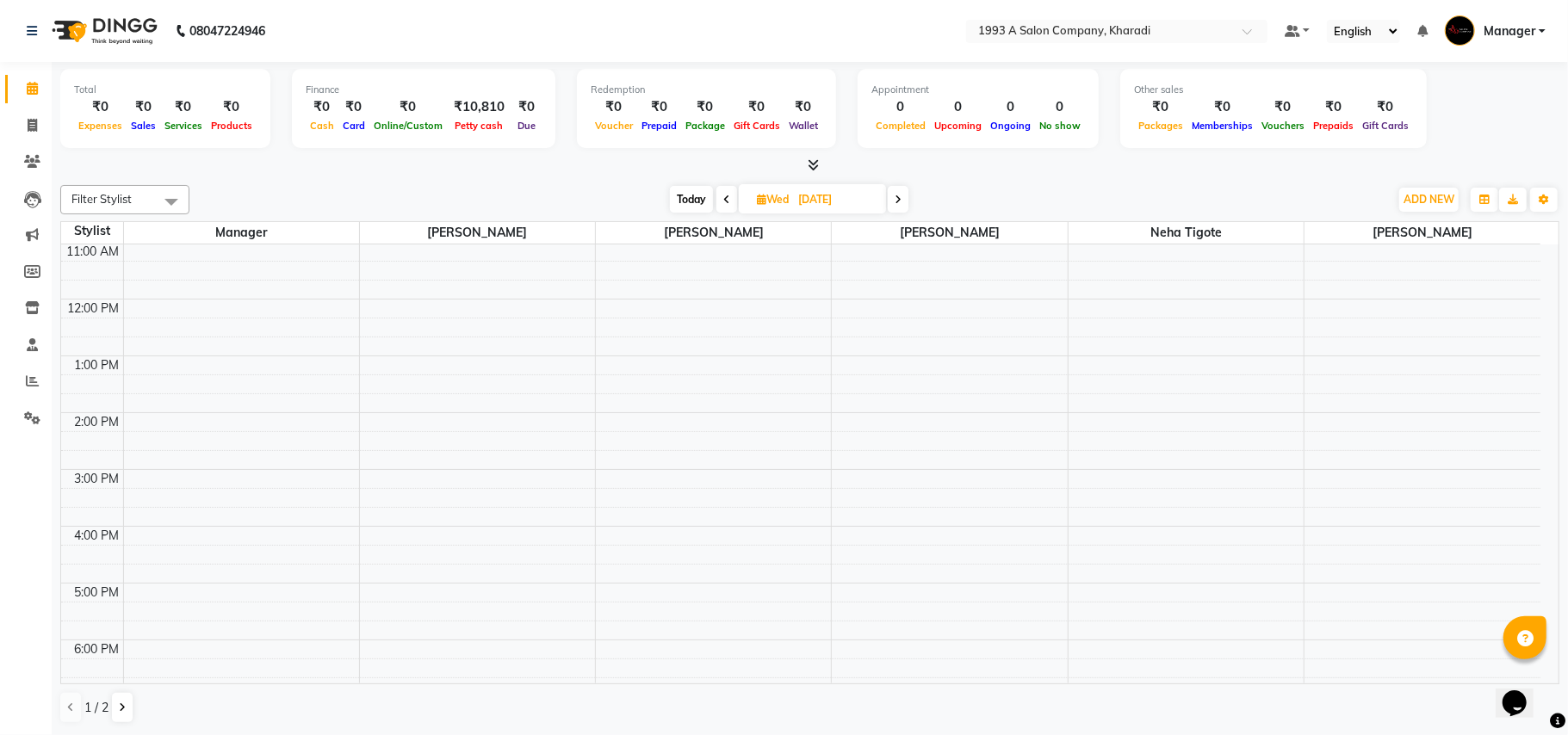
click at [724, 199] on icon at bounding box center [726, 199] width 7 height 10
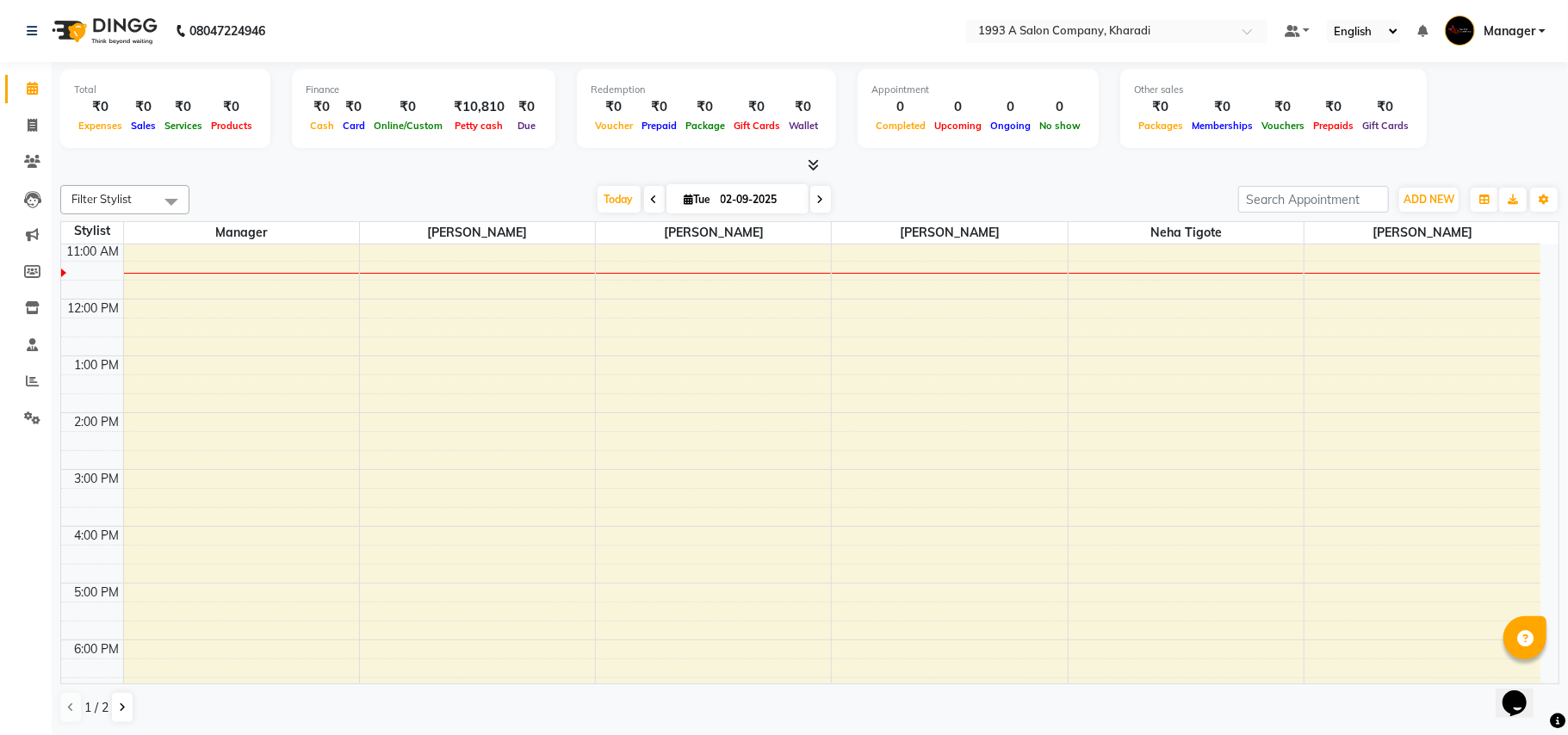
click at [817, 203] on icon at bounding box center [820, 199] width 7 height 10
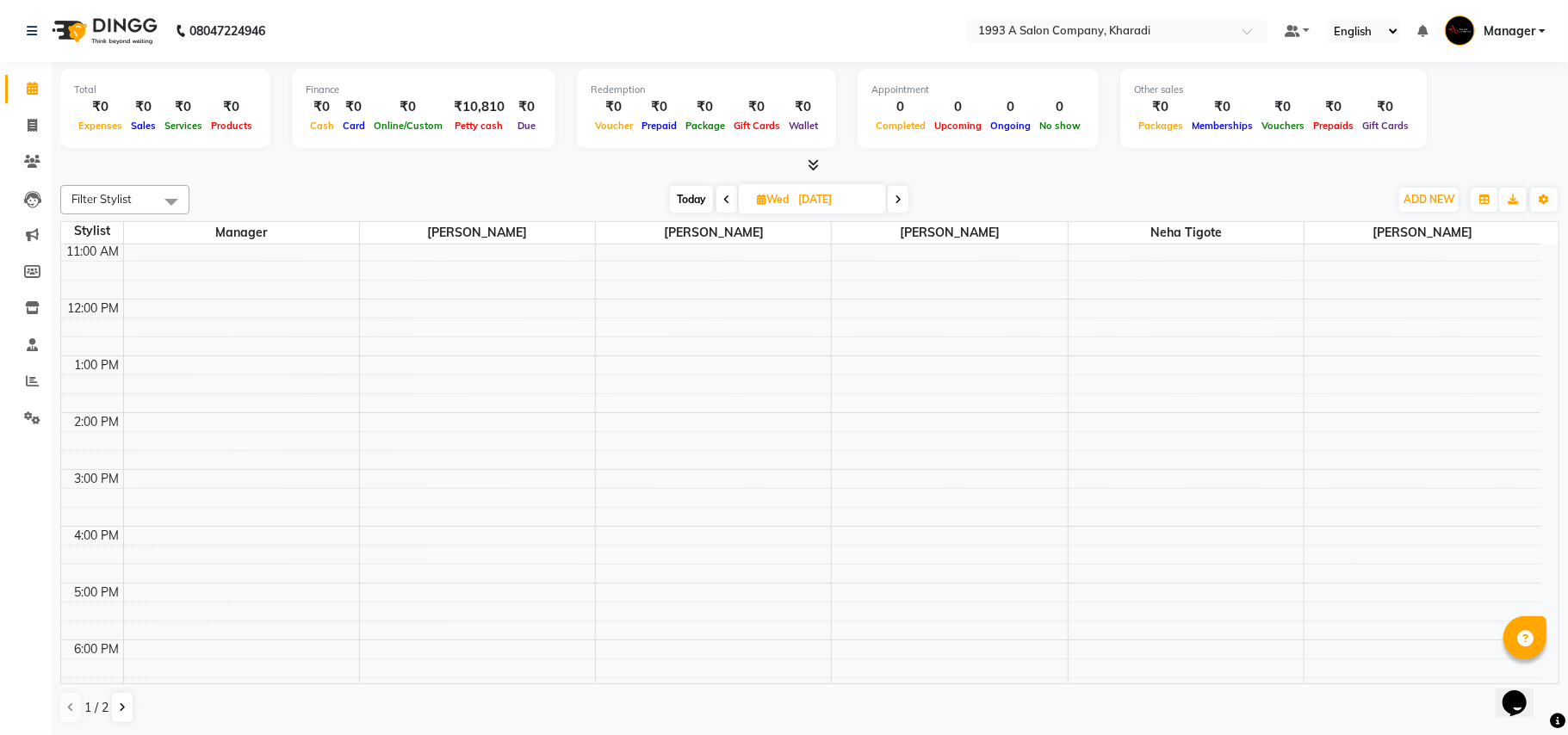
click at [723, 200] on icon at bounding box center [726, 199] width 7 height 10
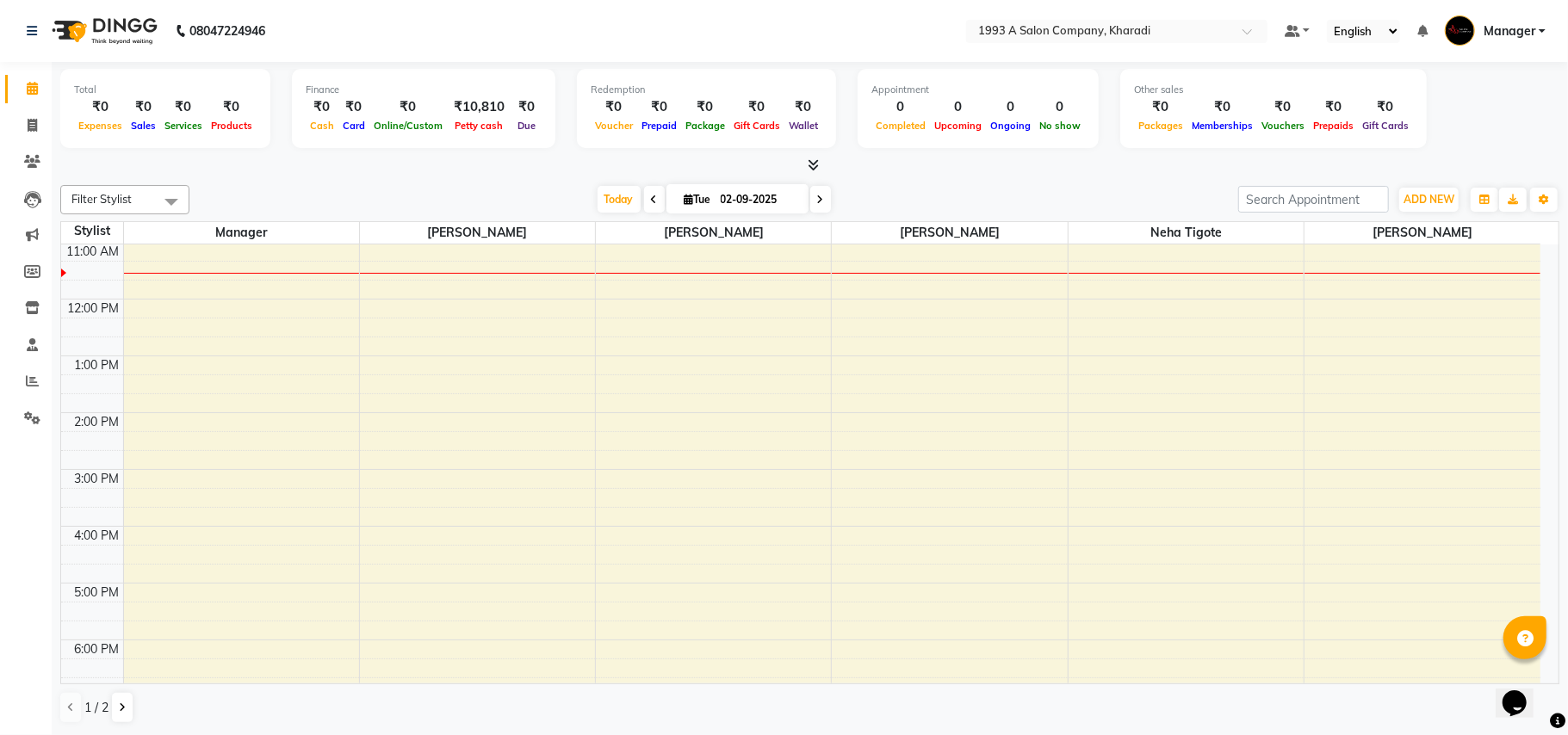
click at [817, 201] on icon at bounding box center [820, 199] width 7 height 10
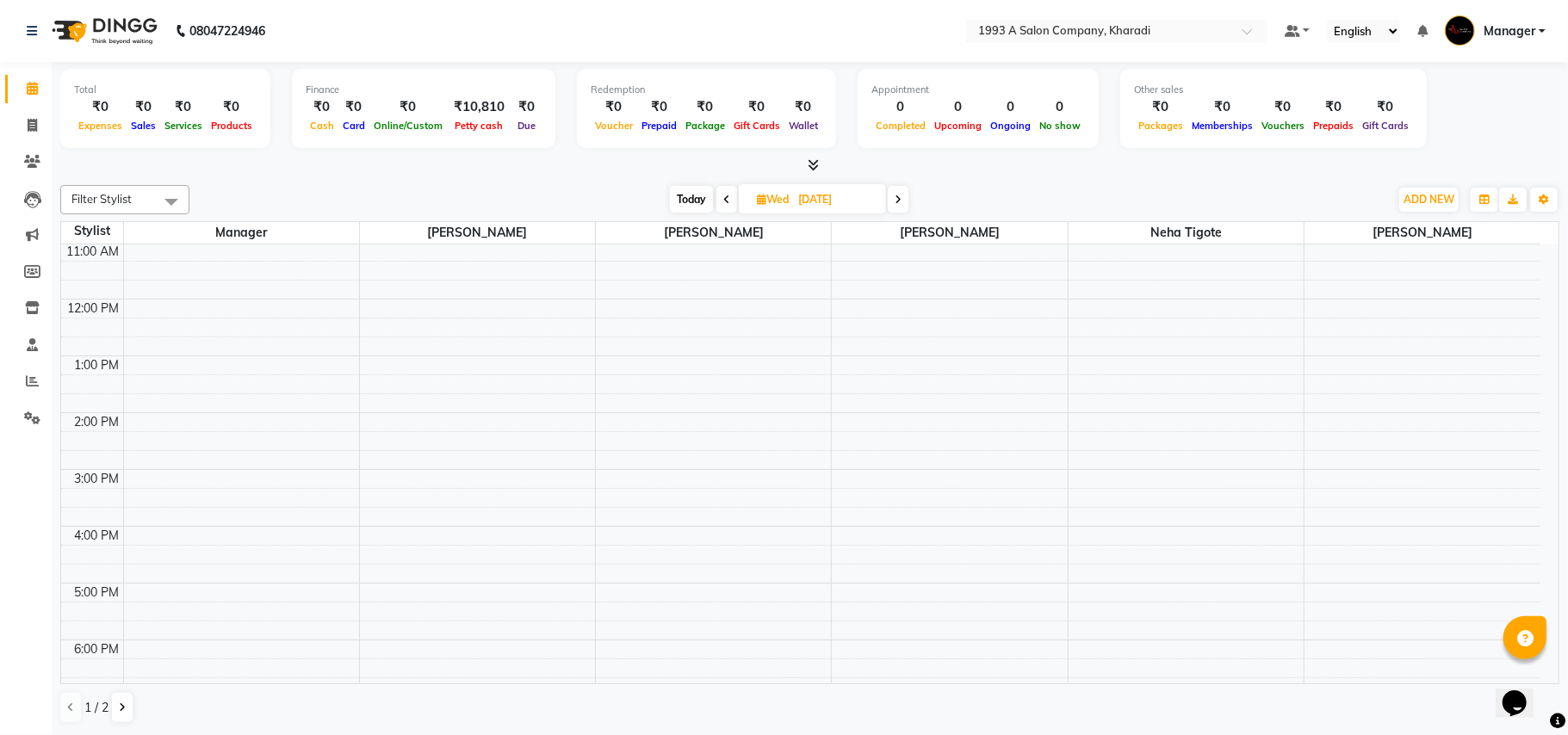
click at [724, 198] on icon at bounding box center [726, 199] width 7 height 10
type input "02-09-2025"
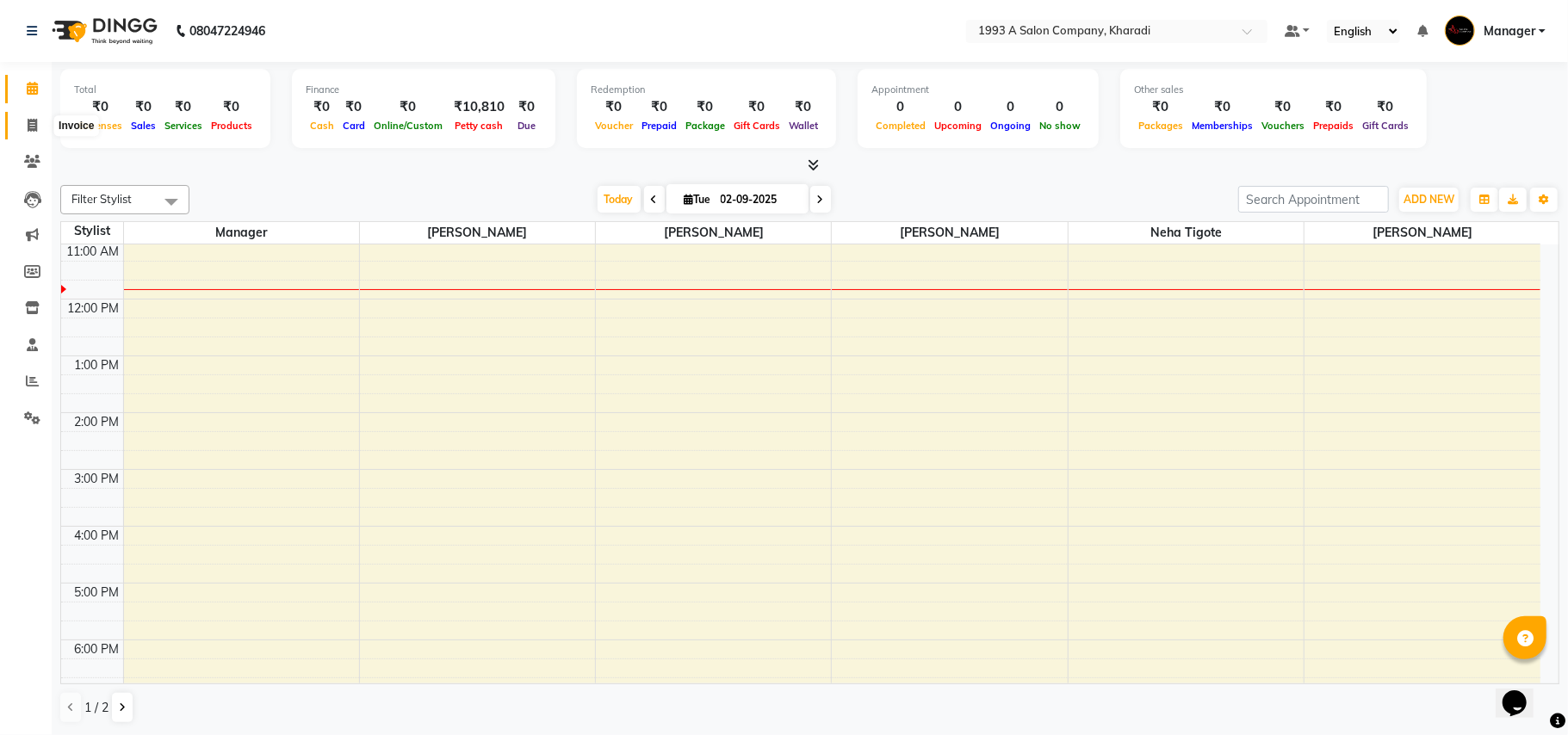
click at [28, 126] on icon at bounding box center [32, 126] width 10 height 13
select select "service"
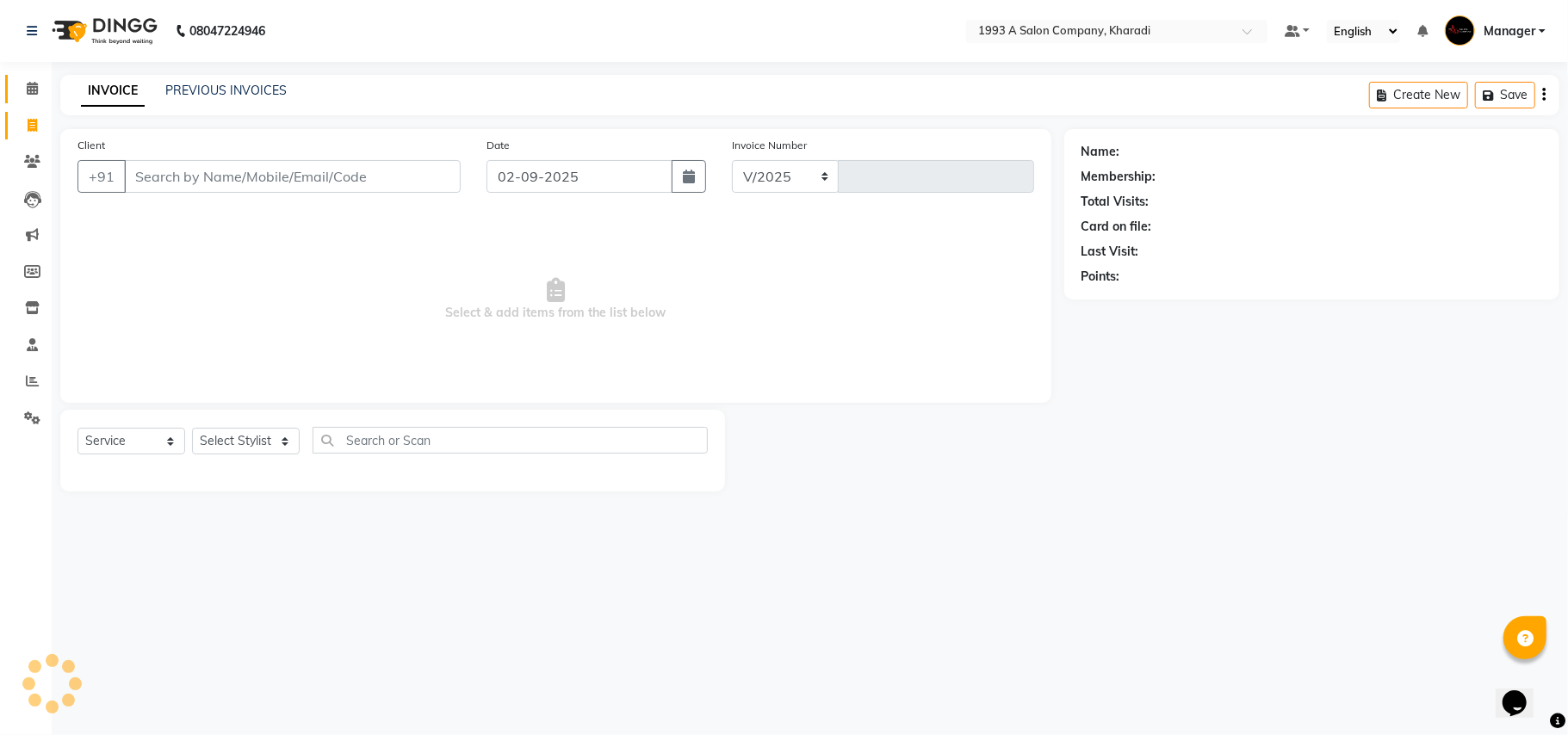
select select "651"
type input "1754"
select select "13350"
